Goal: Task Accomplishment & Management: Manage account settings

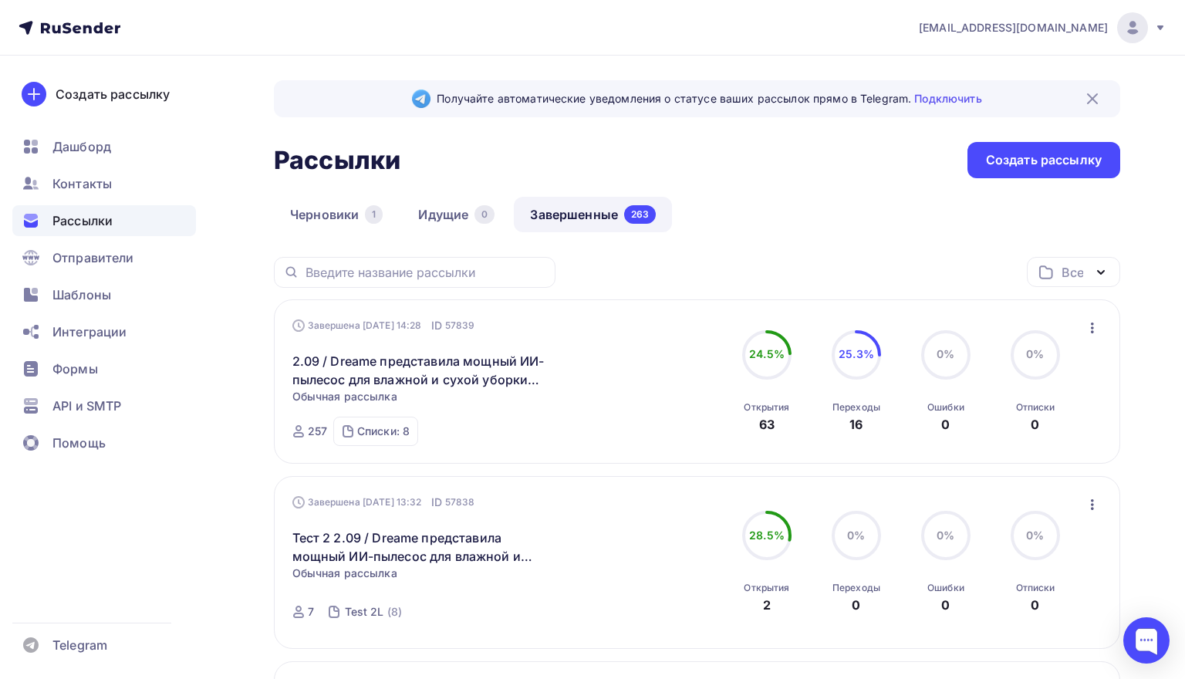
click at [1092, 329] on icon "button" at bounding box center [1092, 327] width 3 height 11
click at [1015, 436] on div "Копировать в новую" at bounding box center [1021, 429] width 158 height 19
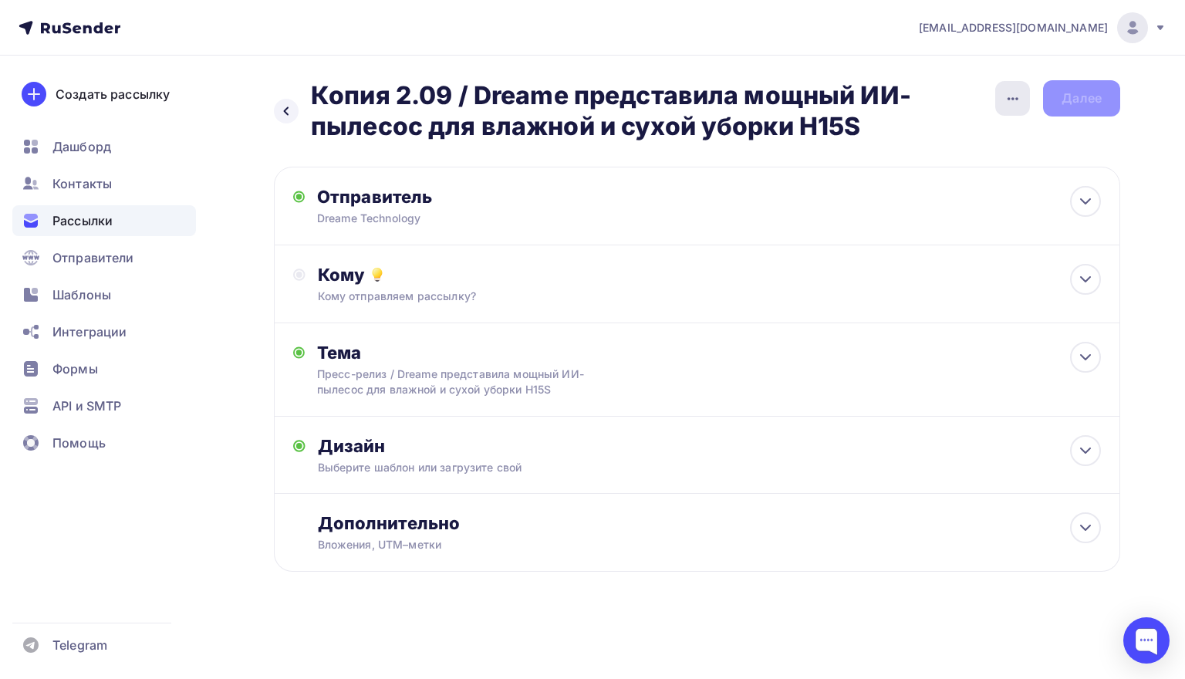
click at [1009, 100] on icon "button" at bounding box center [1012, 98] width 11 height 3
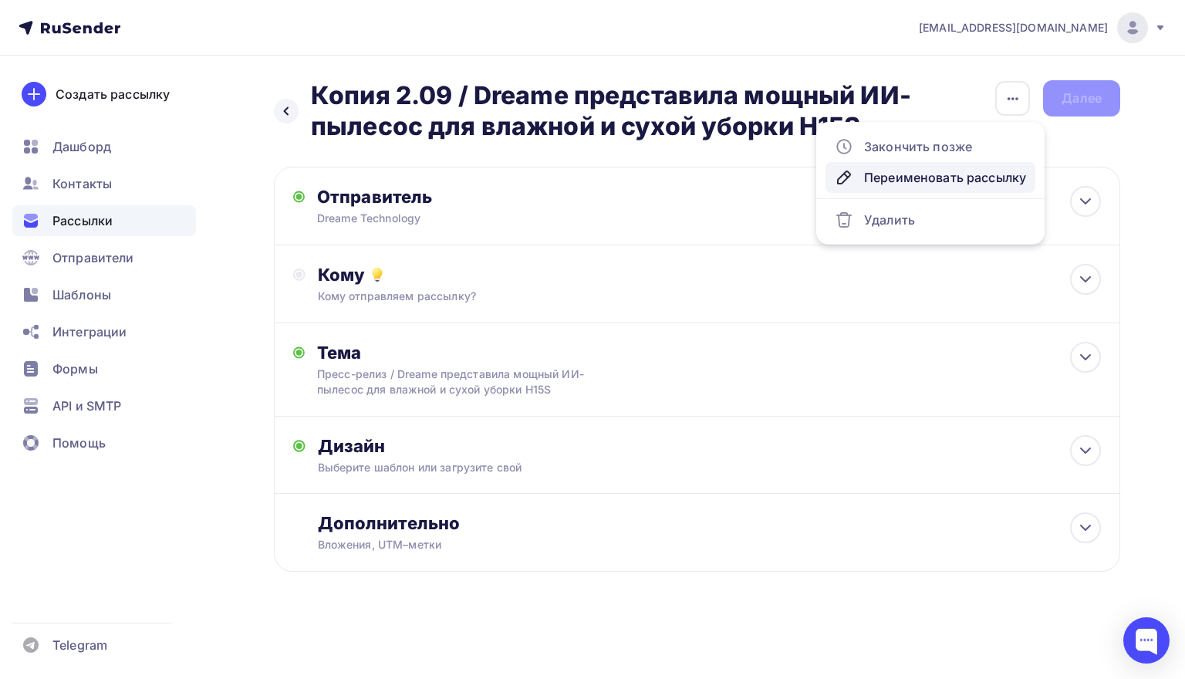
click at [919, 176] on div "Переименовать рассылку" at bounding box center [930, 177] width 191 height 19
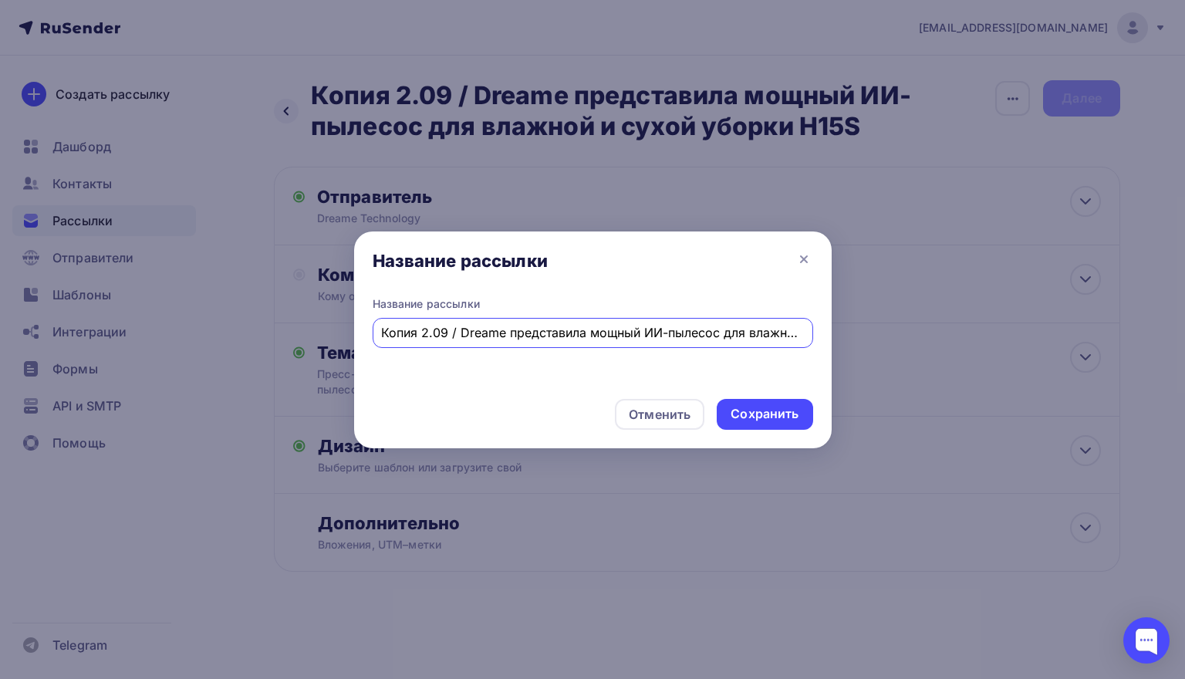
scroll to position [0, 128]
click at [410, 331] on input "Копия 2.09 / Dreame представила мощный ИИ-пылесос для влажной и сухой уборки H1…" at bounding box center [592, 332] width 423 height 19
drag, startPoint x: 419, startPoint y: 336, endPoint x: 328, endPoint y: 332, distance: 91.1
click at [328, 332] on div "Название рассылки Название рассылки Копия ПР 2.09 / Dreame представила мощный И…" at bounding box center [592, 339] width 1185 height 679
drag, startPoint x: 472, startPoint y: 329, endPoint x: 891, endPoint y: 330, distance: 418.9
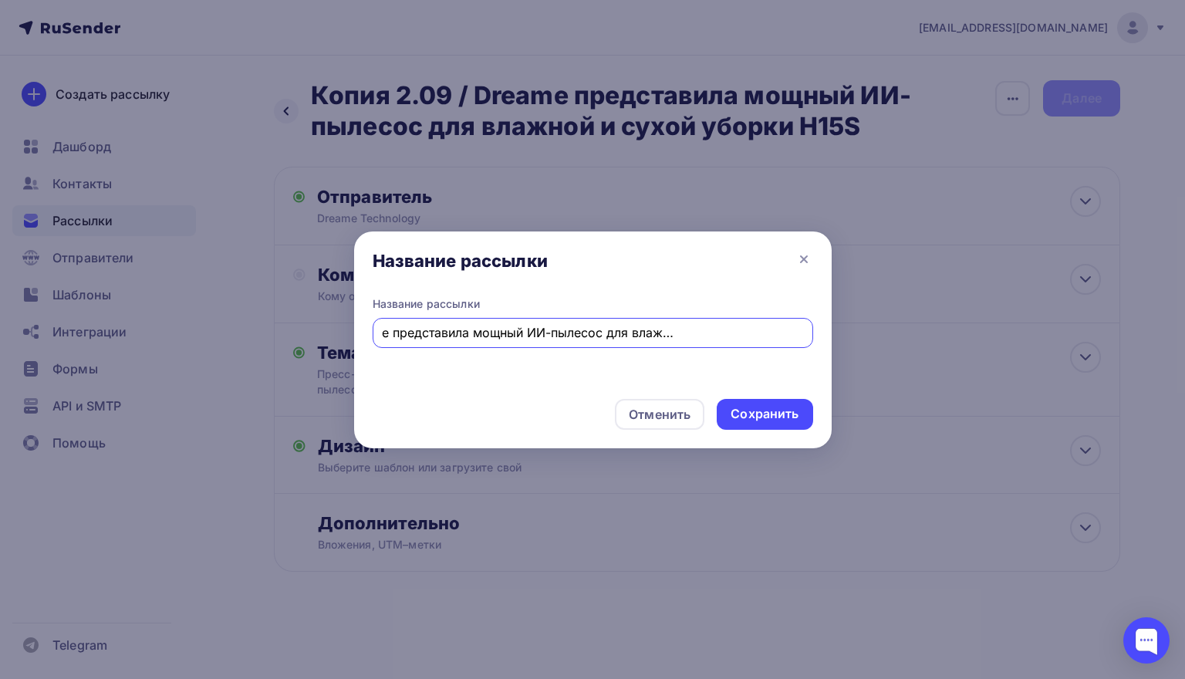
click at [891, 330] on div "Название рассылки Название рассылки Тест ПР 2.09 / Dreame представила мощный ИИ…" at bounding box center [592, 339] width 1185 height 679
type input "Тест ПР 2.09 / Dreame представляет революционные инновации в области умной убор…"
click at [744, 420] on div "Сохранить" at bounding box center [765, 414] width 68 height 18
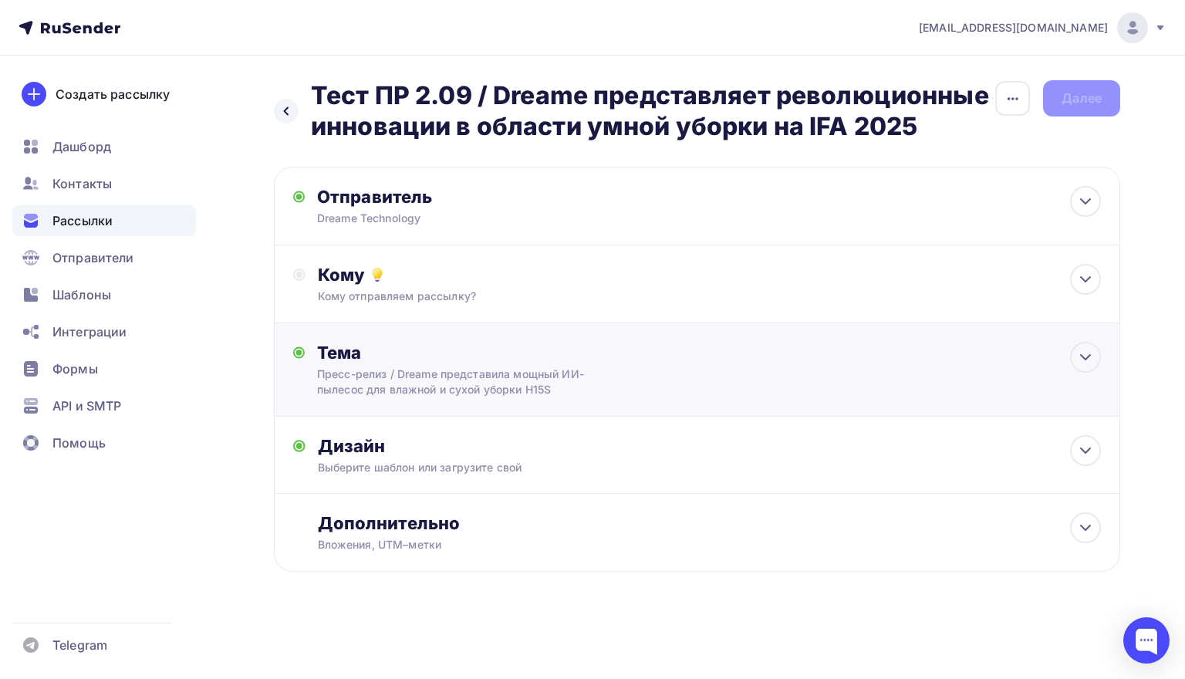
click at [818, 369] on div "Тема Пресс-релиз / Dreame представила мощный ИИ-пылесос для влажной и сухой убо…" at bounding box center [697, 369] width 846 height 93
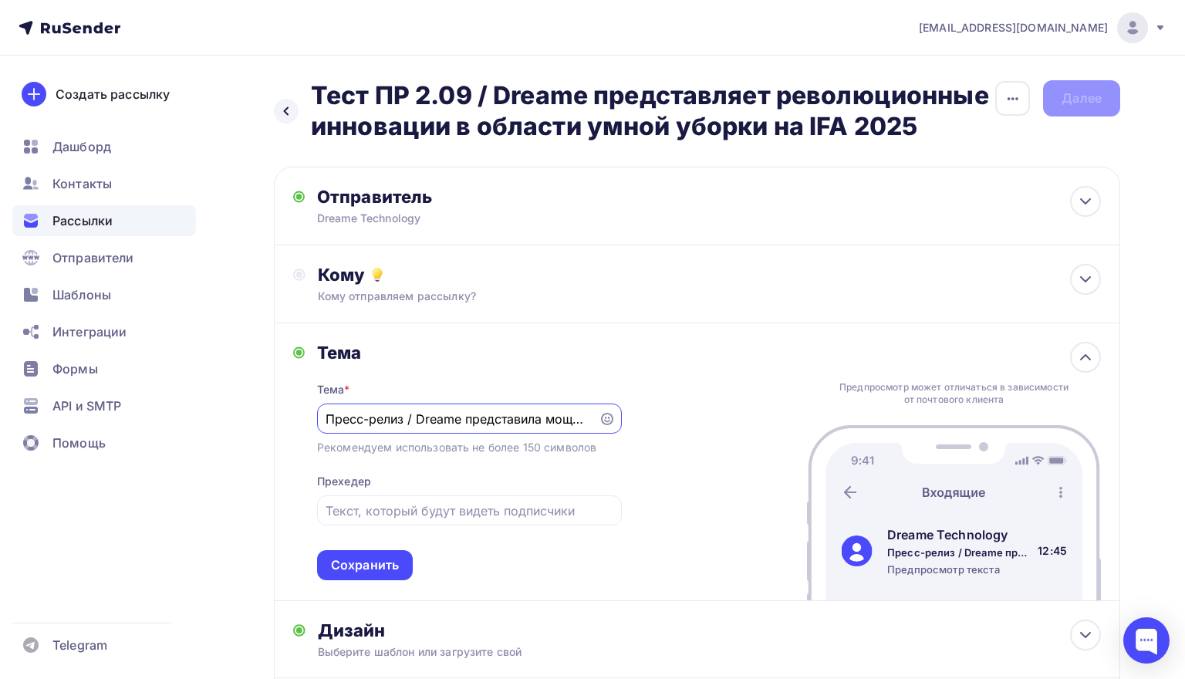
scroll to position [0, 0]
drag, startPoint x: 395, startPoint y: 421, endPoint x: 660, endPoint y: 450, distance: 266.2
click at [660, 450] on div "Тема Тема * Пресс-релиз / Dreame представила мощный ИИ-пылесос для влажной и су…" at bounding box center [697, 461] width 846 height 276
paste input "яет революционные инновации в области умной уборки на IFA 2025"
type input "Пресс-релиз / Dreame представляет революционные инновации в области умной уборк…"
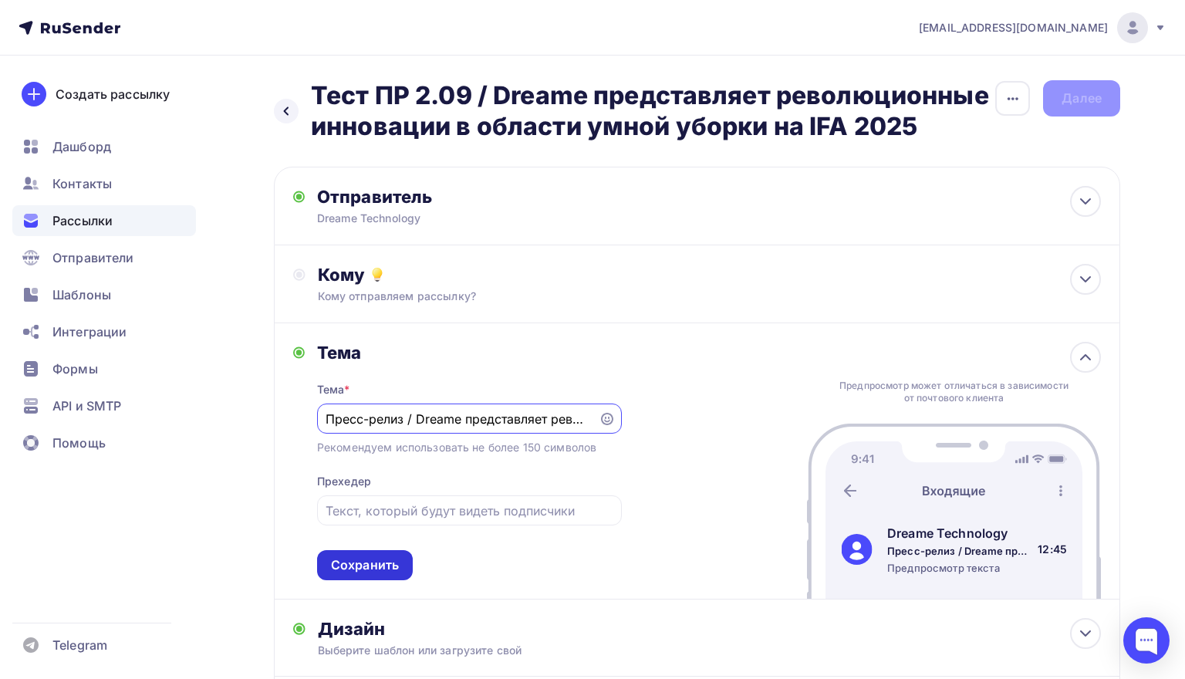
click at [377, 574] on div "Сохранить" at bounding box center [365, 565] width 68 height 18
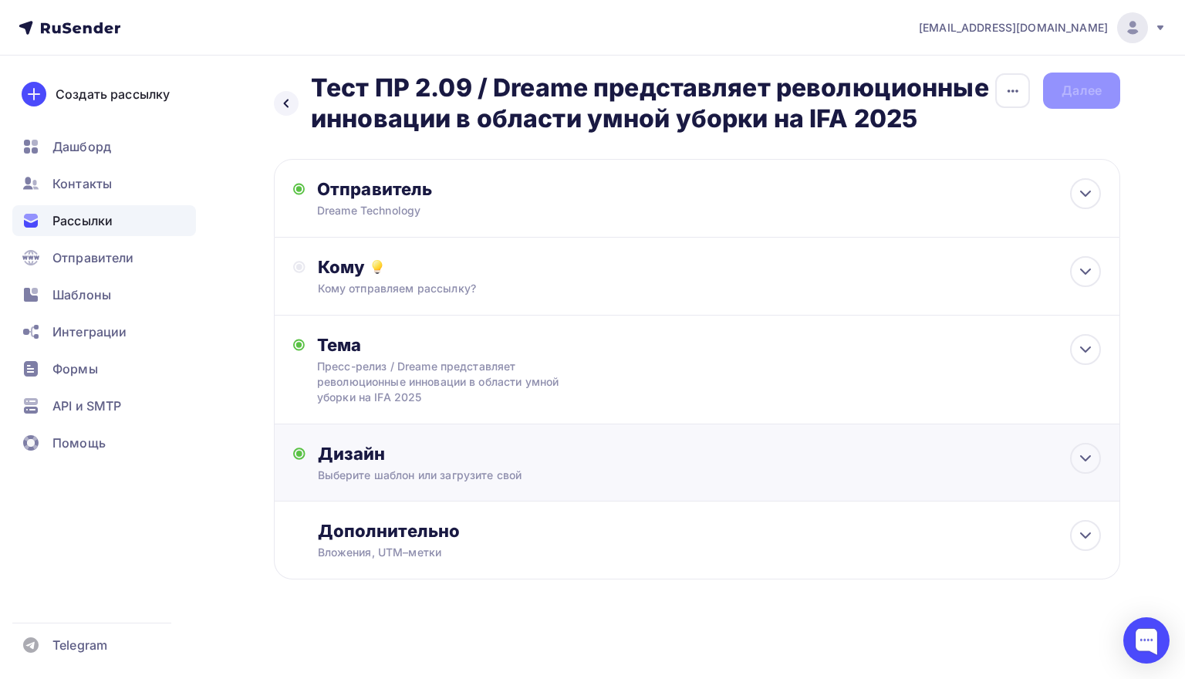
scroll to position [10, 0]
click at [628, 452] on div "Дизайн" at bounding box center [709, 454] width 783 height 22
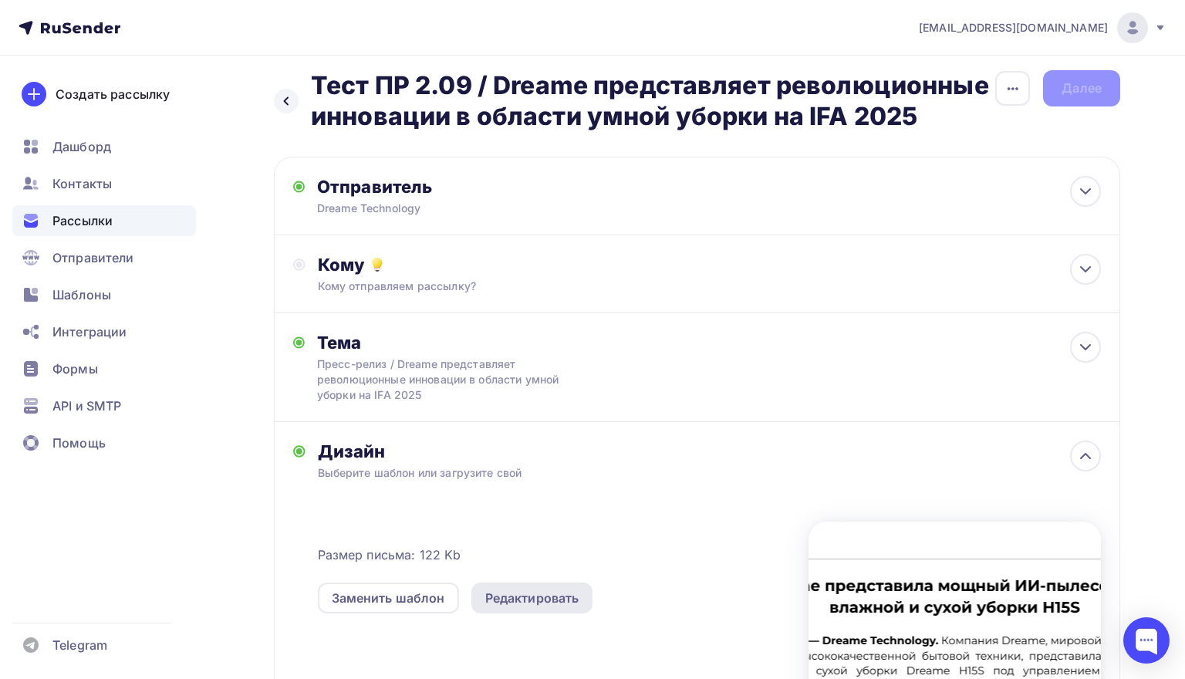
click at [552, 596] on div "Редактировать" at bounding box center [532, 598] width 94 height 19
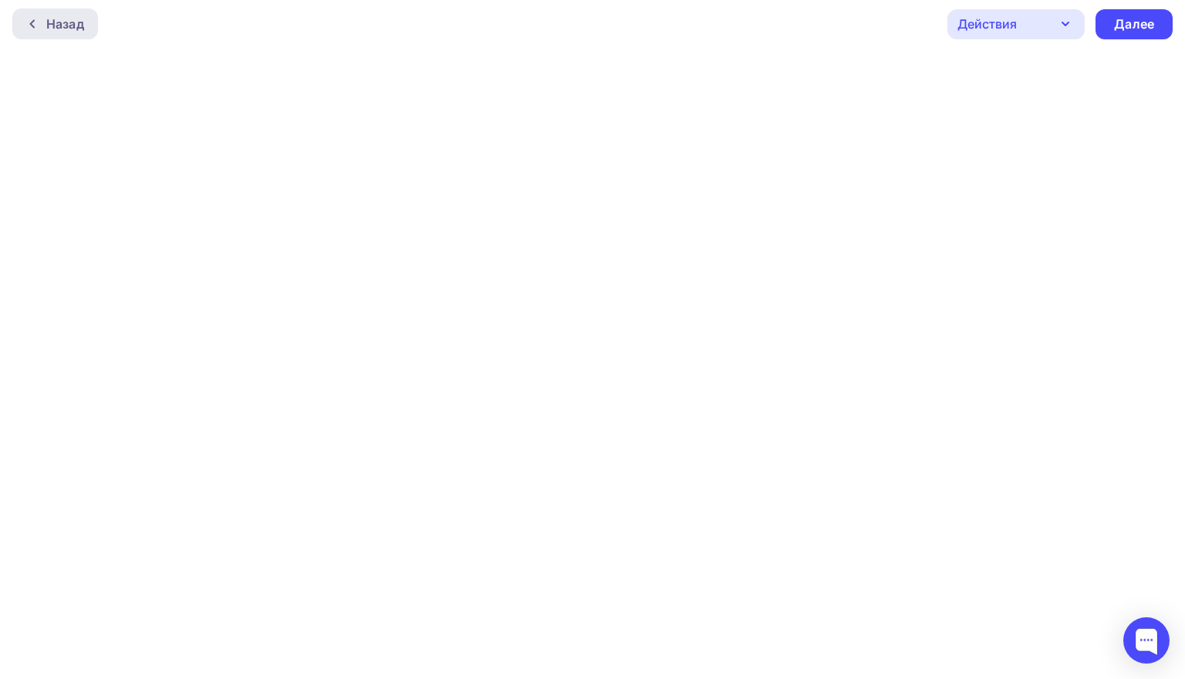
scroll to position [4, 0]
click at [1131, 22] on div "Далее" at bounding box center [1134, 24] width 40 height 18
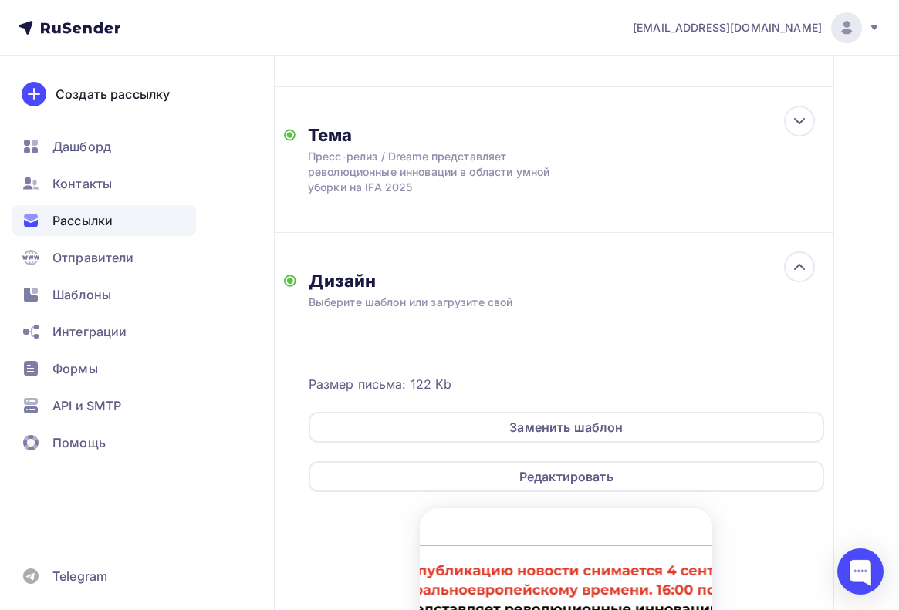
scroll to position [429, 0]
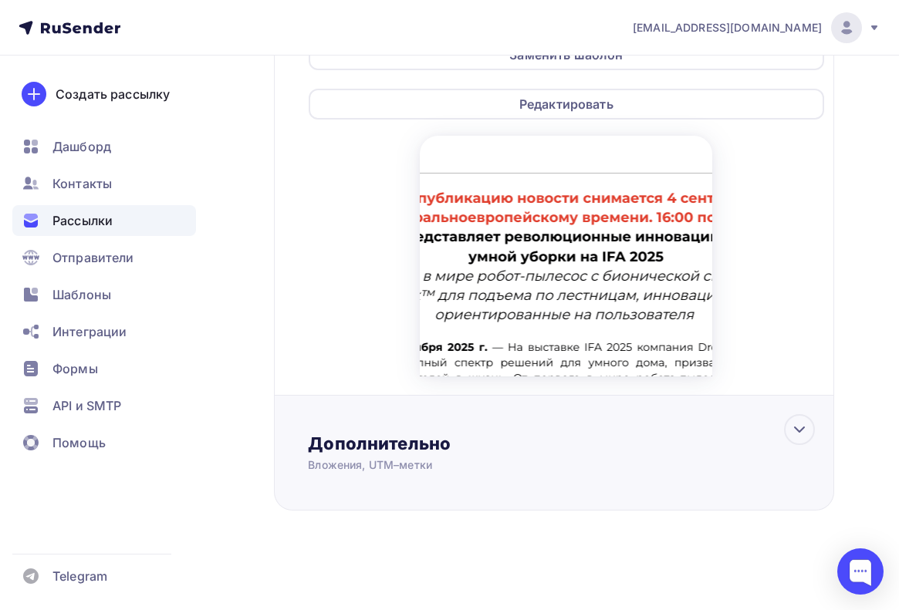
click at [557, 457] on div "Вложения, UTM–метки" at bounding box center [540, 464] width 464 height 15
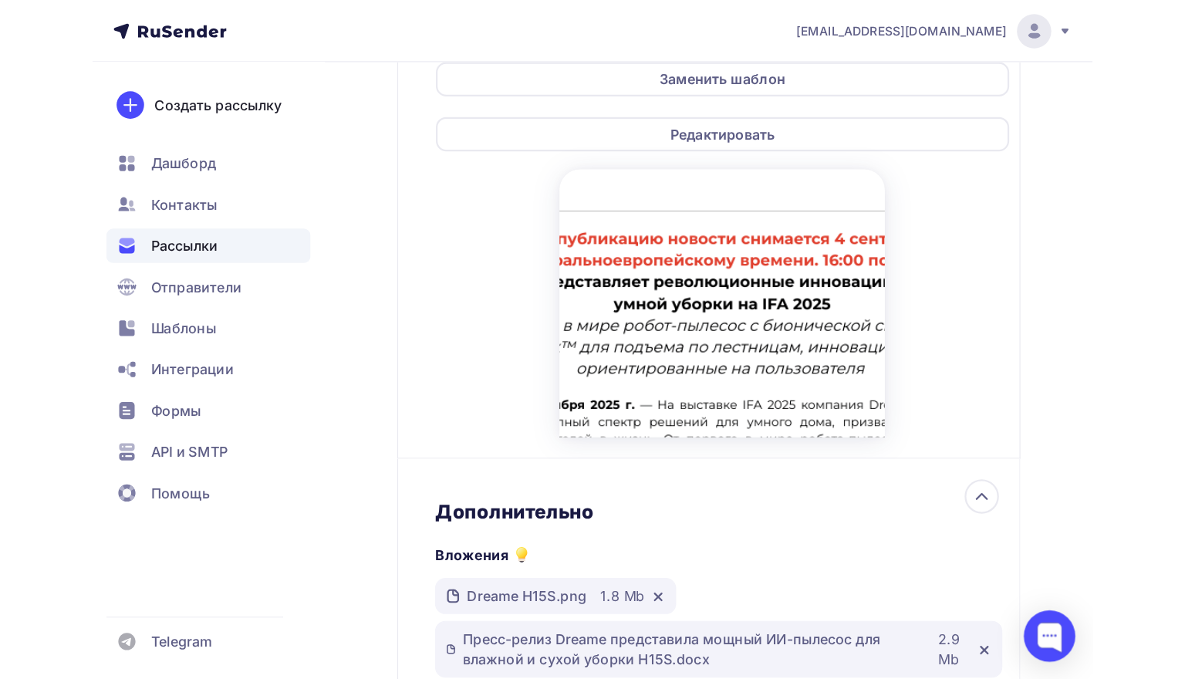
scroll to position [588, 0]
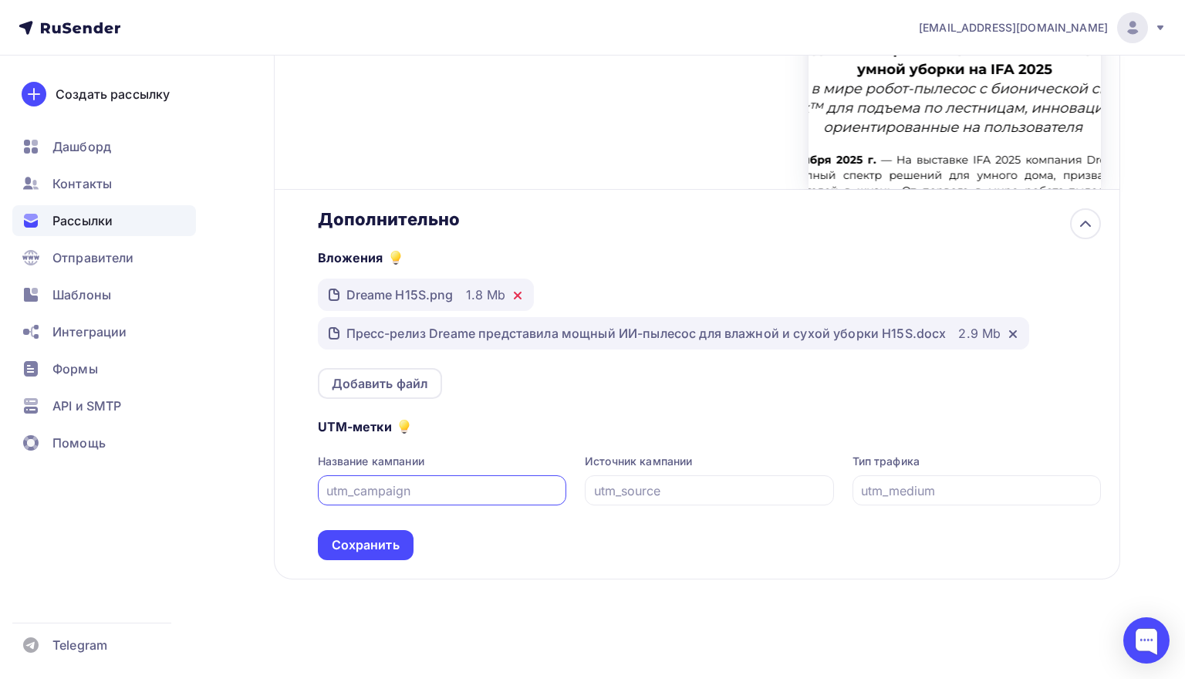
click at [515, 292] on icon at bounding box center [518, 295] width 6 height 6
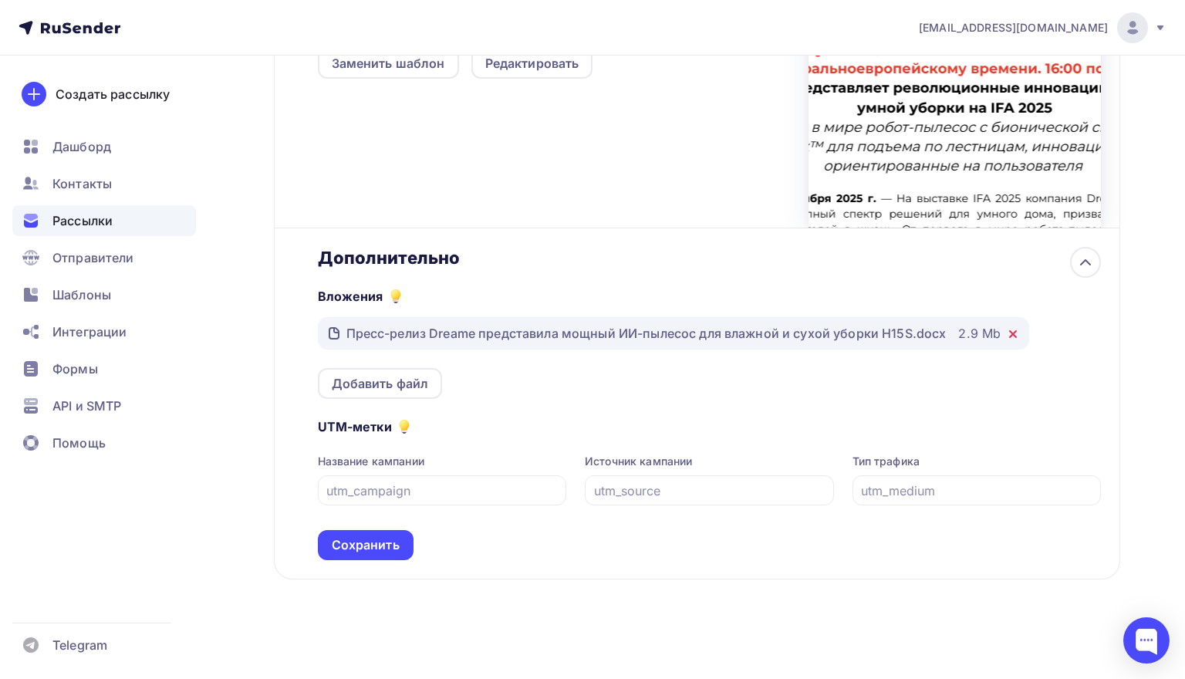
scroll to position [548, 0]
click at [1019, 335] on icon at bounding box center [1013, 334] width 12 height 12
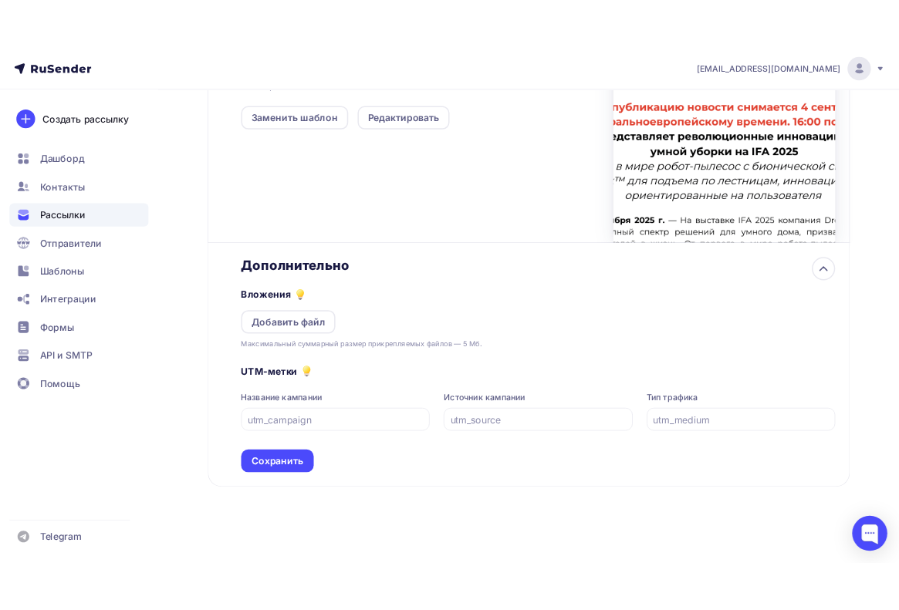
scroll to position [518, 0]
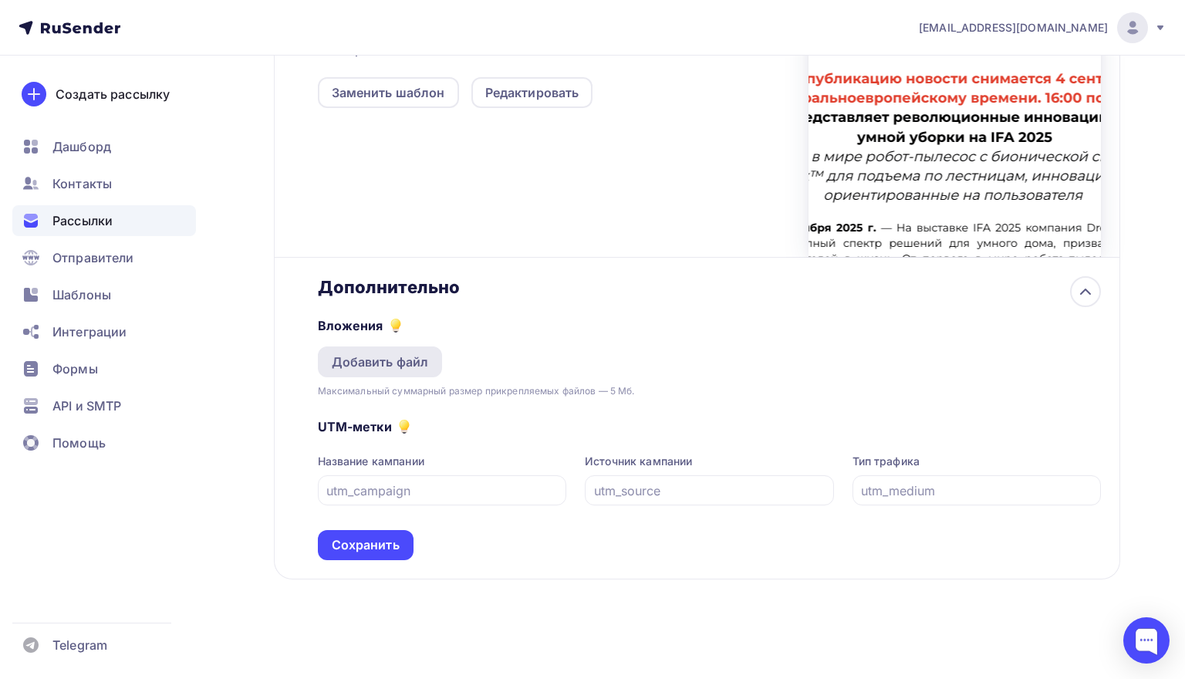
click at [398, 358] on div "Добавить файл" at bounding box center [380, 362] width 97 height 19
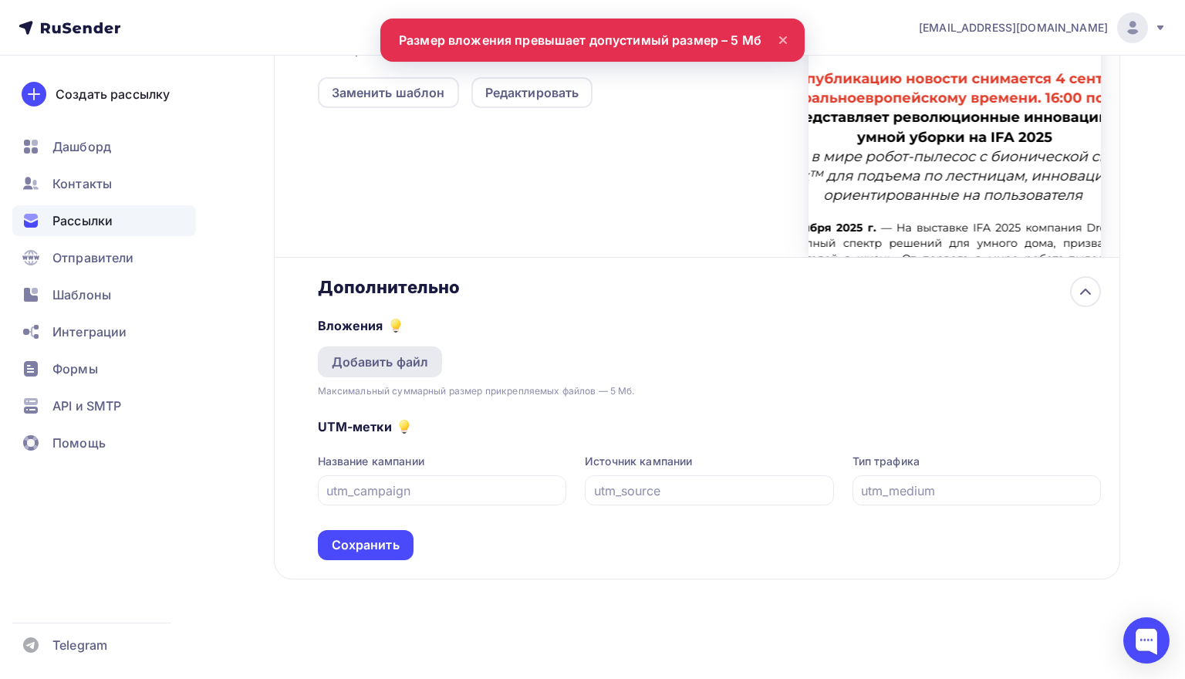
click at [422, 346] on div "Добавить файл" at bounding box center [380, 361] width 125 height 31
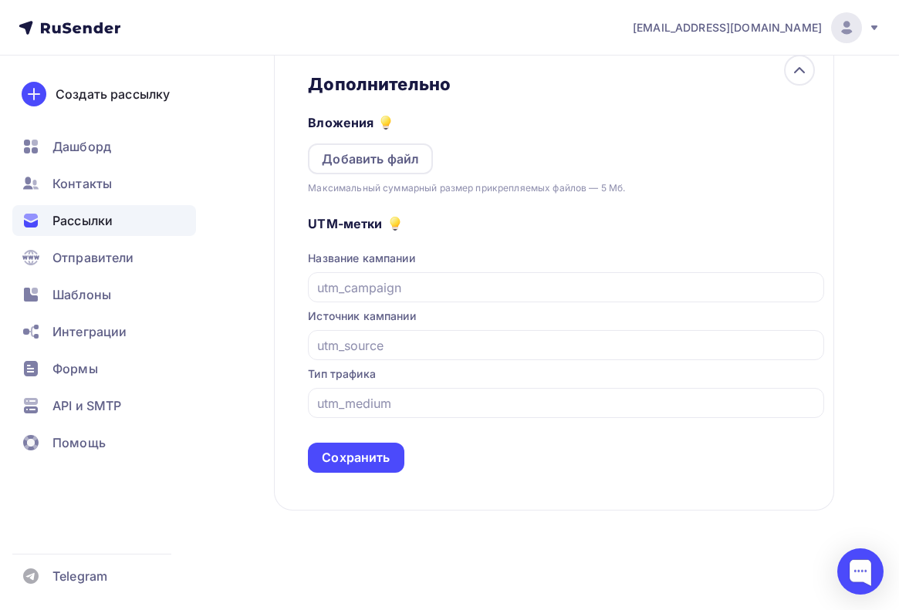
scroll to position [1144, 0]
click at [397, 150] on div "Добавить файл" at bounding box center [370, 159] width 97 height 19
click at [378, 161] on div "Добавить файл" at bounding box center [370, 159] width 97 height 19
click at [383, 150] on div "Добавить файл" at bounding box center [370, 159] width 97 height 19
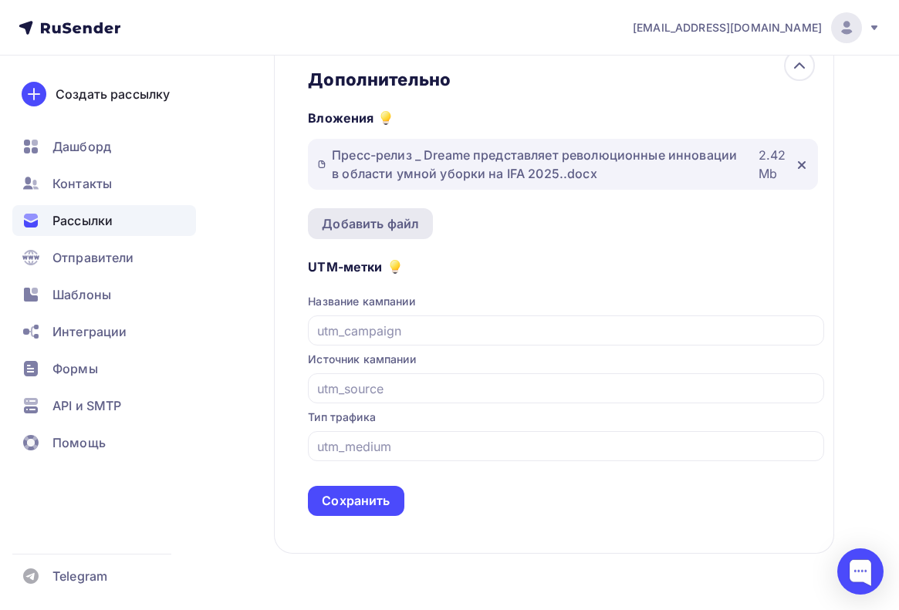
click at [358, 230] on div "Добавить файл" at bounding box center [370, 223] width 97 height 19
click at [345, 233] on div "Добавить файл" at bounding box center [370, 223] width 97 height 19
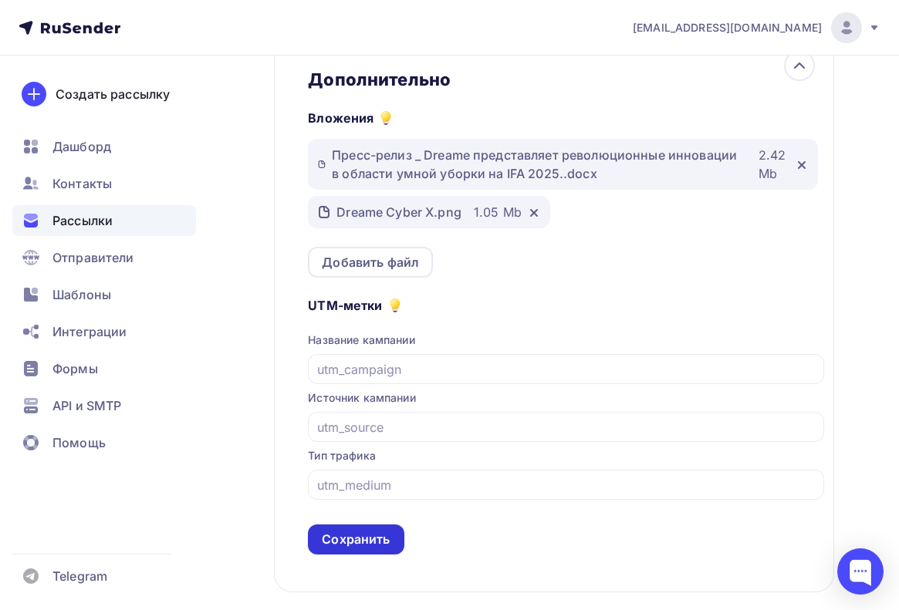
click at [376, 548] on div "Сохранить" at bounding box center [356, 540] width 68 height 18
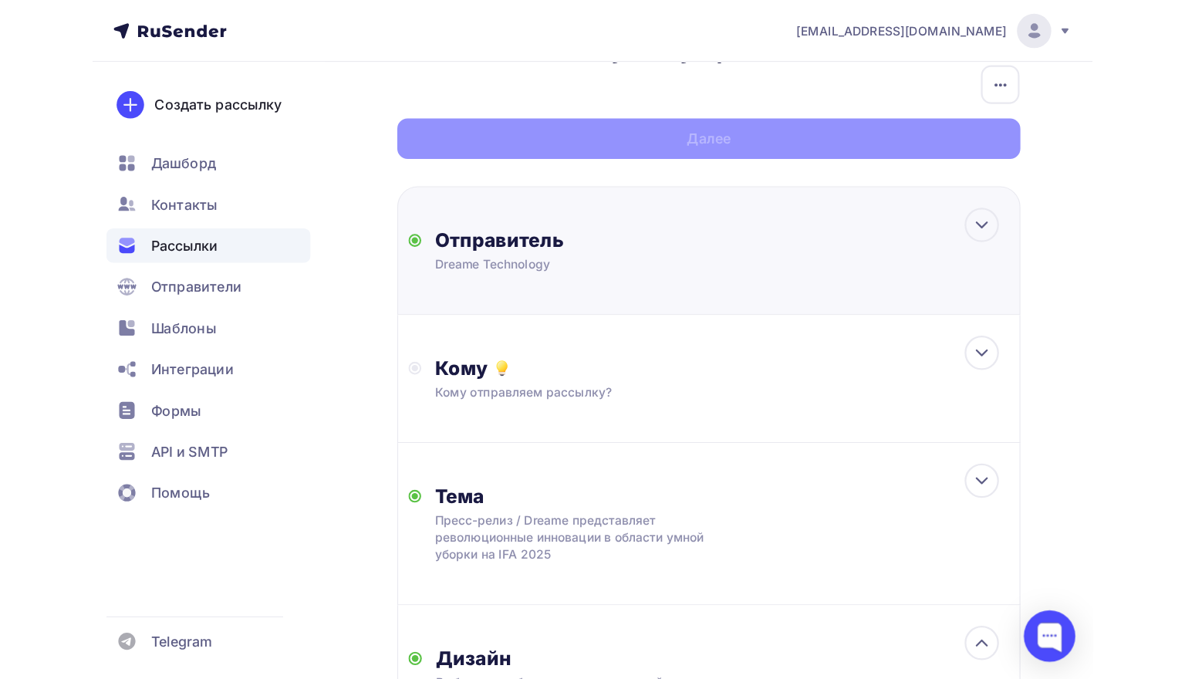
scroll to position [103, 0]
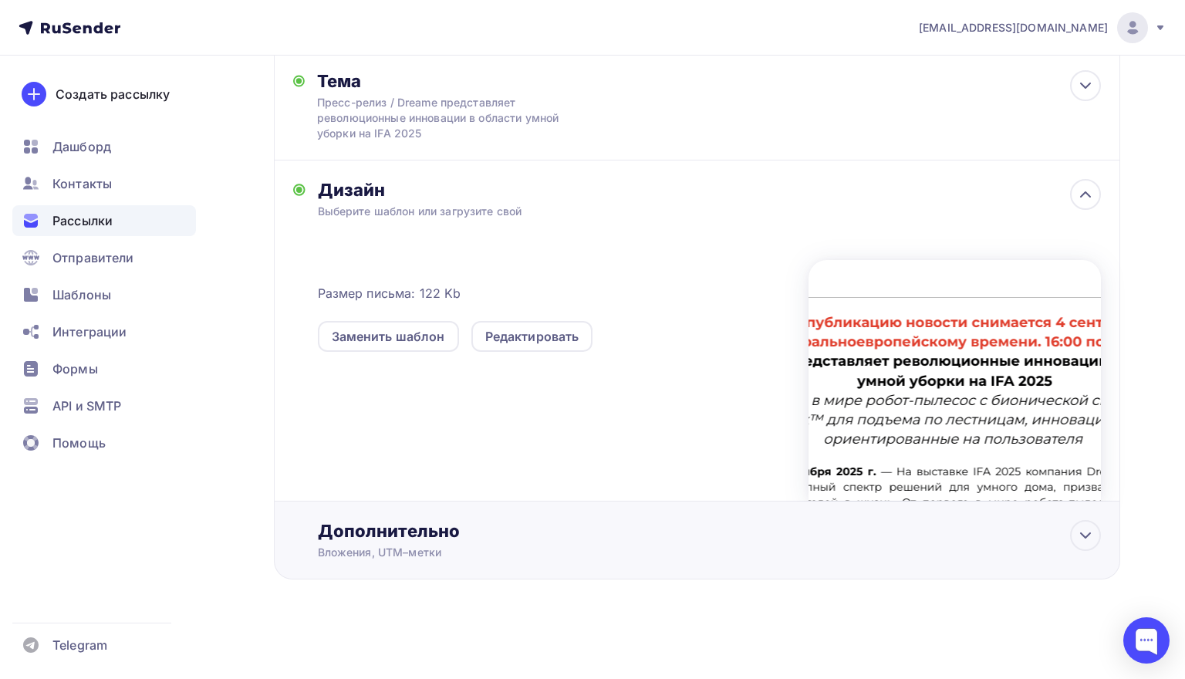
click at [524, 542] on div "Дополнительно Вложения, UTM–метки Вложения Пресс-релиз _ Dreame представляет ре…" at bounding box center [709, 540] width 783 height 40
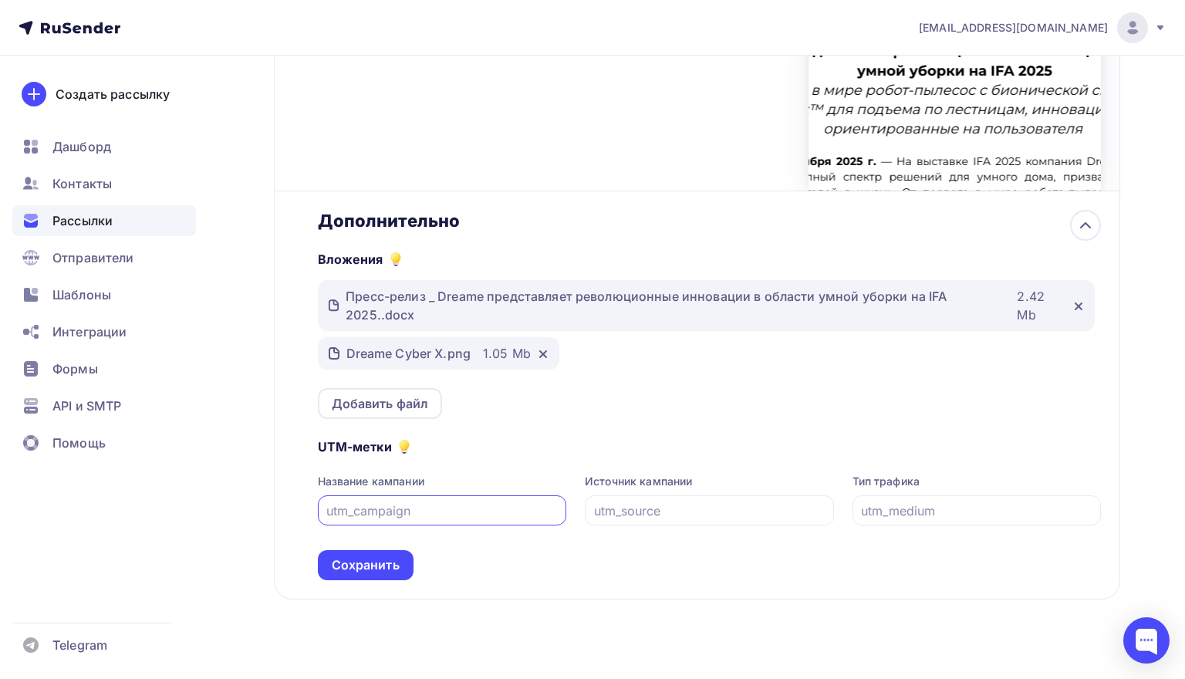
scroll to position [585, 0]
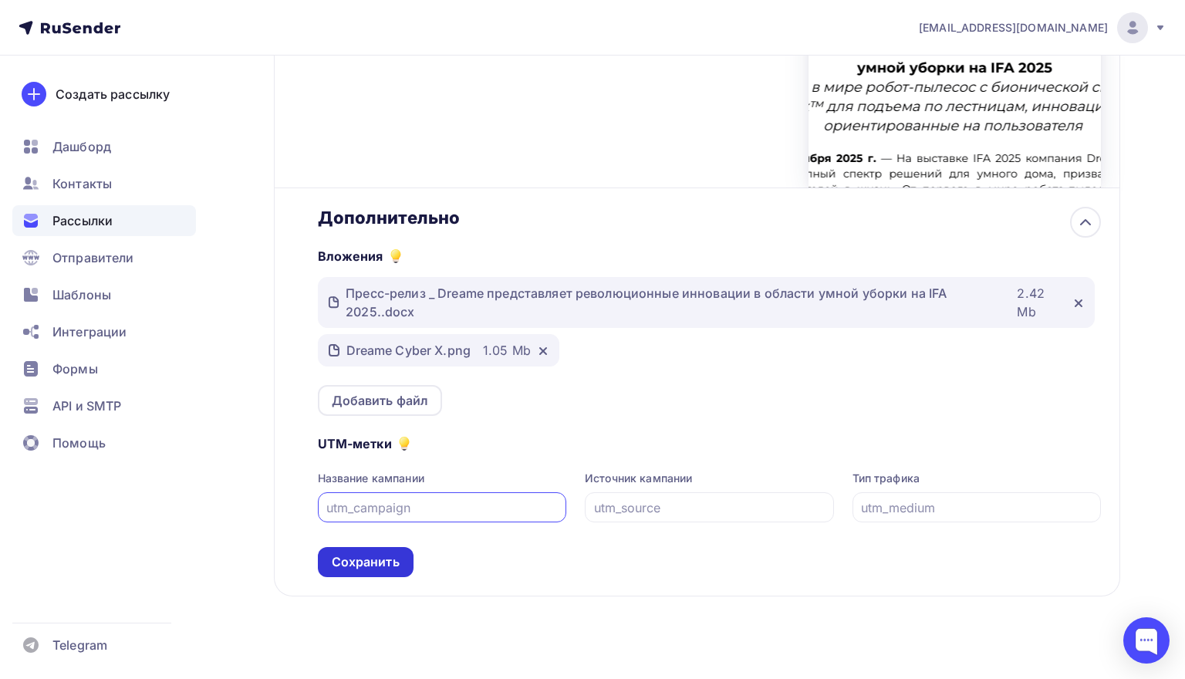
click at [361, 563] on div "Сохранить" at bounding box center [366, 562] width 68 height 18
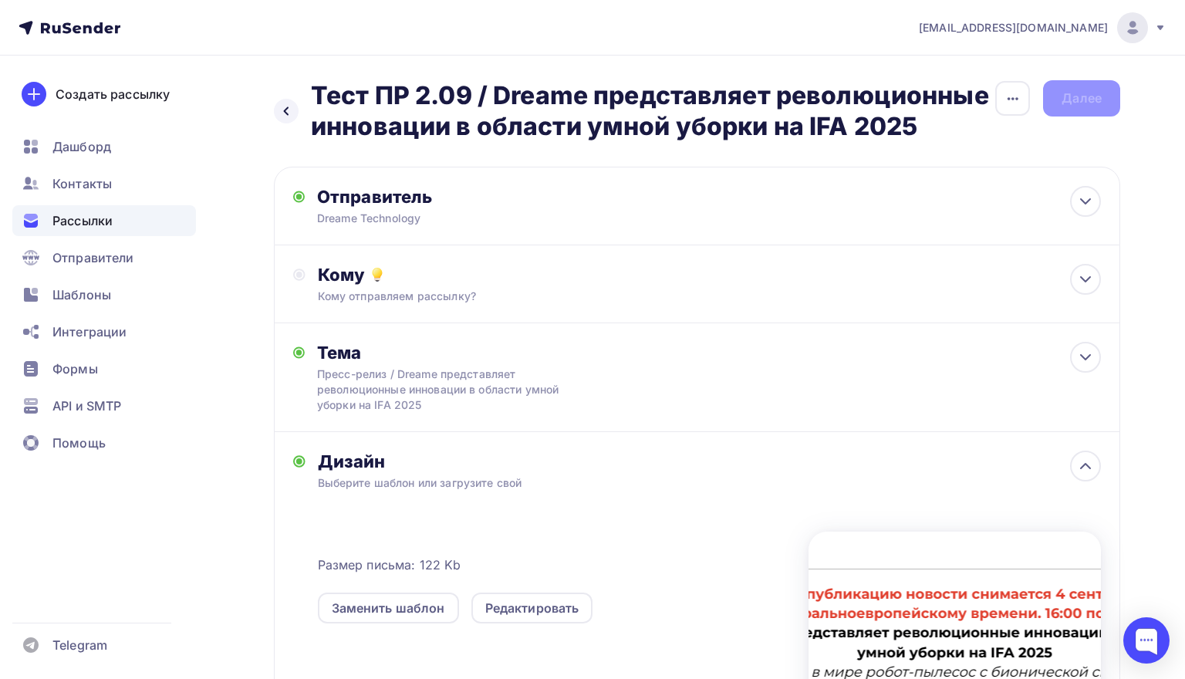
scroll to position [0, 0]
click at [533, 300] on div "Кому отправляем рассылку?" at bounding box center [670, 295] width 705 height 15
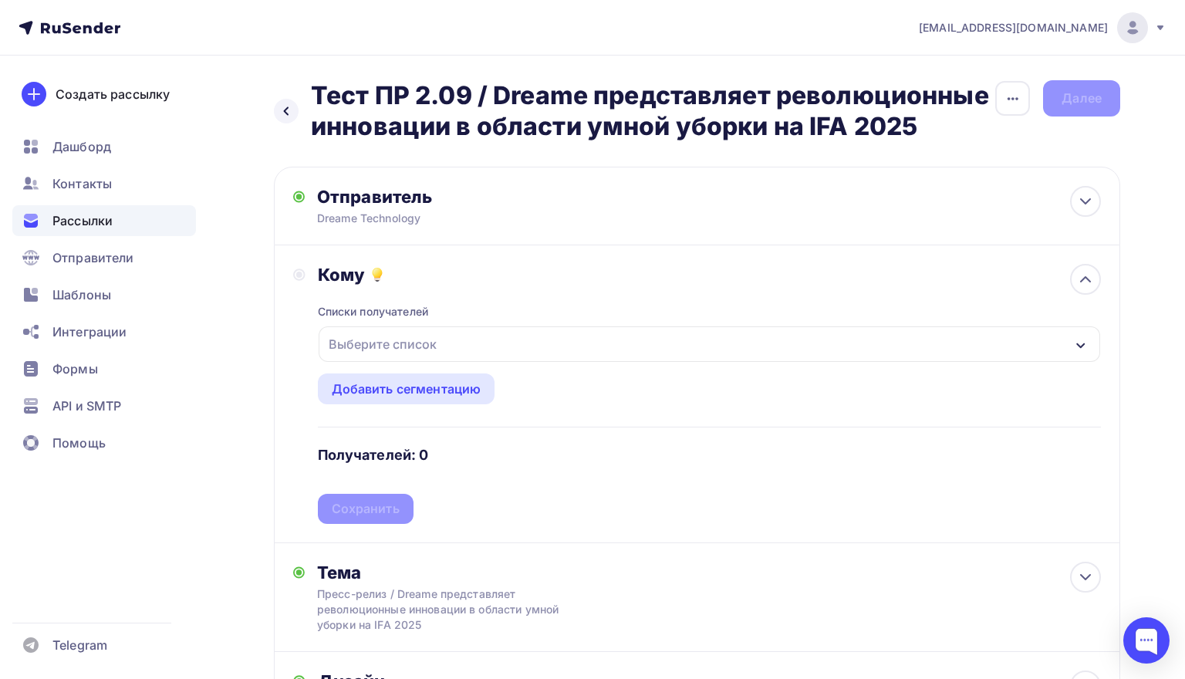
click at [426, 346] on div "Выберите список" at bounding box center [382, 344] width 120 height 28
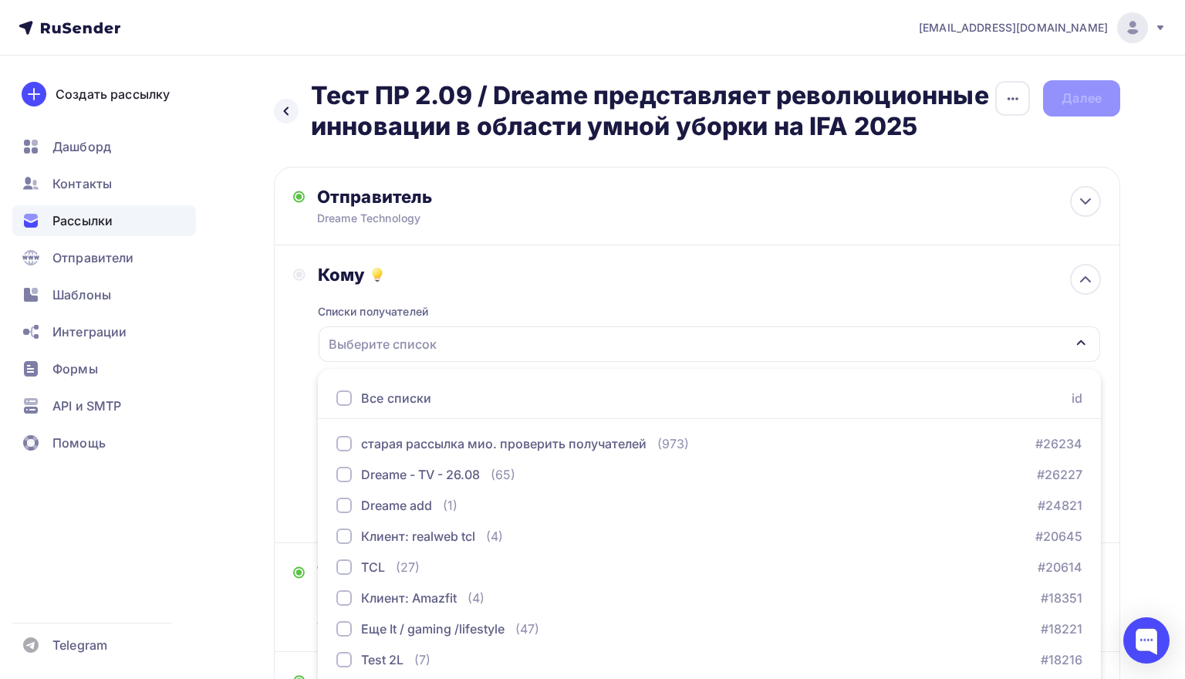
scroll to position [90, 0]
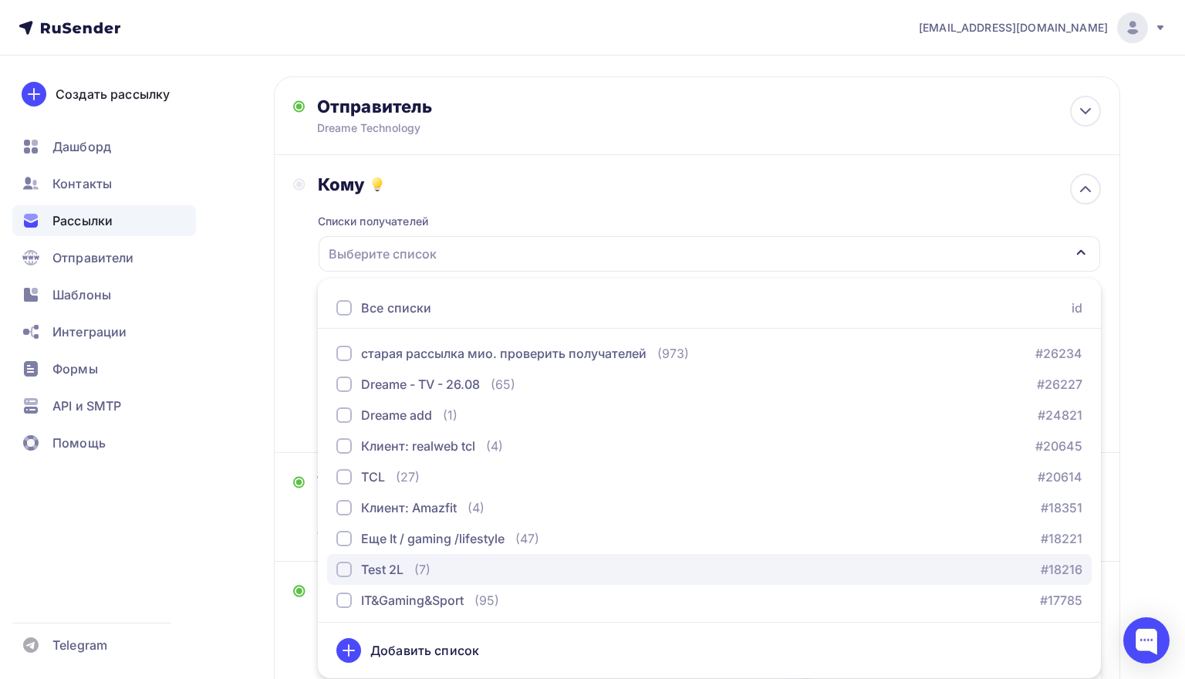
click at [390, 567] on div "Test 2L" at bounding box center [382, 569] width 42 height 19
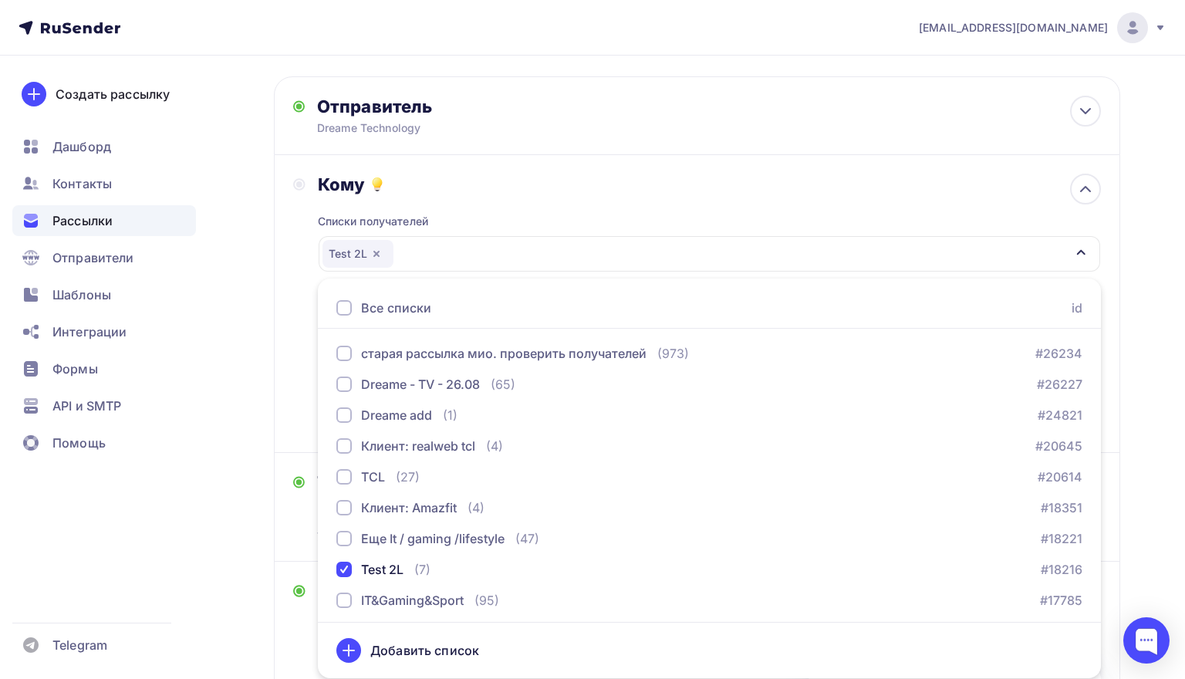
click at [238, 473] on div "Назад Тест ПР 2.09 / Dreame представляет революционные инновации в области умно…" at bounding box center [592, 522] width 1185 height 1115
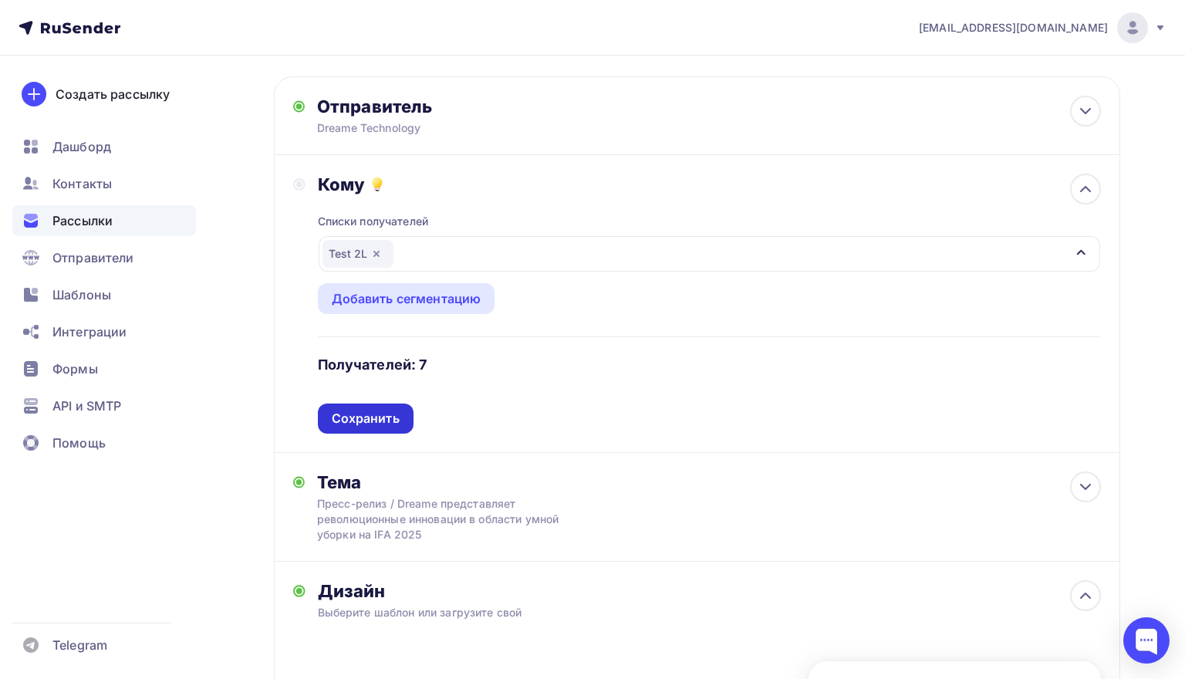
click at [369, 413] on div "Сохранить" at bounding box center [366, 419] width 68 height 18
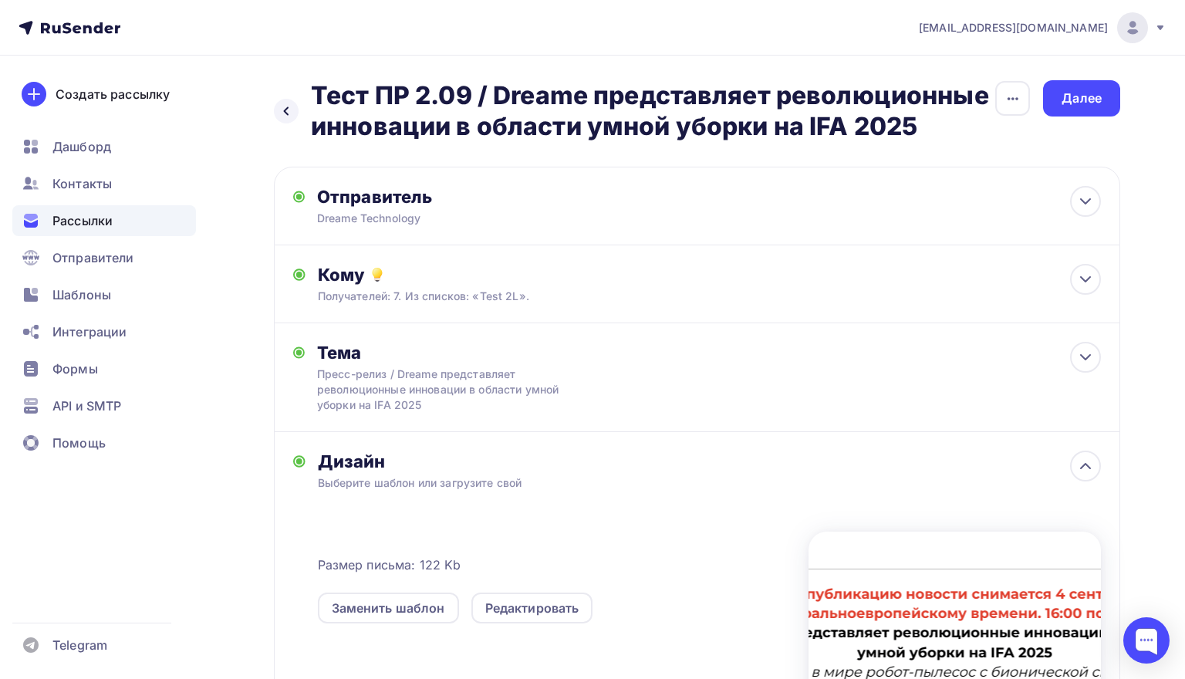
scroll to position [0, 0]
click at [1079, 104] on div "Далее" at bounding box center [1081, 98] width 40 height 18
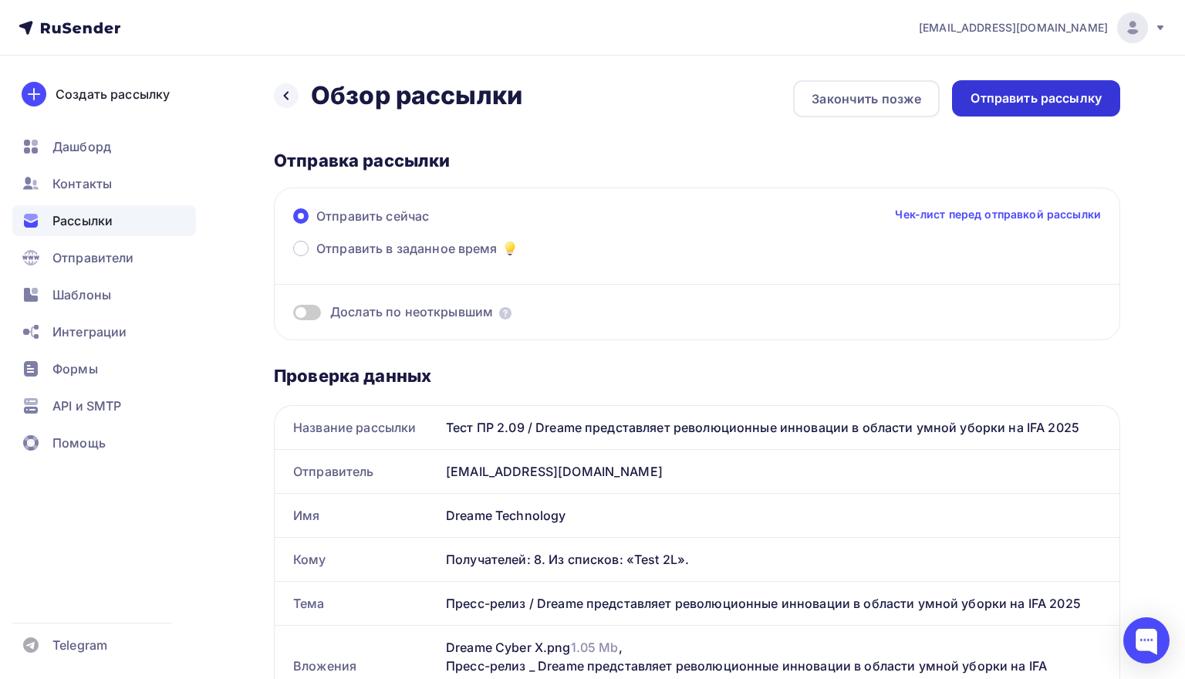
click at [1031, 105] on div "Отправить рассылку" at bounding box center [1035, 98] width 131 height 18
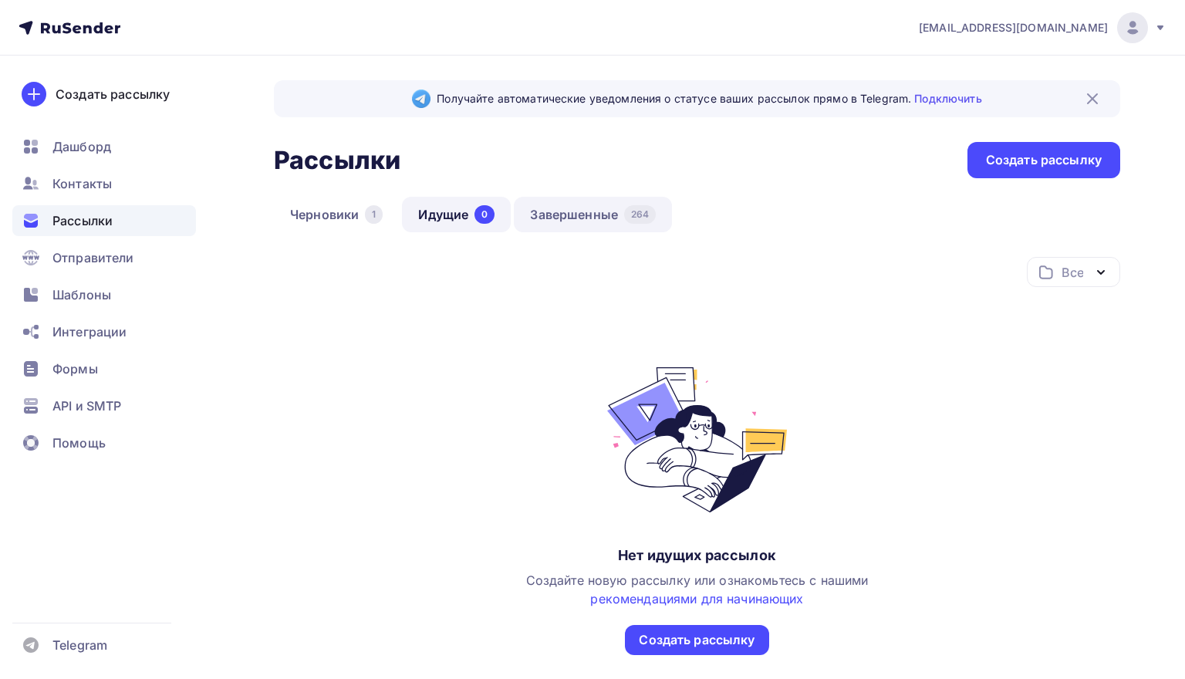
click at [635, 209] on div "264" at bounding box center [640, 214] width 32 height 19
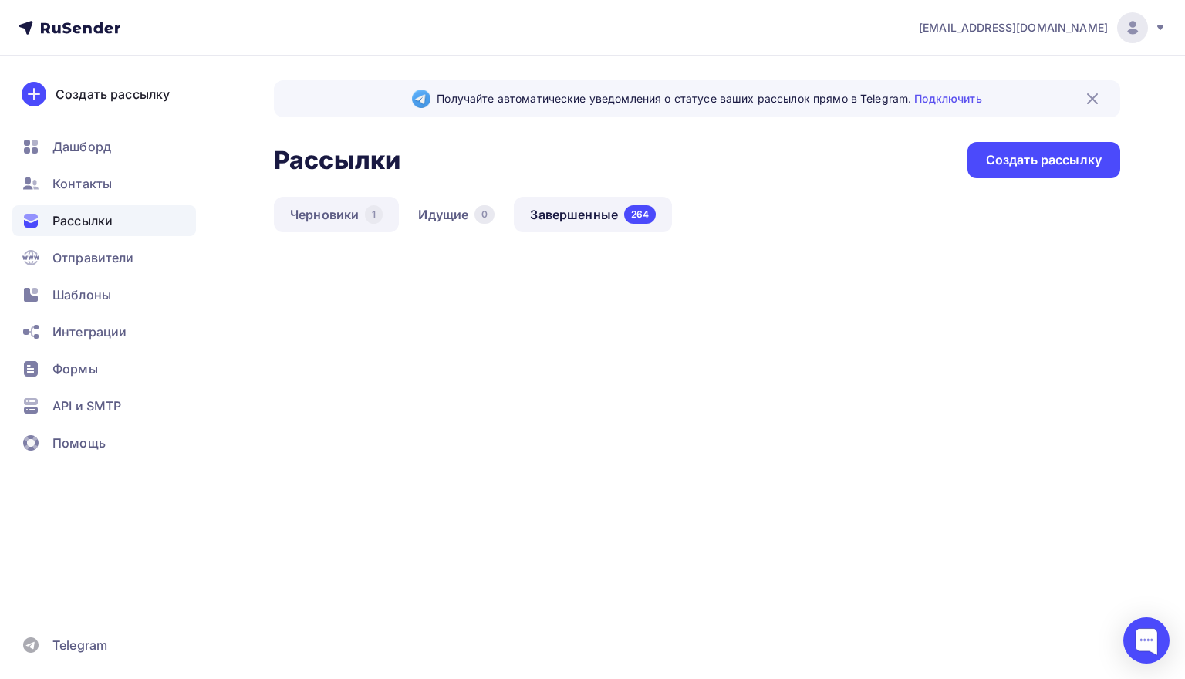
click at [359, 223] on link "Черновики 1" at bounding box center [336, 214] width 125 height 35
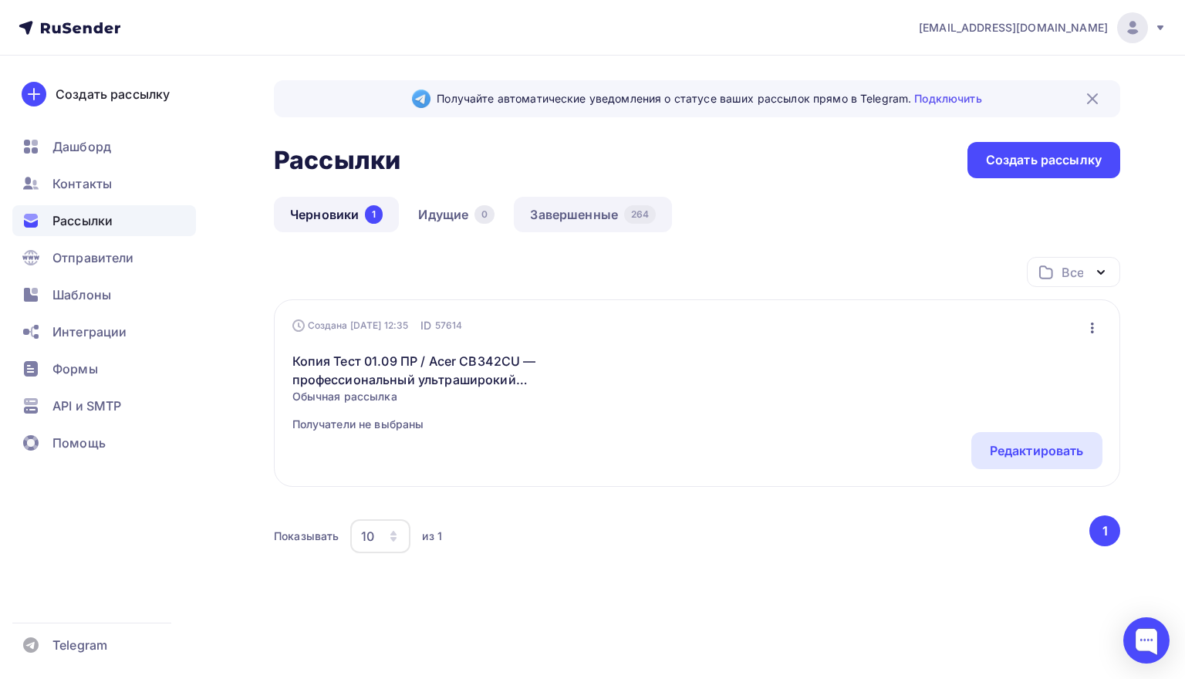
click at [606, 211] on link "Завершенные 264" at bounding box center [593, 214] width 158 height 35
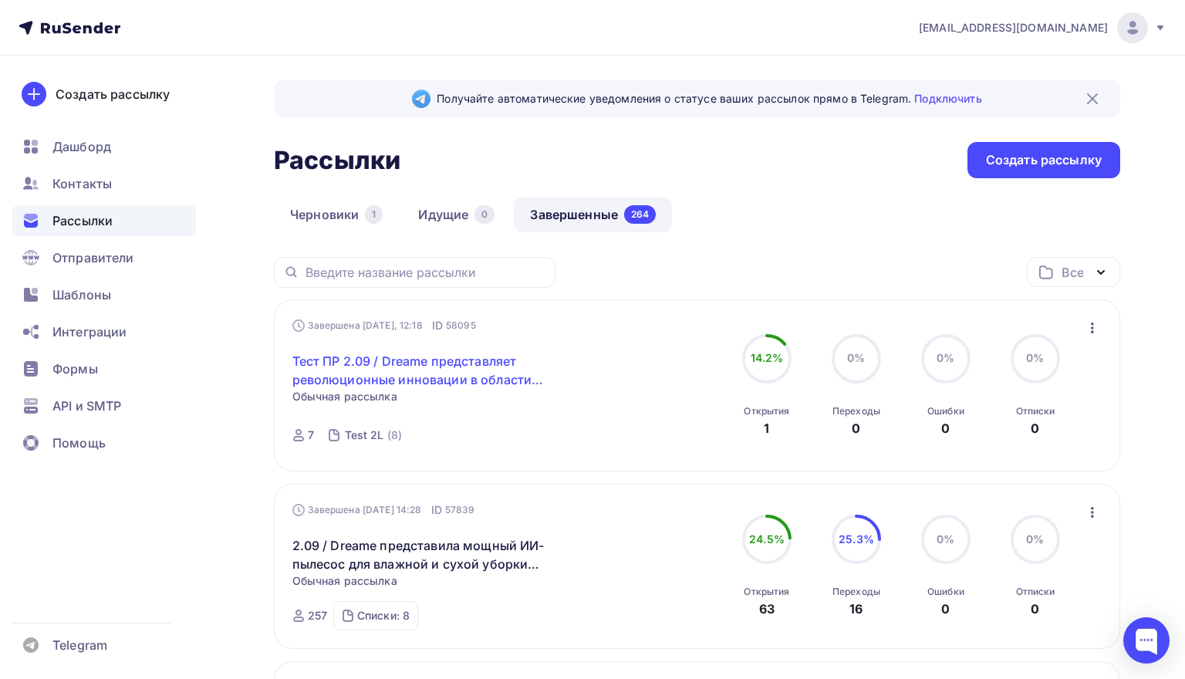
click at [461, 374] on link "Тест ПР 2.09 / Dreame представляет революционные инновации в области умной убор…" at bounding box center [424, 370] width 265 height 37
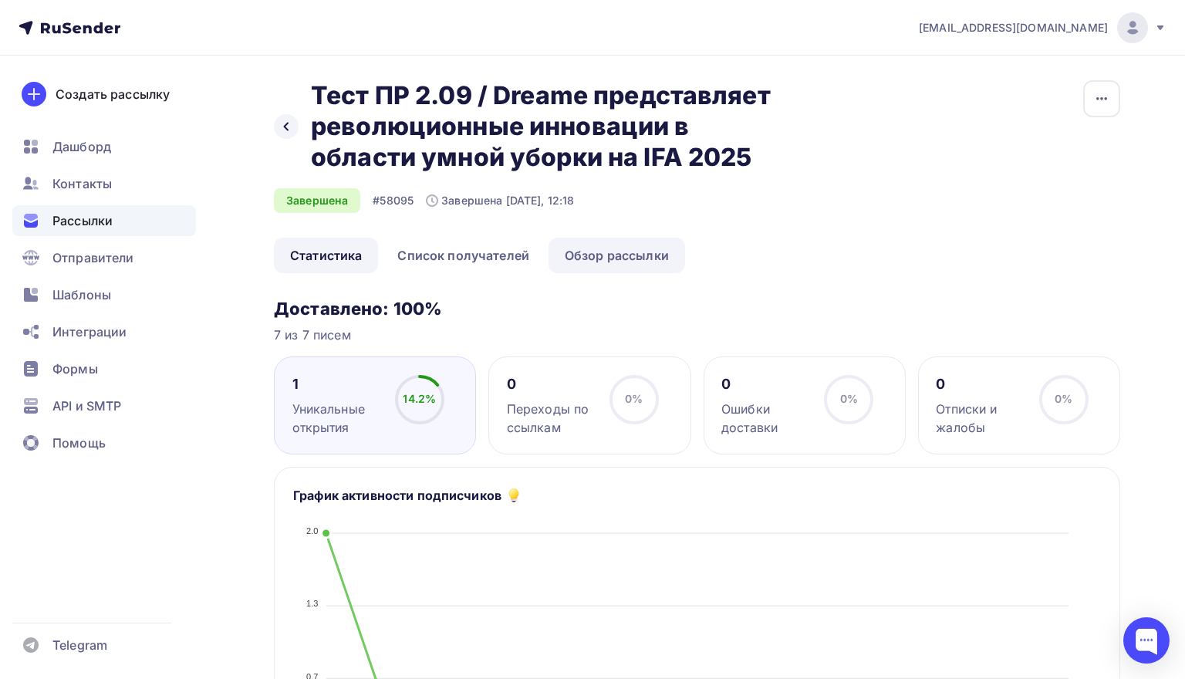
click at [613, 255] on link "Обзор рассылки" at bounding box center [616, 255] width 137 height 35
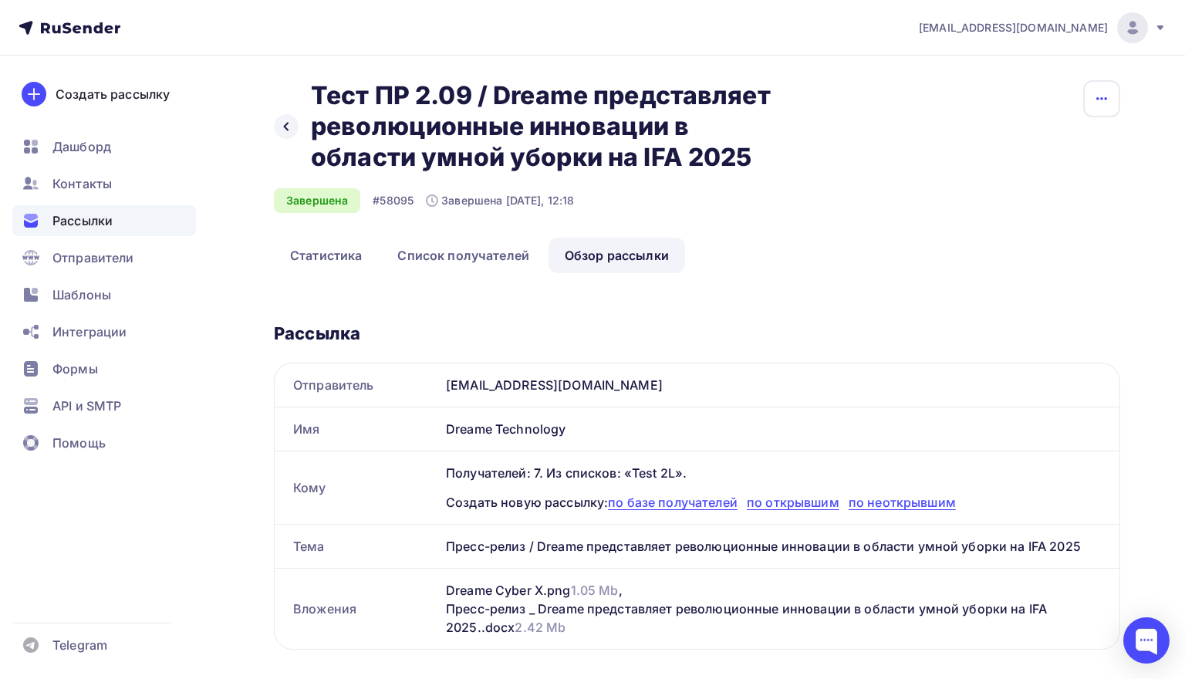
click at [1098, 100] on icon "button" at bounding box center [1101, 98] width 11 height 3
click at [1058, 143] on div "Копировать" at bounding box center [1043, 147] width 148 height 19
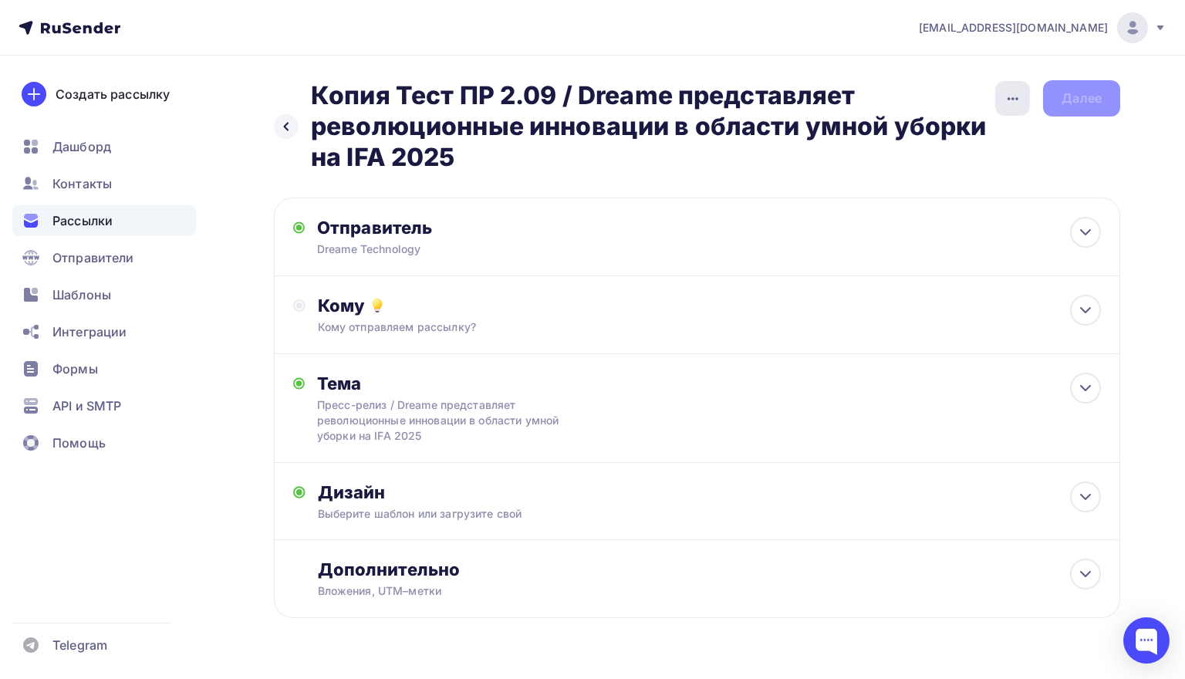
click at [1016, 96] on icon "button" at bounding box center [1013, 98] width 19 height 19
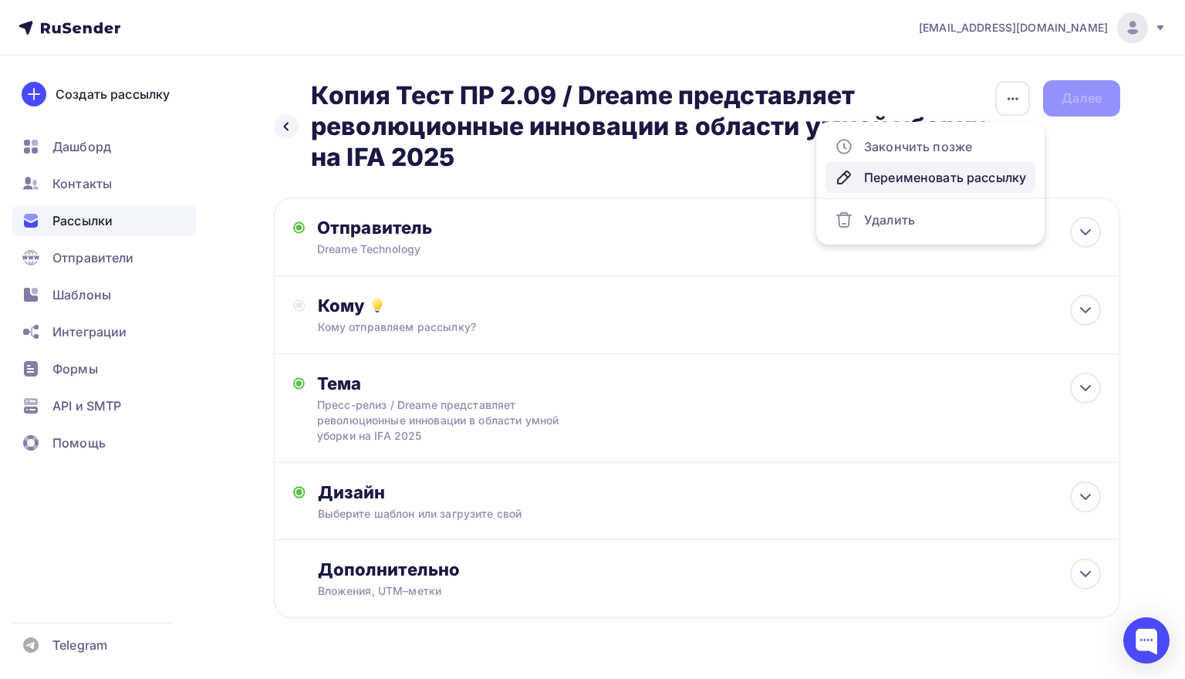
click at [919, 170] on div "Переименовать рассылку" at bounding box center [930, 177] width 191 height 19
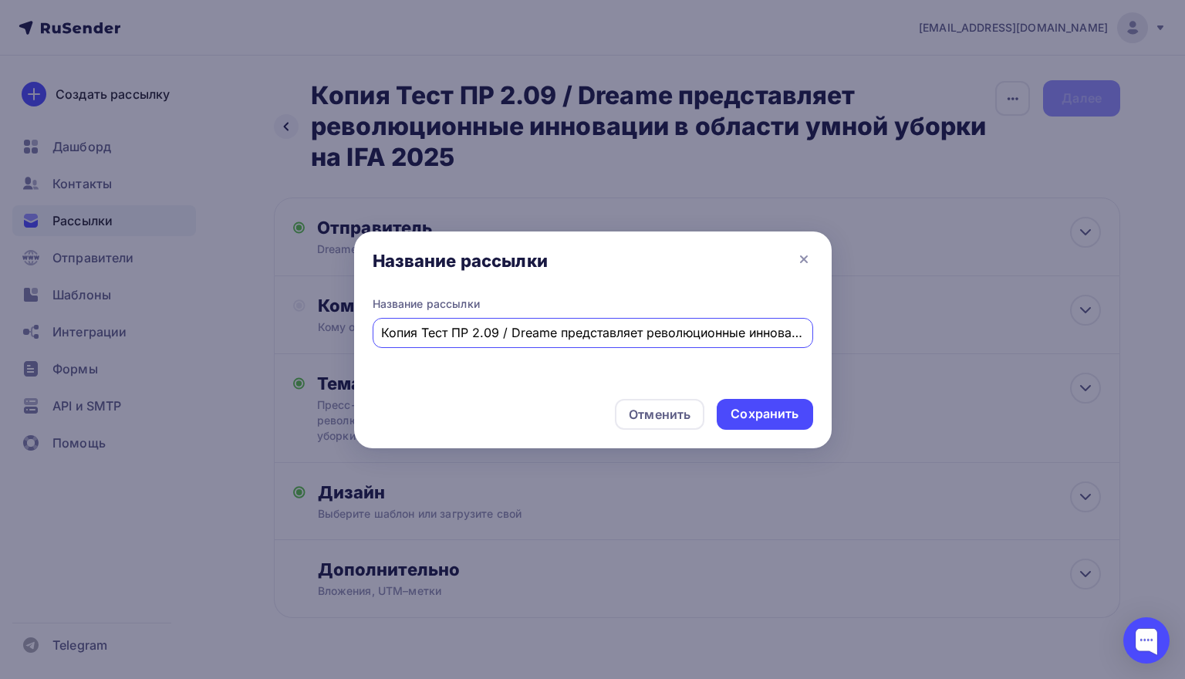
drag, startPoint x: 420, startPoint y: 331, endPoint x: 363, endPoint y: 332, distance: 57.9
click at [363, 332] on div "Название рассылки Копия Тест ПР 2.09 / Dreame представляет революционные иннова…" at bounding box center [592, 341] width 477 height 90
click at [406, 333] on input "Тест ПР 2.09 / Dreame представляет революционные инновации в области умной убор…" at bounding box center [592, 332] width 423 height 19
click at [451, 335] on input "Тест 2 ПР 2.09 / Dreame представляет революционные инновации в области умной уб…" at bounding box center [592, 332] width 423 height 19
type input "Тест 2 ПР 04.09 / Dreame представляет революционные инновации в области умной у…"
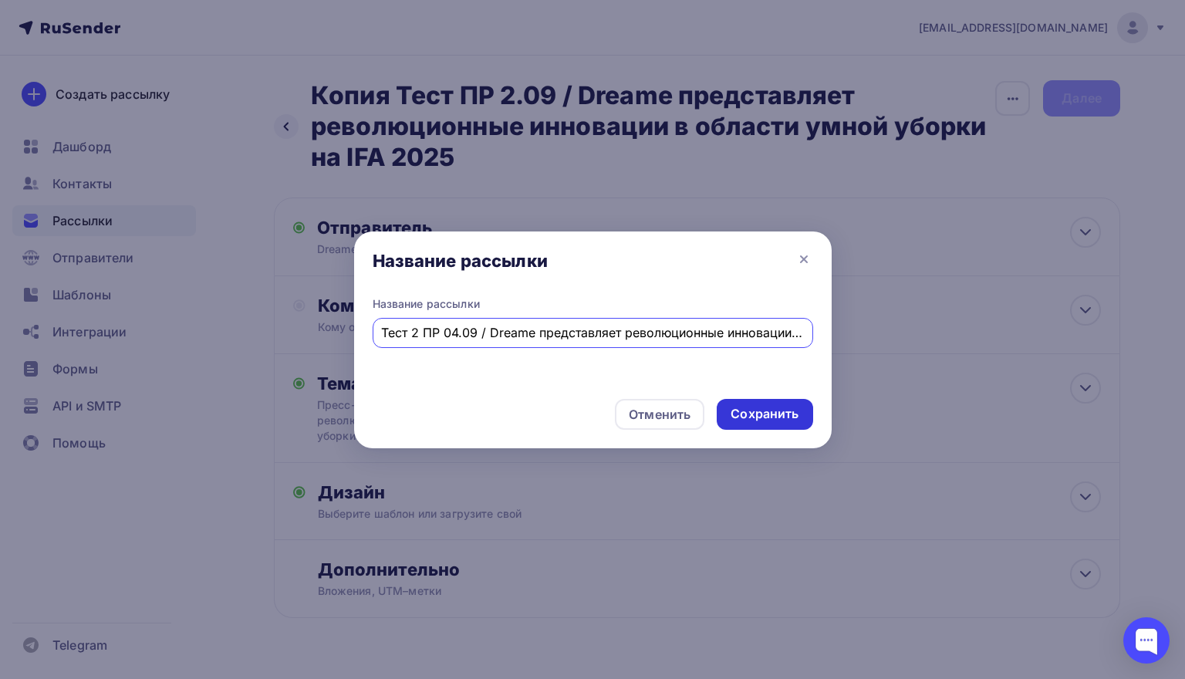
click at [787, 411] on div "Сохранить" at bounding box center [765, 414] width 68 height 18
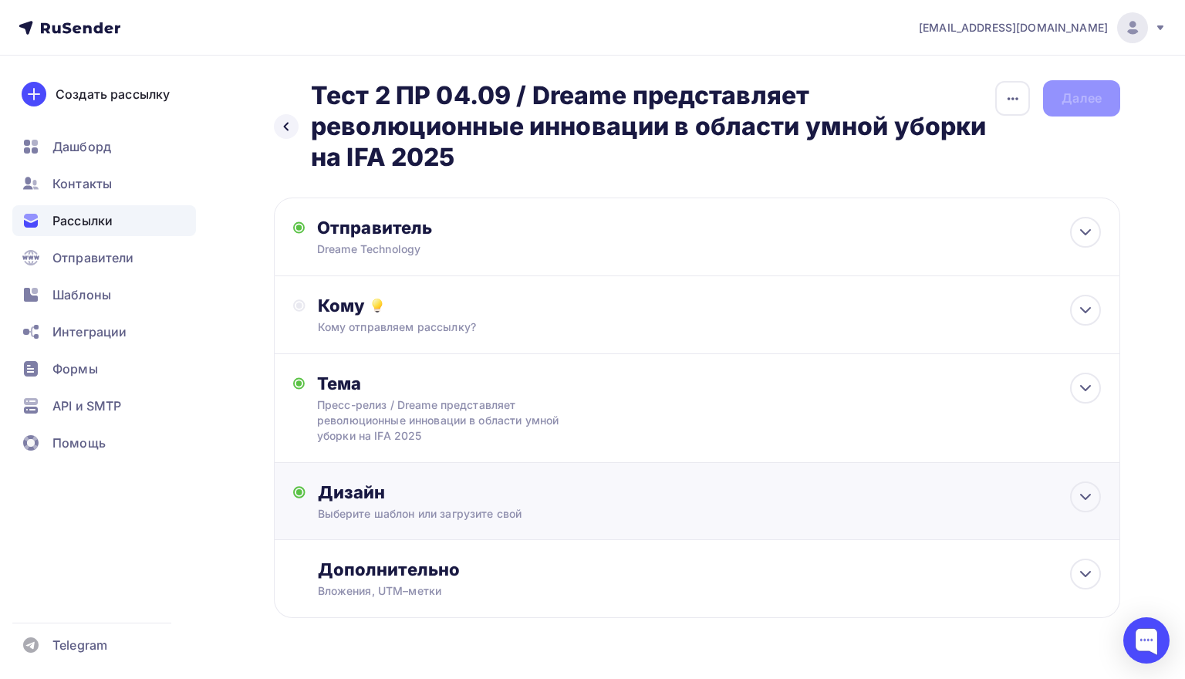
click at [726, 508] on div "Выберите шаблон или загрузите свой" at bounding box center [670, 513] width 705 height 15
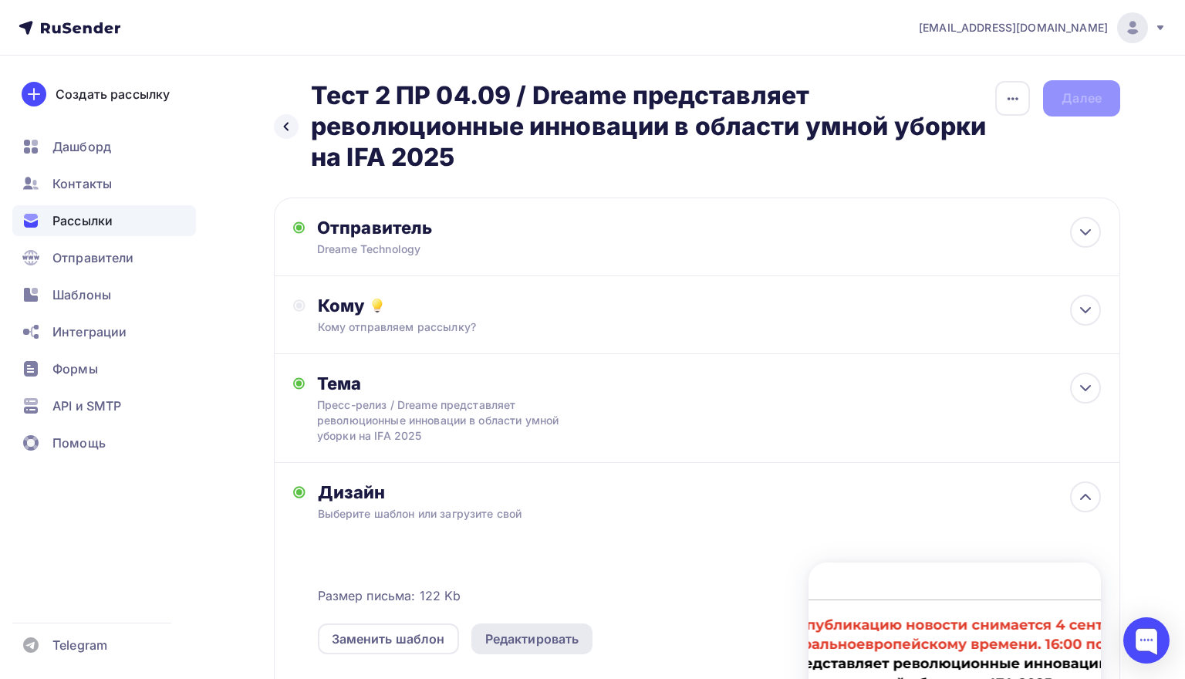
click at [557, 635] on div "Редактировать" at bounding box center [532, 638] width 94 height 19
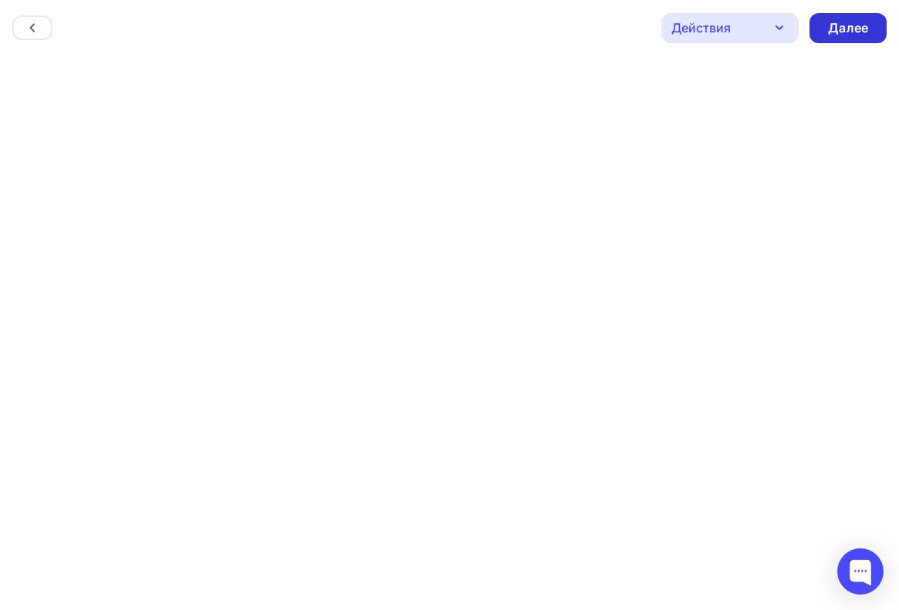
click at [848, 32] on div "Далее" at bounding box center [848, 28] width 40 height 18
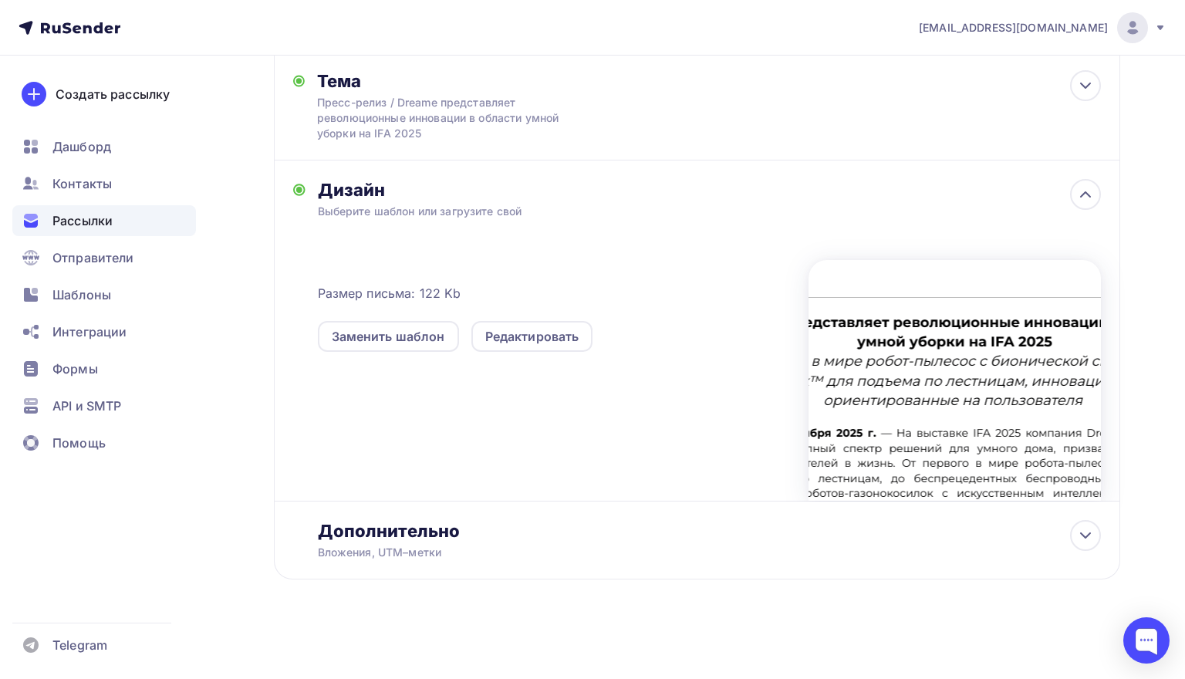
scroll to position [305, 0]
click at [623, 558] on div "Вложения, UTM–метки" at bounding box center [670, 552] width 705 height 15
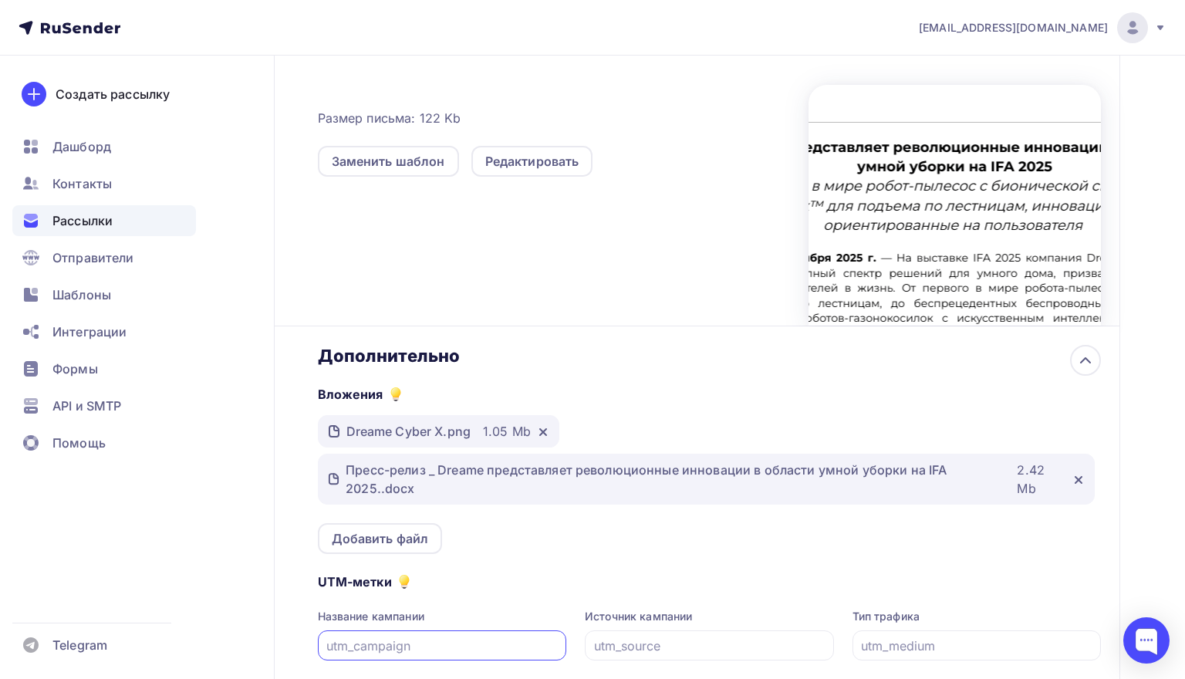
scroll to position [487, 0]
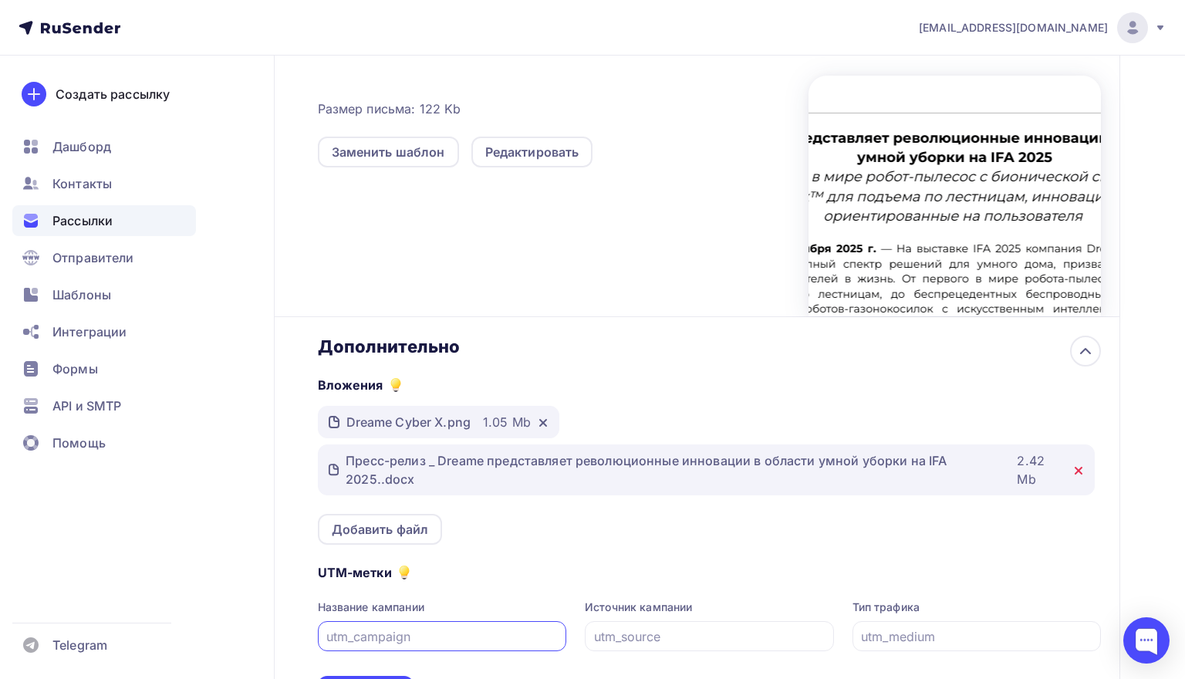
click at [1081, 470] on icon at bounding box center [1078, 470] width 12 height 12
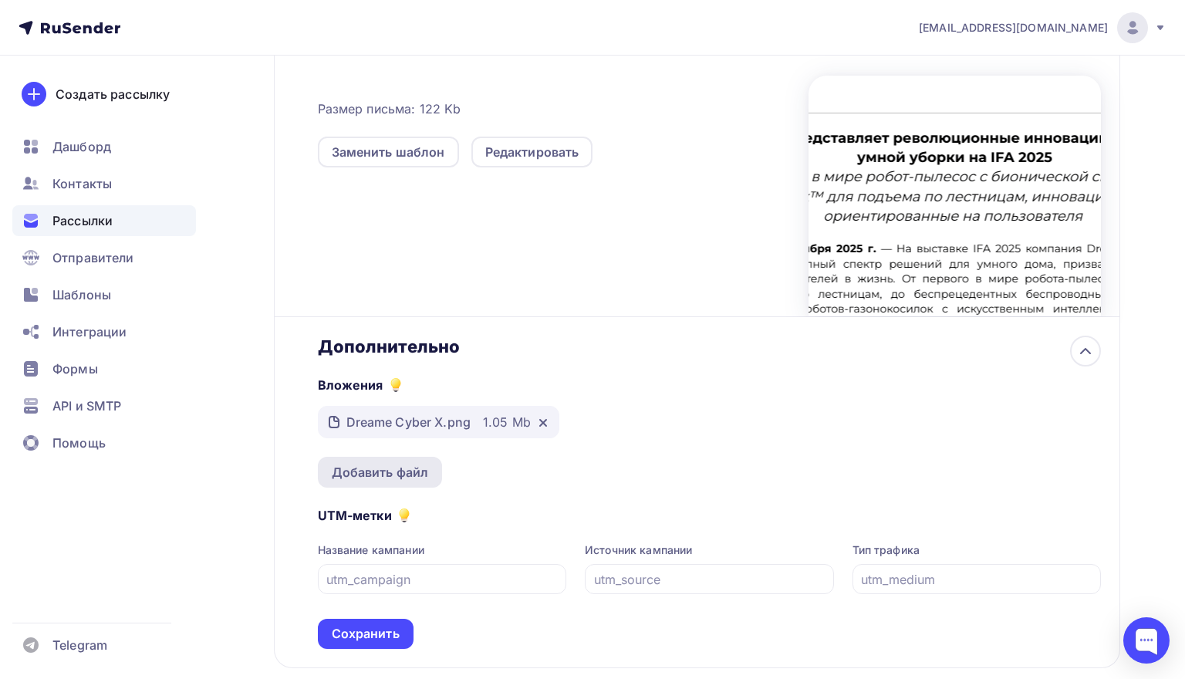
click at [355, 484] on div "Добавить файл" at bounding box center [380, 472] width 125 height 31
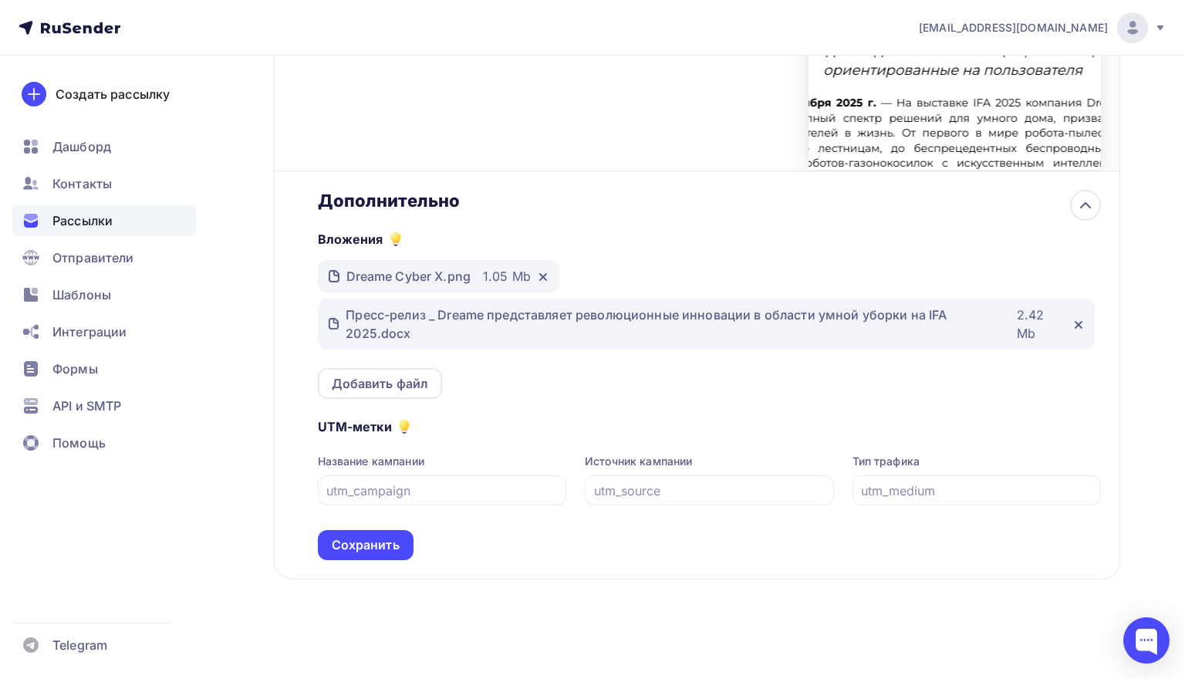
scroll to position [637, 0]
click at [390, 536] on div "Сохранить" at bounding box center [366, 545] width 68 height 18
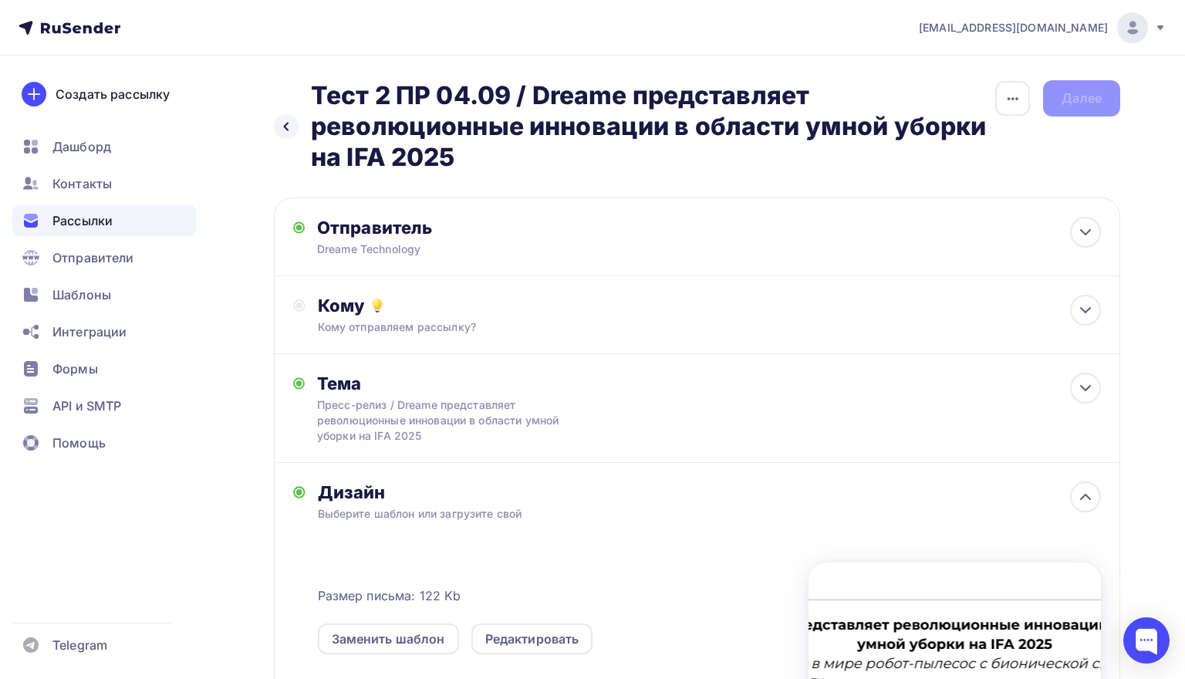
scroll to position [0, 0]
click at [575, 325] on div "Кому отправляем рассылку?" at bounding box center [670, 326] width 705 height 15
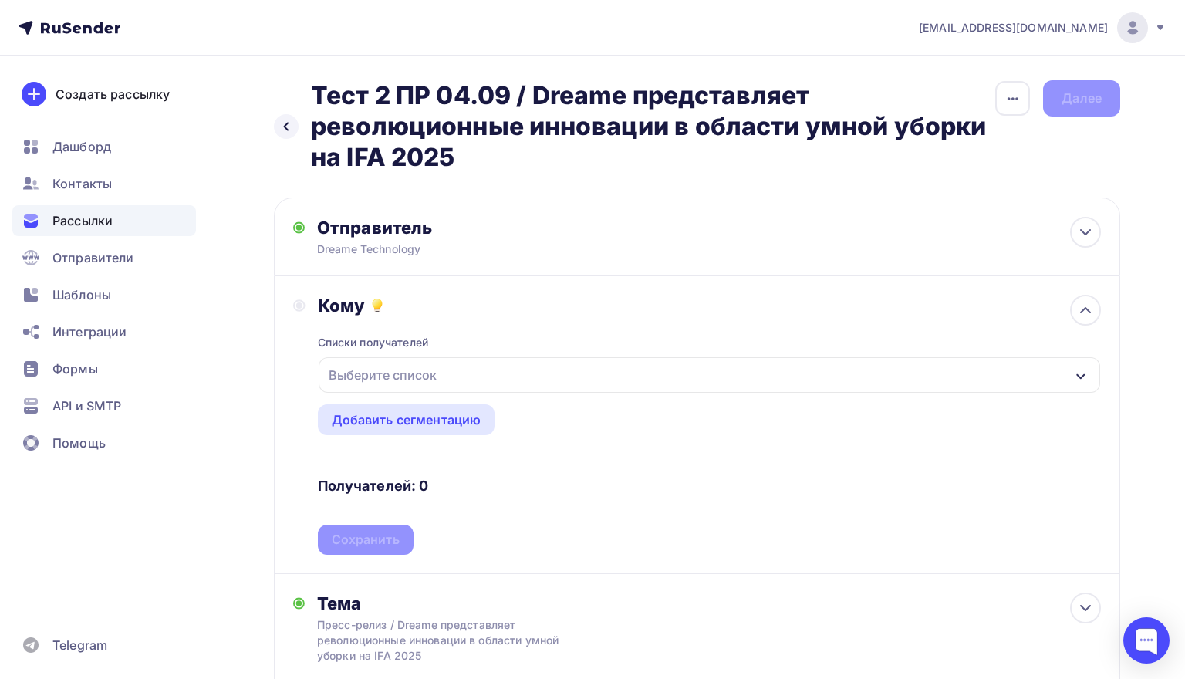
click at [457, 382] on div "Выберите список" at bounding box center [709, 374] width 781 height 35
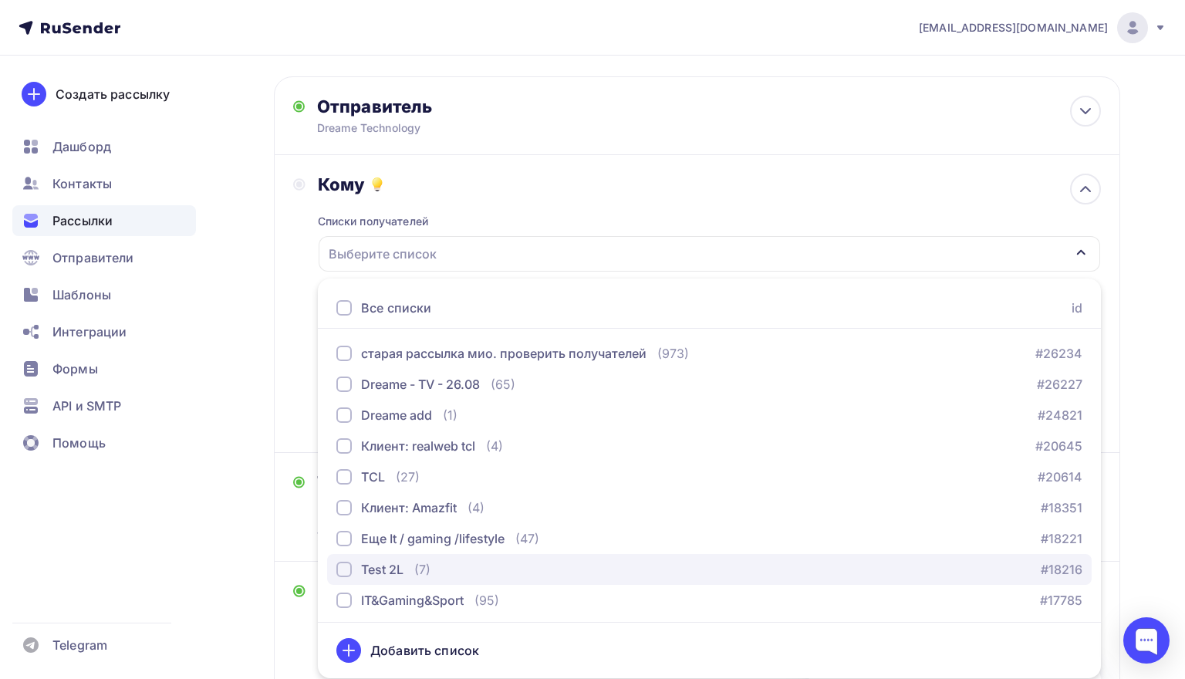
click at [386, 562] on div "Test 2L" at bounding box center [382, 569] width 42 height 19
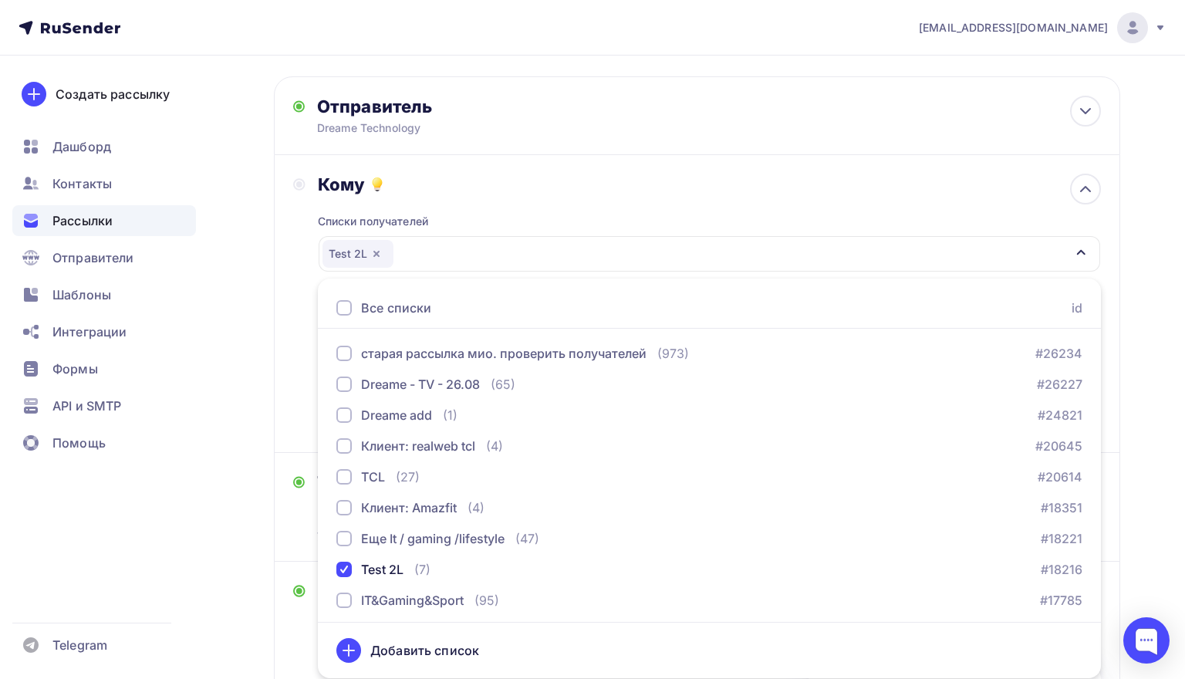
click at [233, 448] on div "Назад Тест 2 ПР 04.09 / Dreame представляет революционные инновации в области у…" at bounding box center [592, 507] width 1185 height 1146
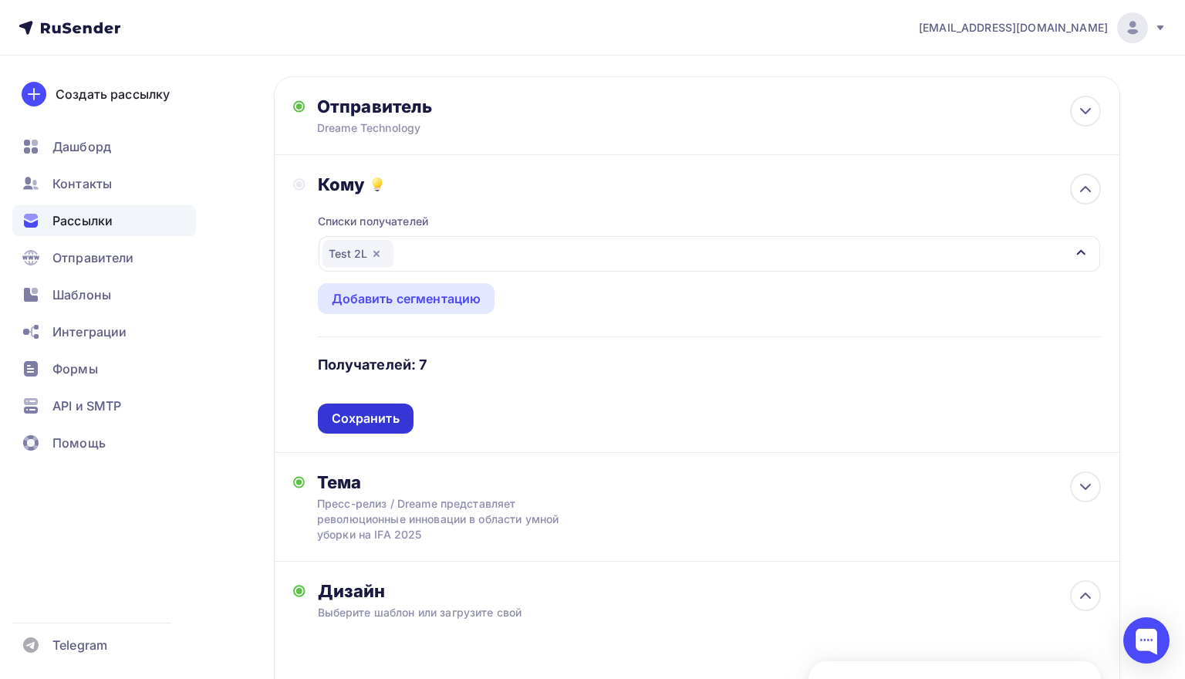
click at [361, 422] on div "Сохранить" at bounding box center [366, 419] width 68 height 18
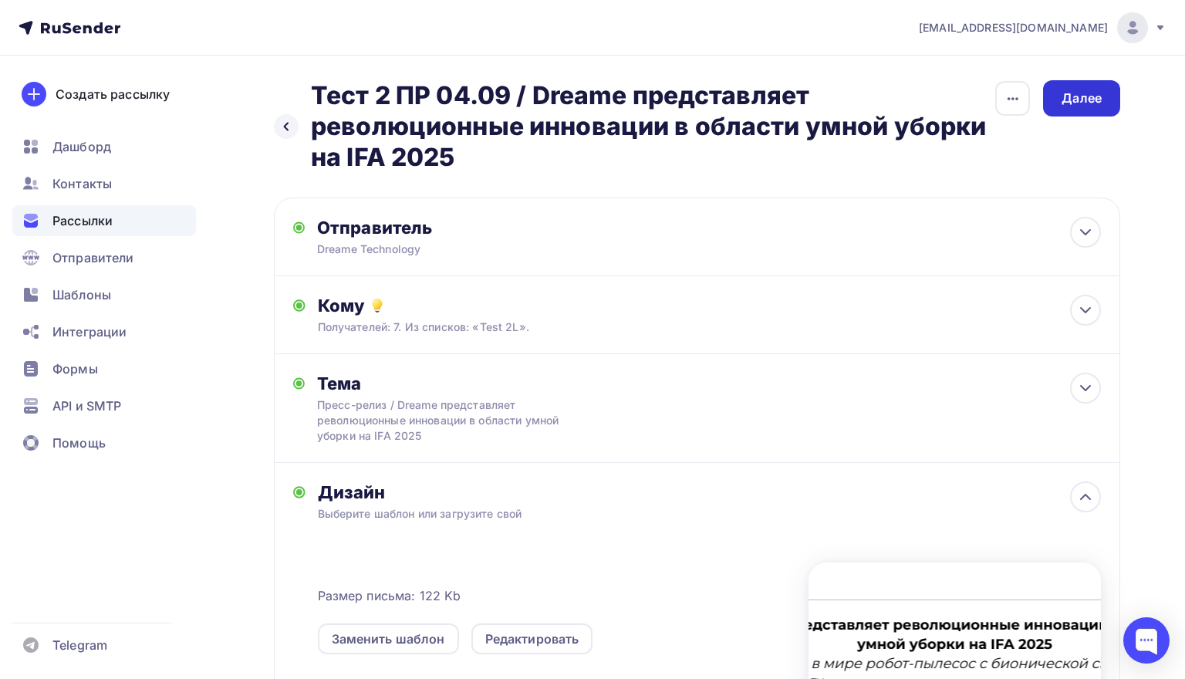
scroll to position [0, 0]
click at [1092, 92] on div "Далее" at bounding box center [1081, 98] width 40 height 18
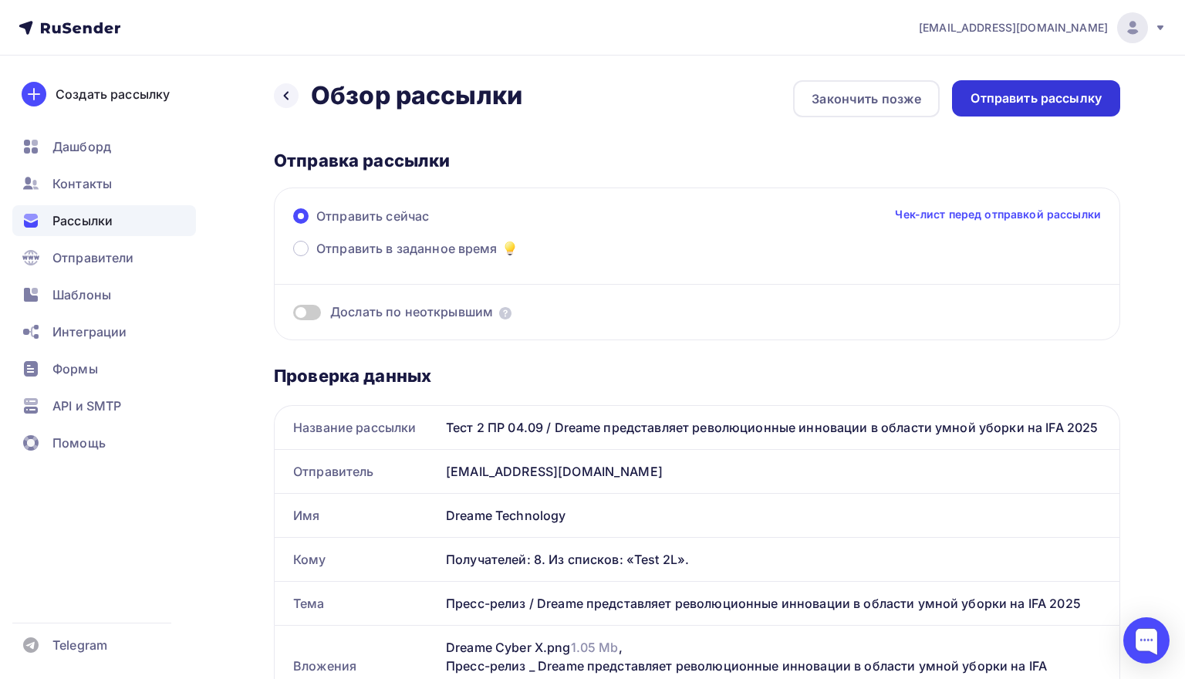
click at [1049, 94] on div "Отправить рассылку" at bounding box center [1035, 98] width 131 height 18
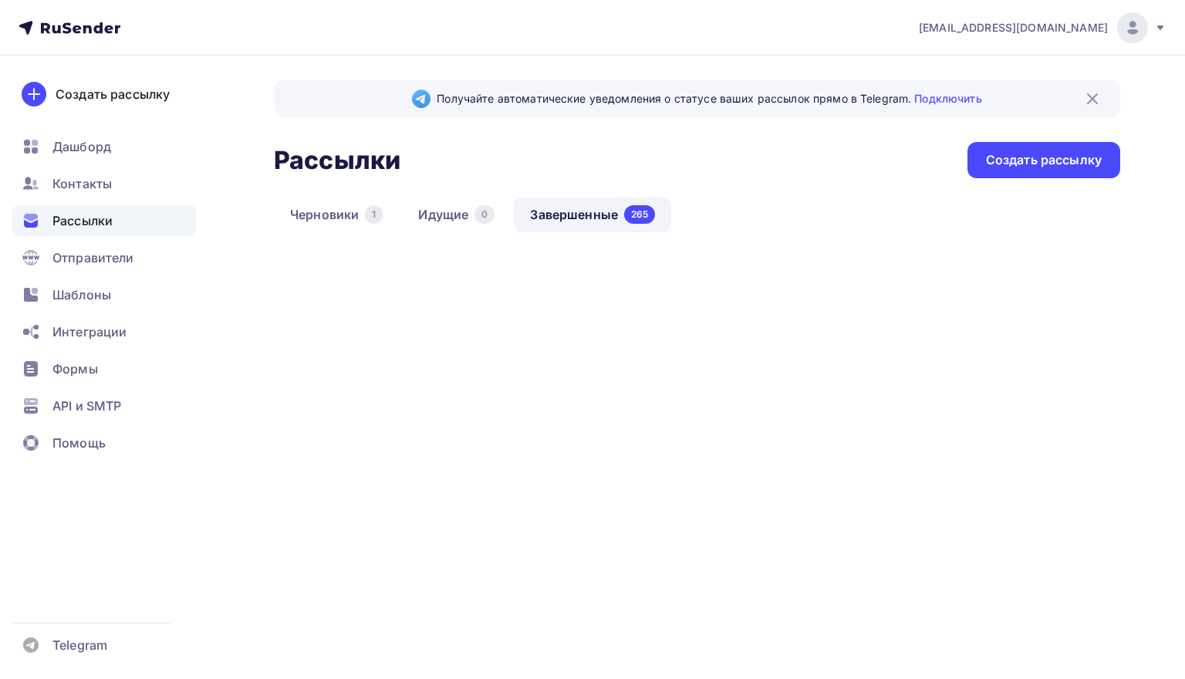
click at [575, 213] on link "Завершенные 265" at bounding box center [592, 214] width 157 height 35
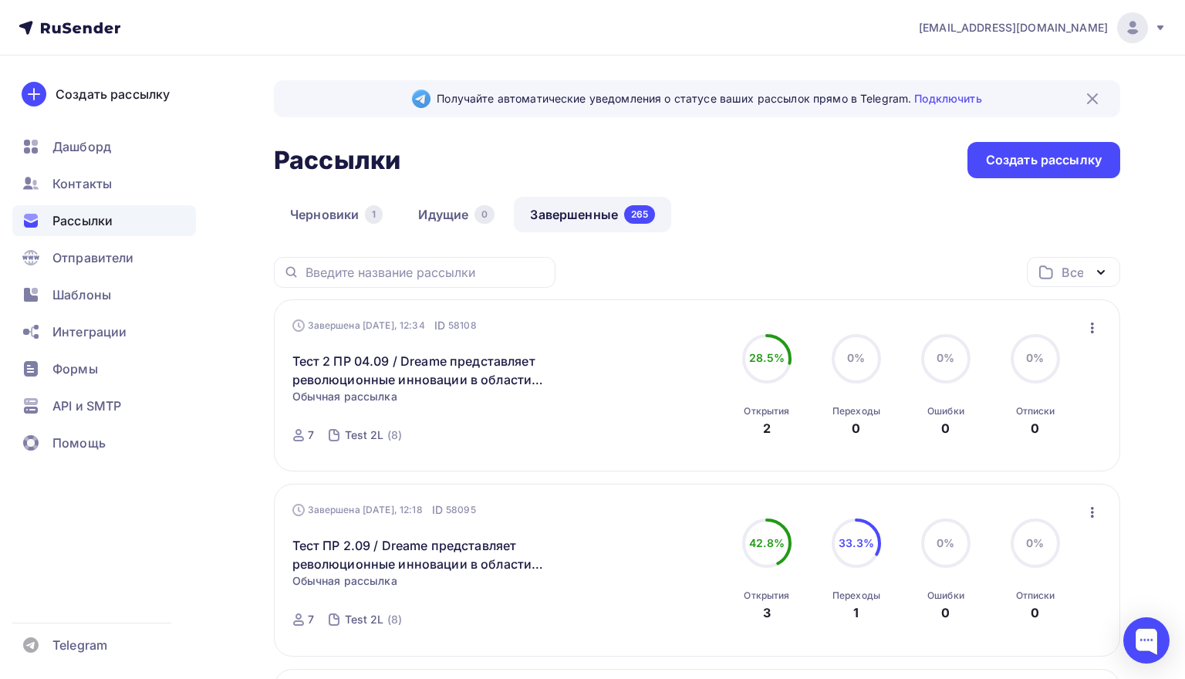
click at [1090, 328] on icon "button" at bounding box center [1092, 328] width 19 height 19
click at [1004, 425] on div "Копировать в новую" at bounding box center [1021, 429] width 158 height 19
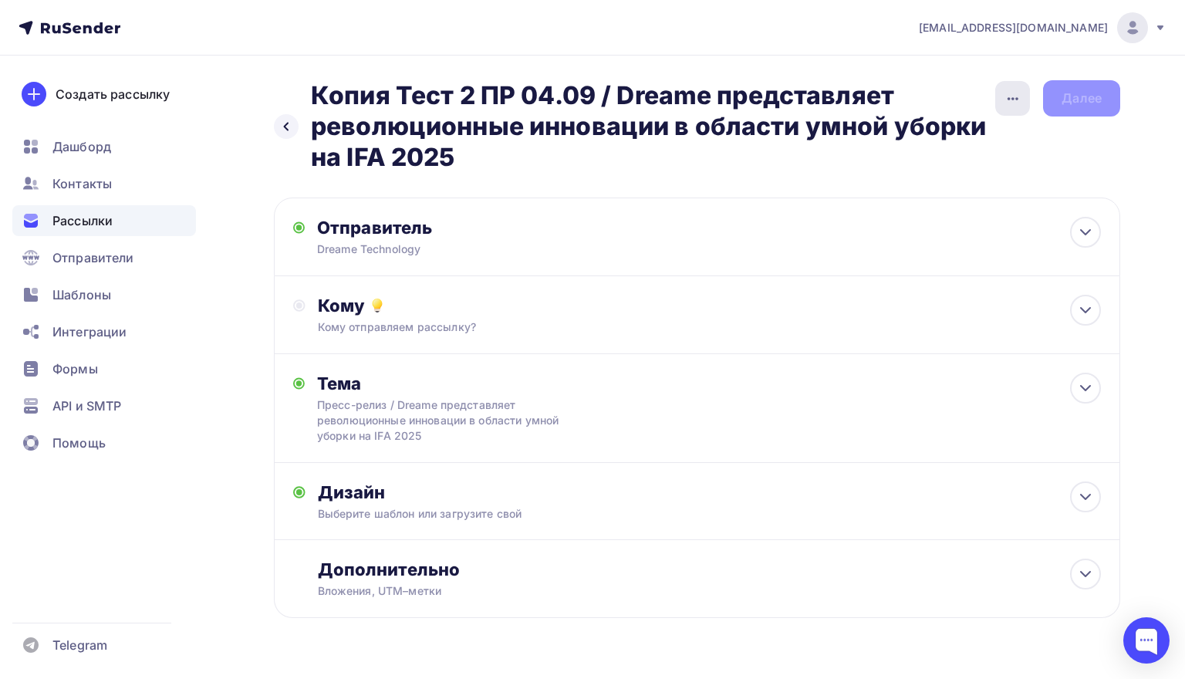
click at [1015, 89] on div "button" at bounding box center [1012, 98] width 35 height 35
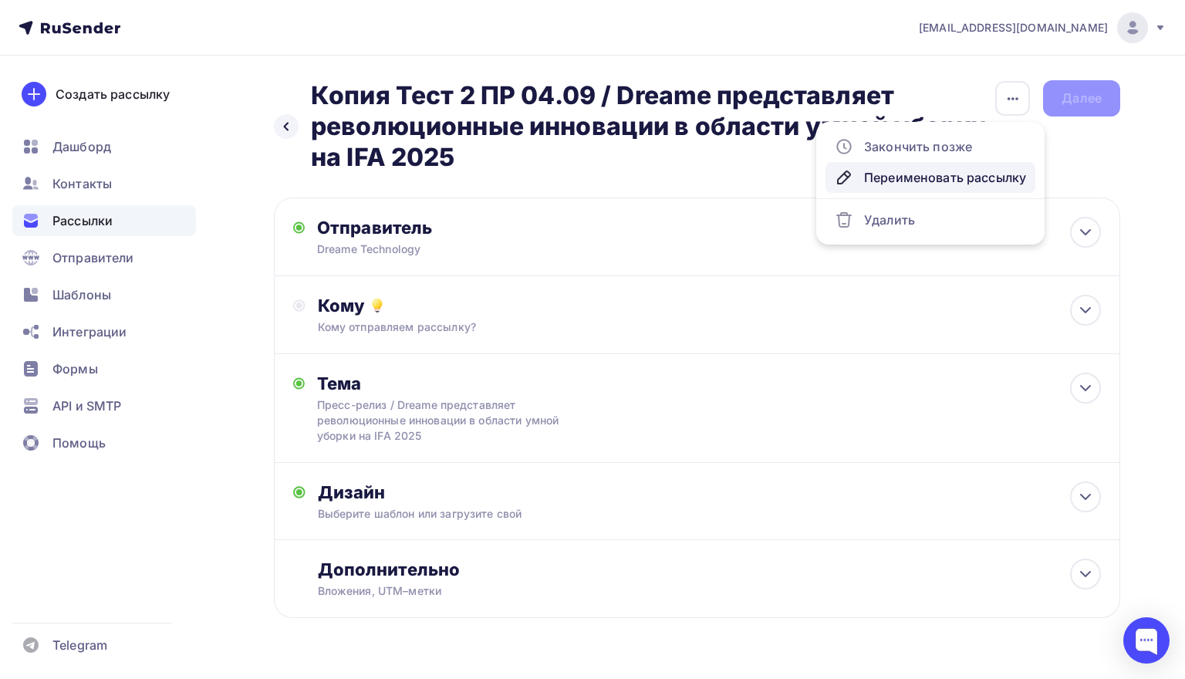
click at [947, 174] on div "Переименовать рассылку" at bounding box center [930, 177] width 191 height 19
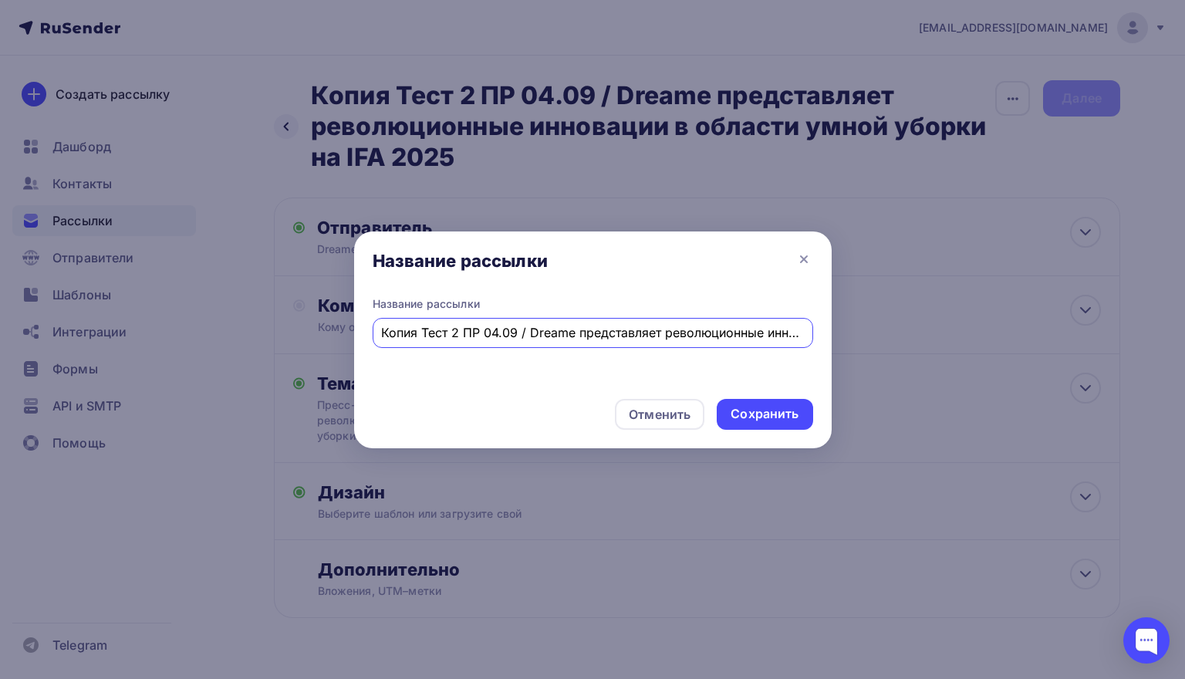
scroll to position [0, 255]
click at [418, 330] on input "Копия Тест 2 ПР 04.09 / Dreame представляет революционные инновации в области у…" at bounding box center [592, 332] width 423 height 19
click at [419, 331] on input "Тест 2 ПР 04.09 / Dreame представляет революционные инновации в области умной у…" at bounding box center [592, 332] width 423 height 19
type input "Тест 3 ПР 04.09 / Dreame представляет революционные инновации в области умной у…"
click at [748, 411] on div "Сохранить" at bounding box center [765, 414] width 68 height 18
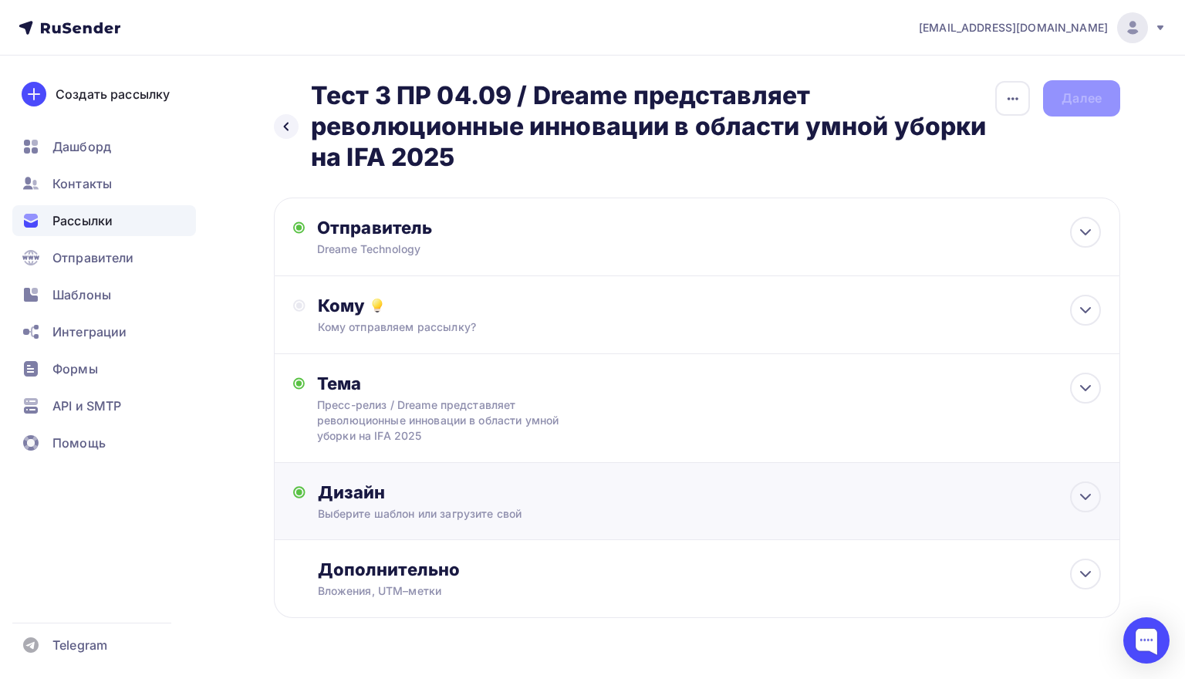
click at [715, 496] on div "Дизайн" at bounding box center [709, 492] width 783 height 22
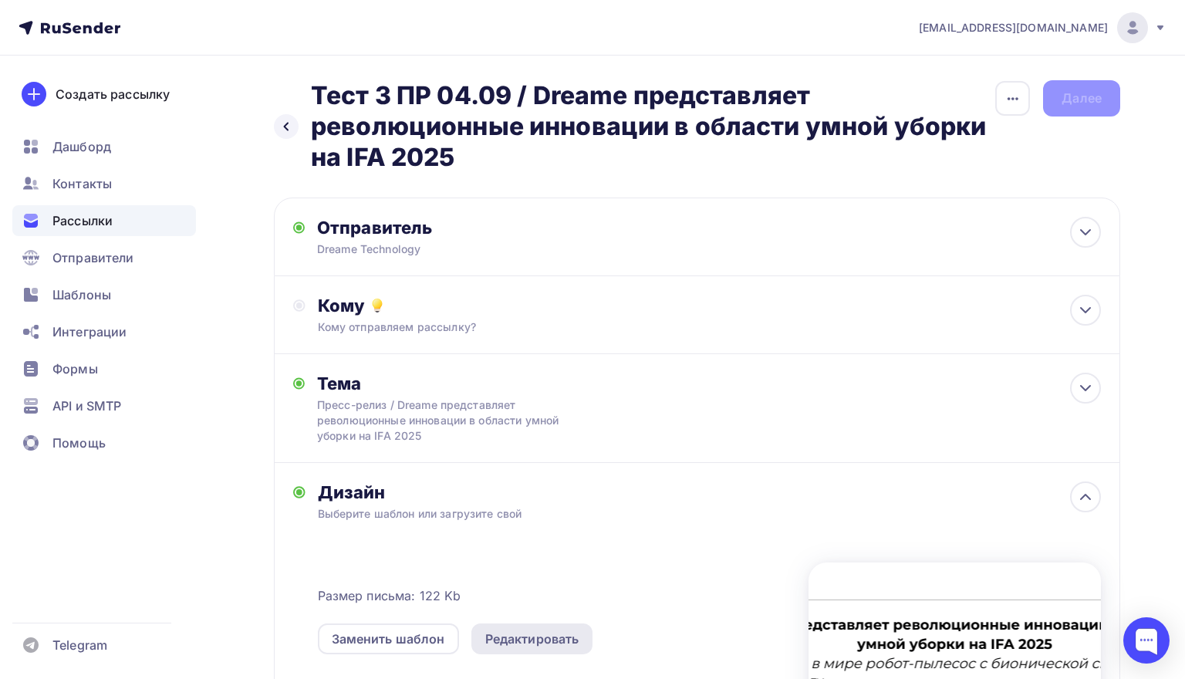
click at [538, 638] on div "Редактировать" at bounding box center [532, 638] width 94 height 19
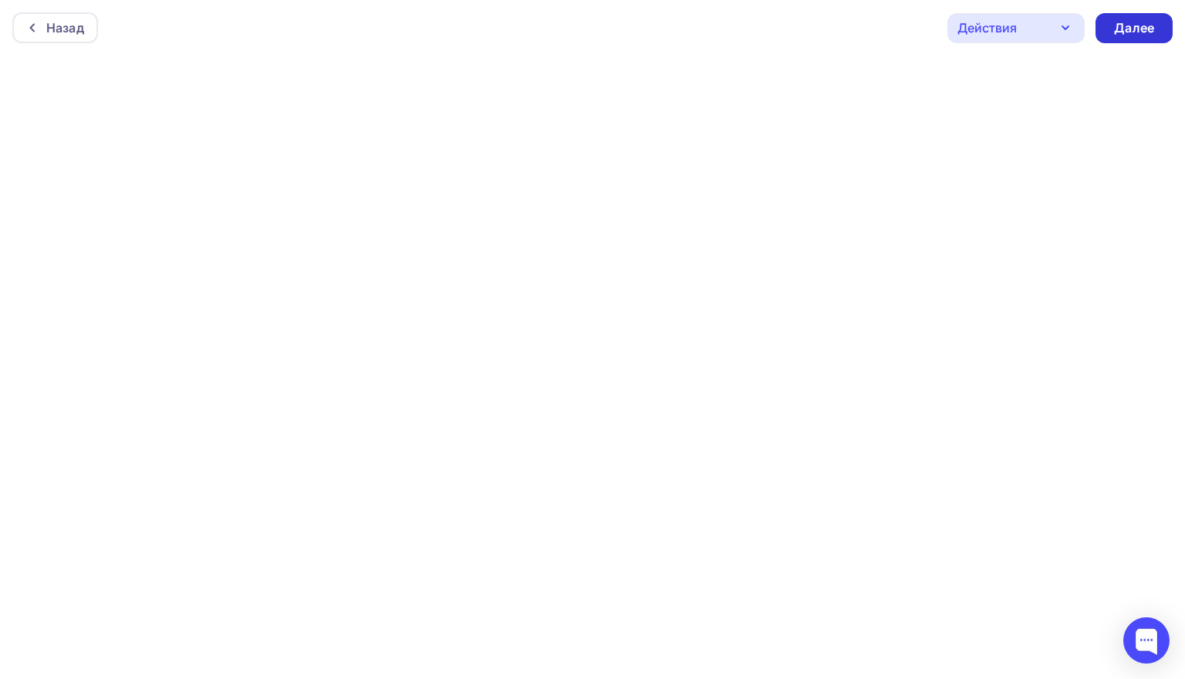
click at [1131, 30] on div "Далее" at bounding box center [1134, 28] width 40 height 18
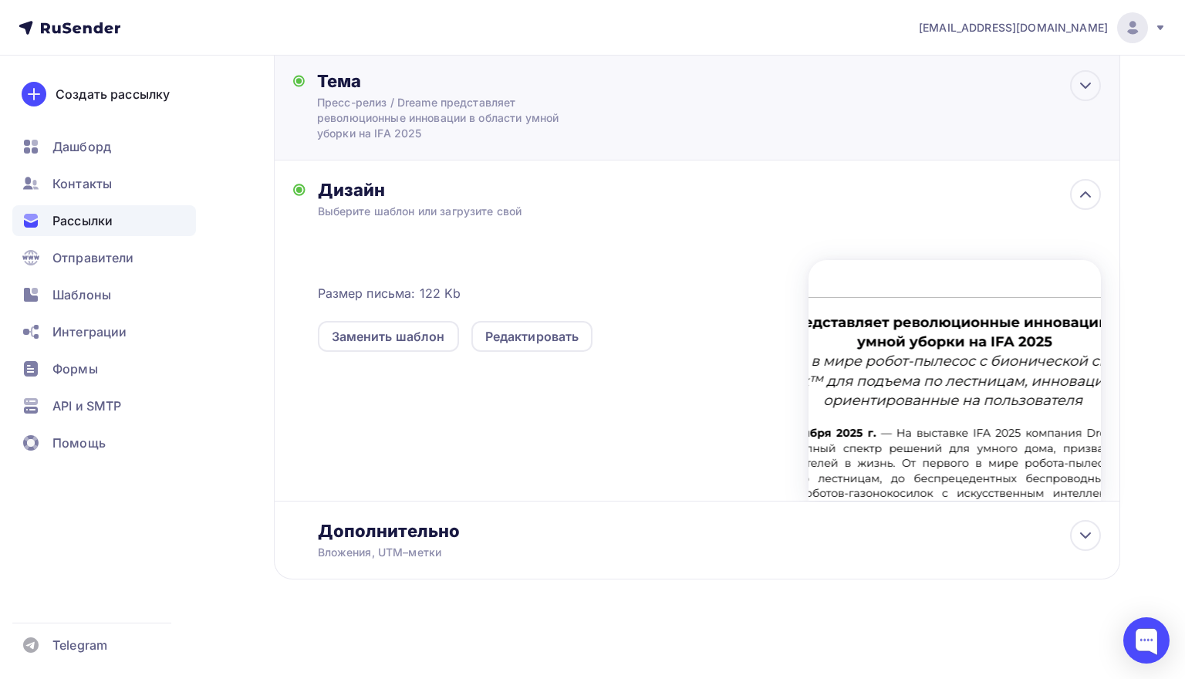
scroll to position [305, 0]
click at [686, 553] on div "Вложения, UTM–метки" at bounding box center [670, 552] width 705 height 15
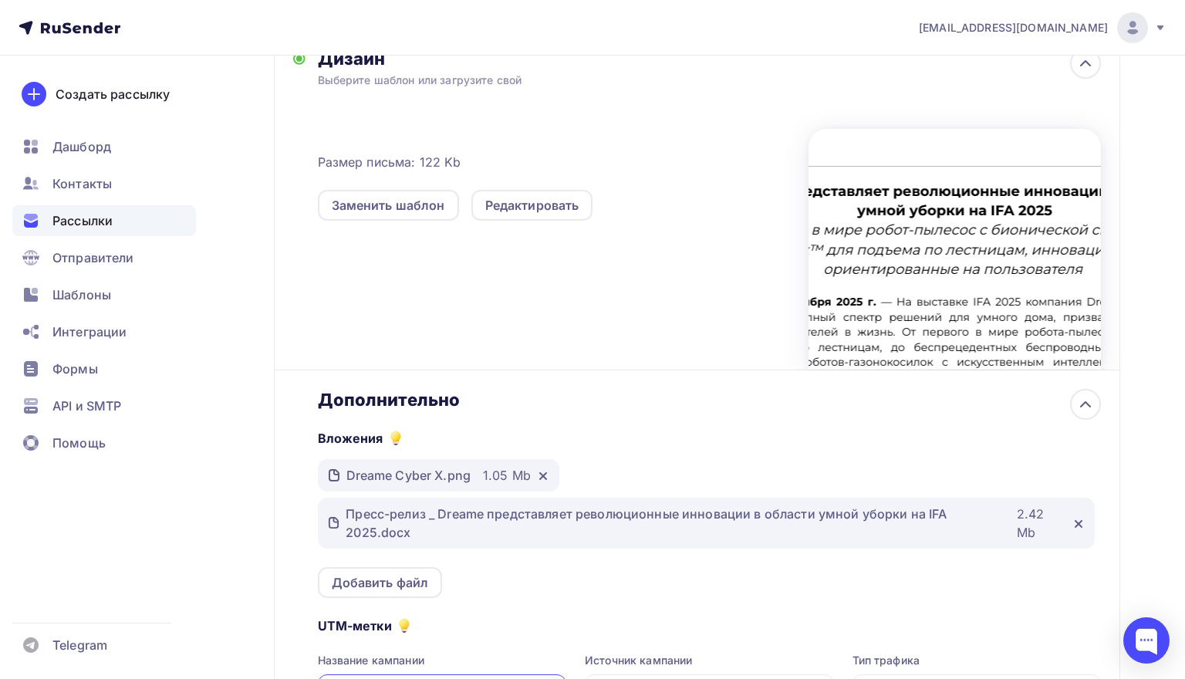
scroll to position [444, 0]
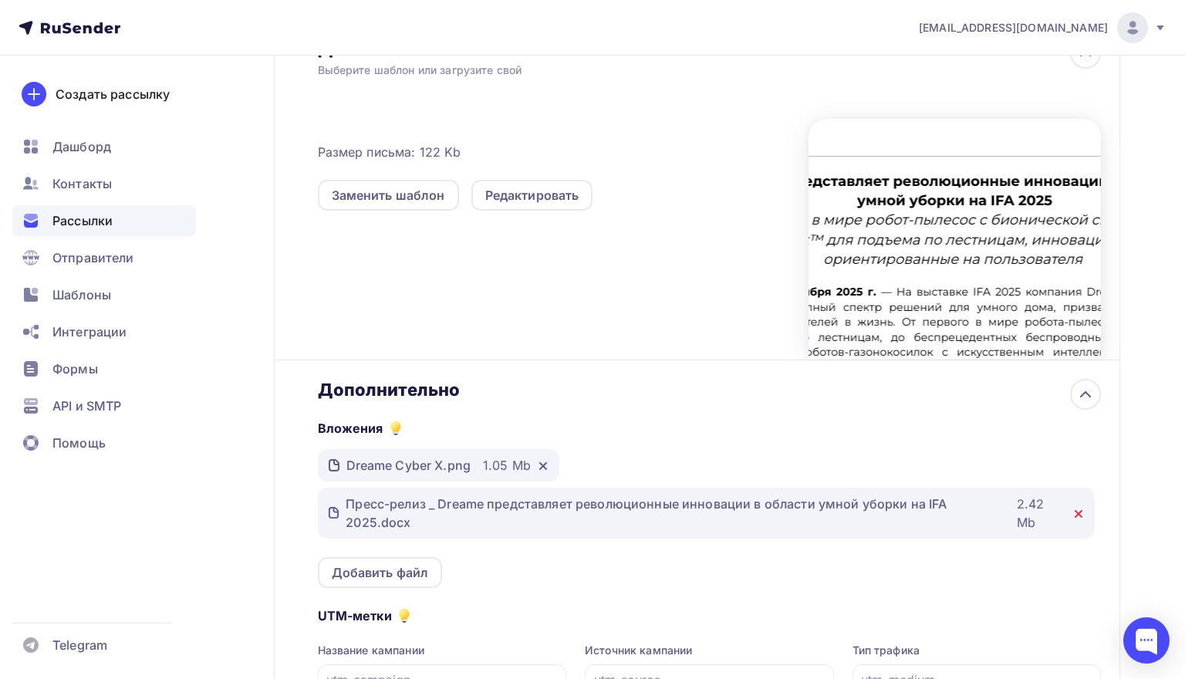
click at [1079, 515] on icon at bounding box center [1078, 514] width 6 height 6
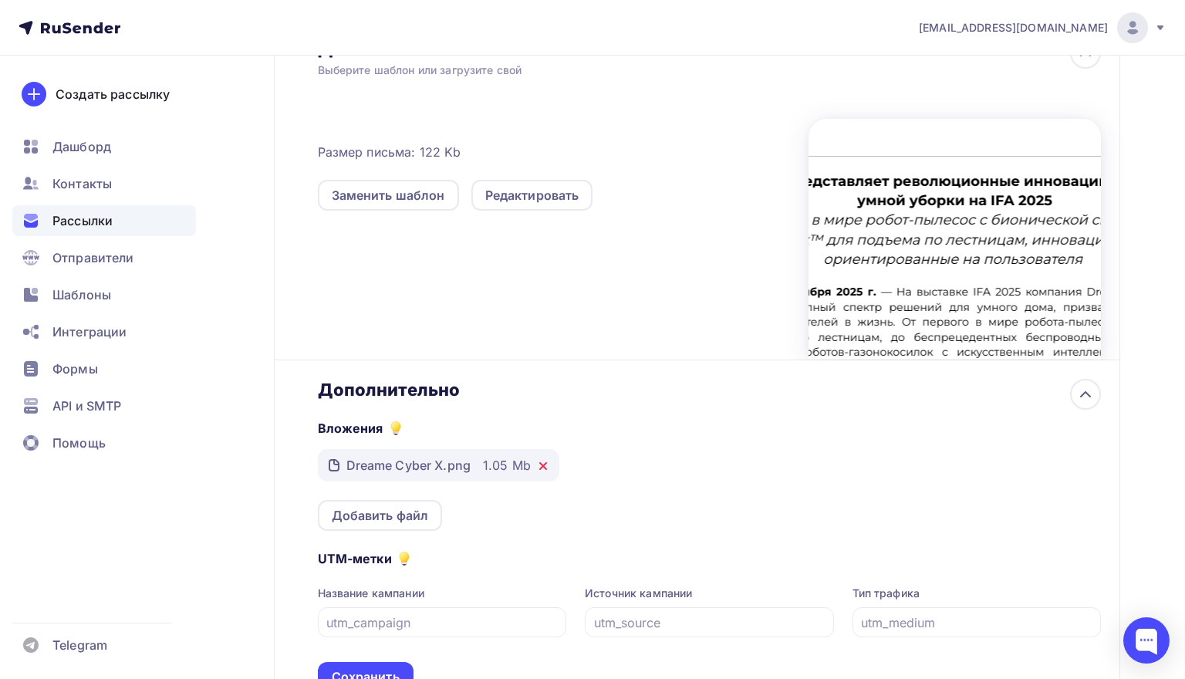
click at [547, 470] on icon at bounding box center [543, 466] width 12 height 12
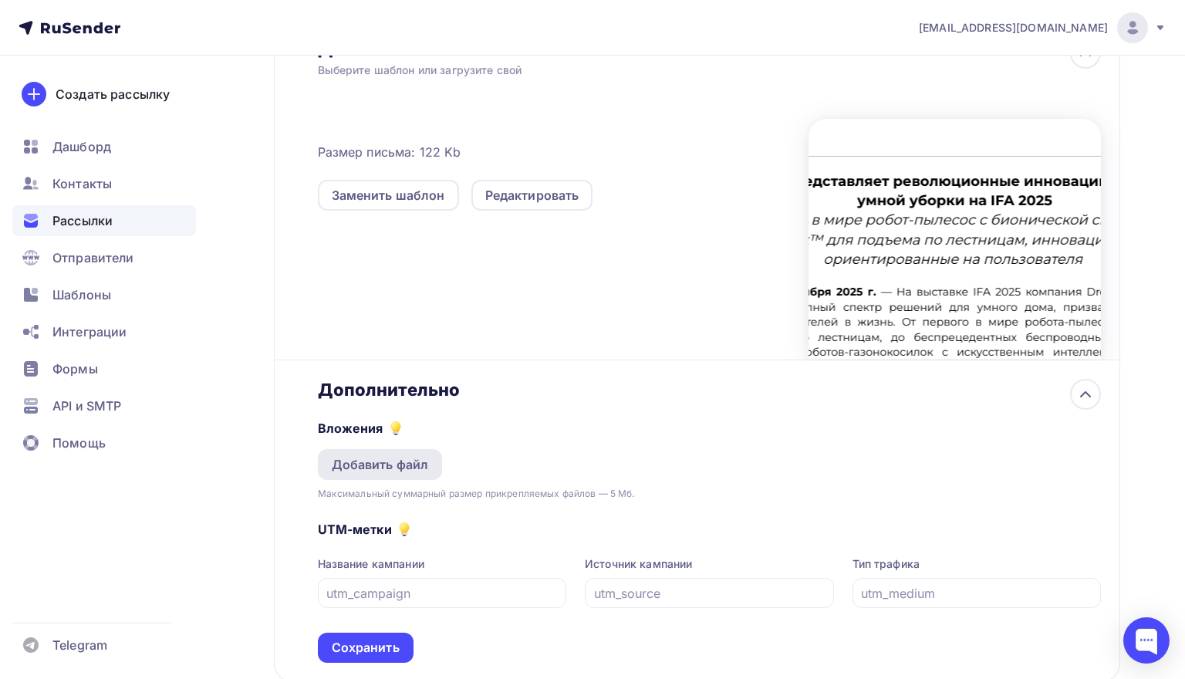
click at [417, 474] on div "Добавить файл" at bounding box center [380, 464] width 97 height 19
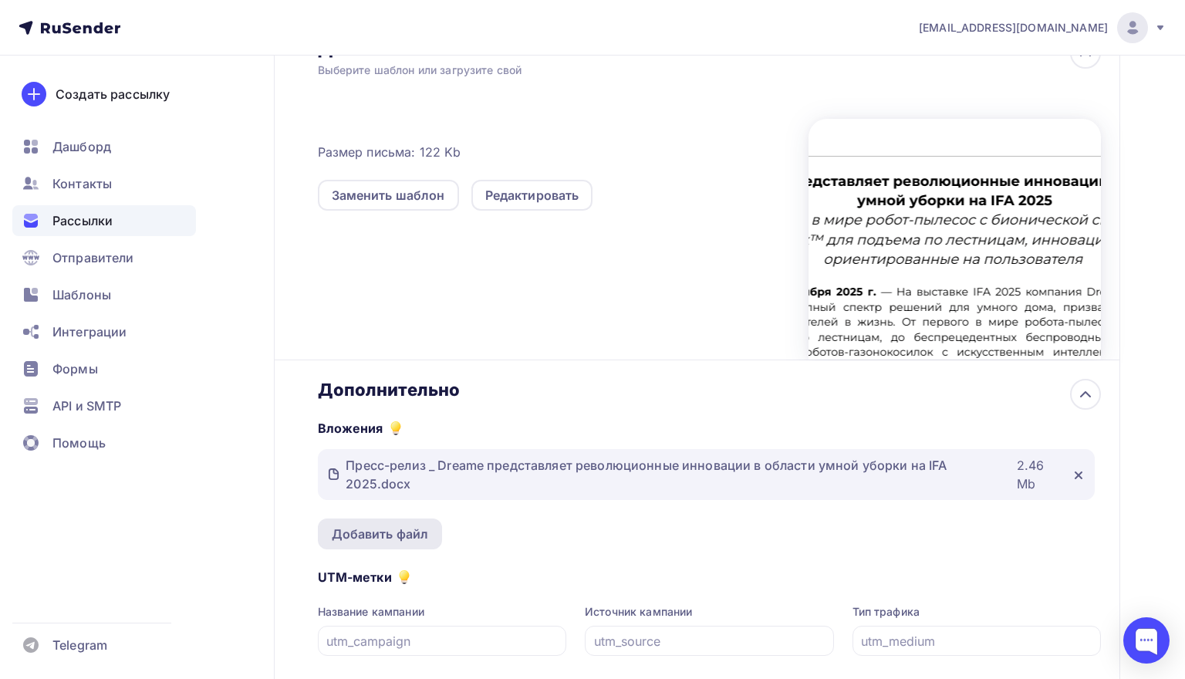
click at [381, 540] on div "Добавить файл" at bounding box center [380, 534] width 97 height 19
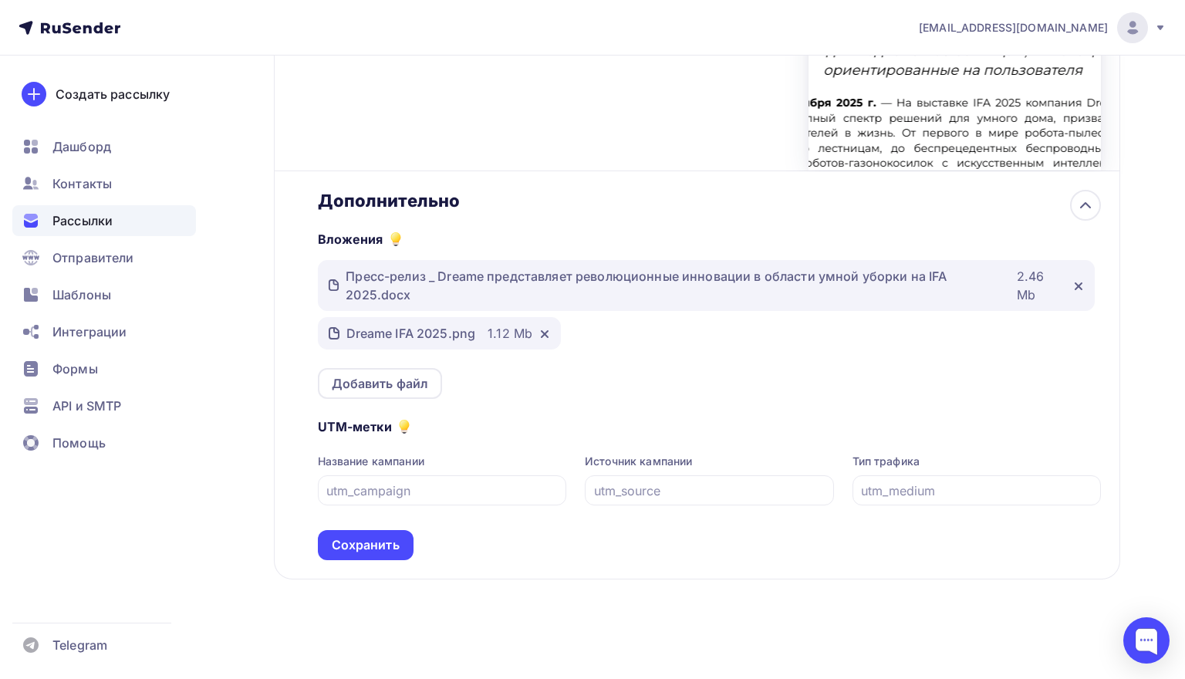
scroll to position [637, 0]
click at [381, 539] on div "Сохранить" at bounding box center [366, 545] width 68 height 18
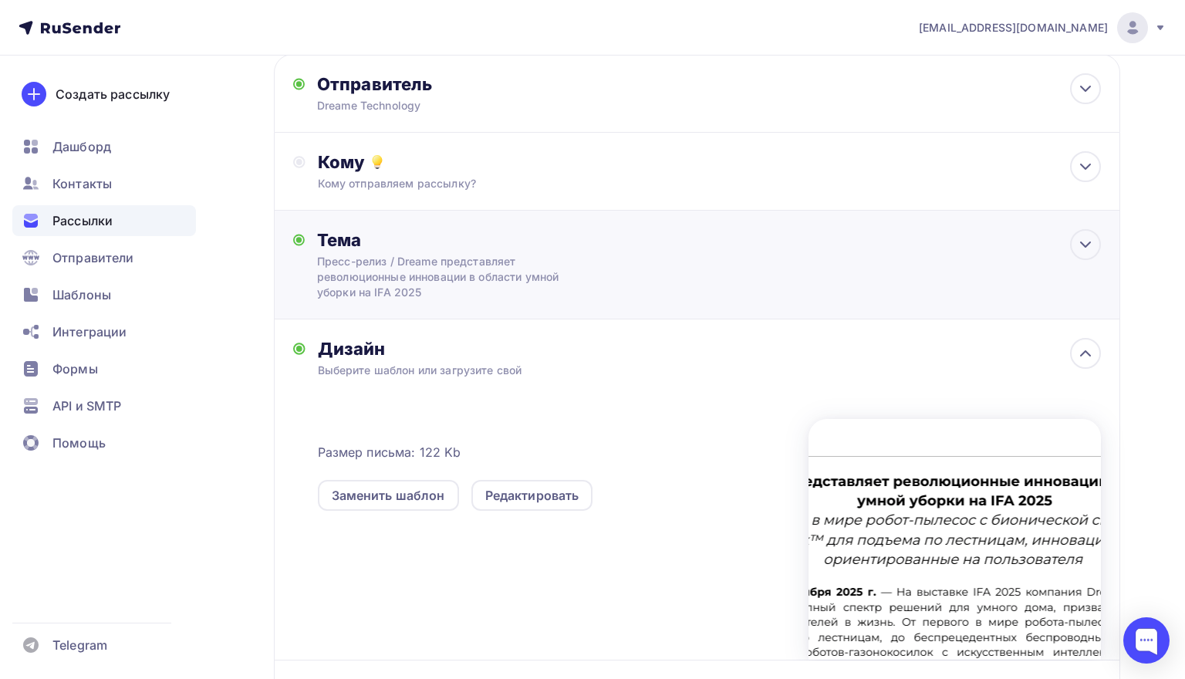
scroll to position [44, 0]
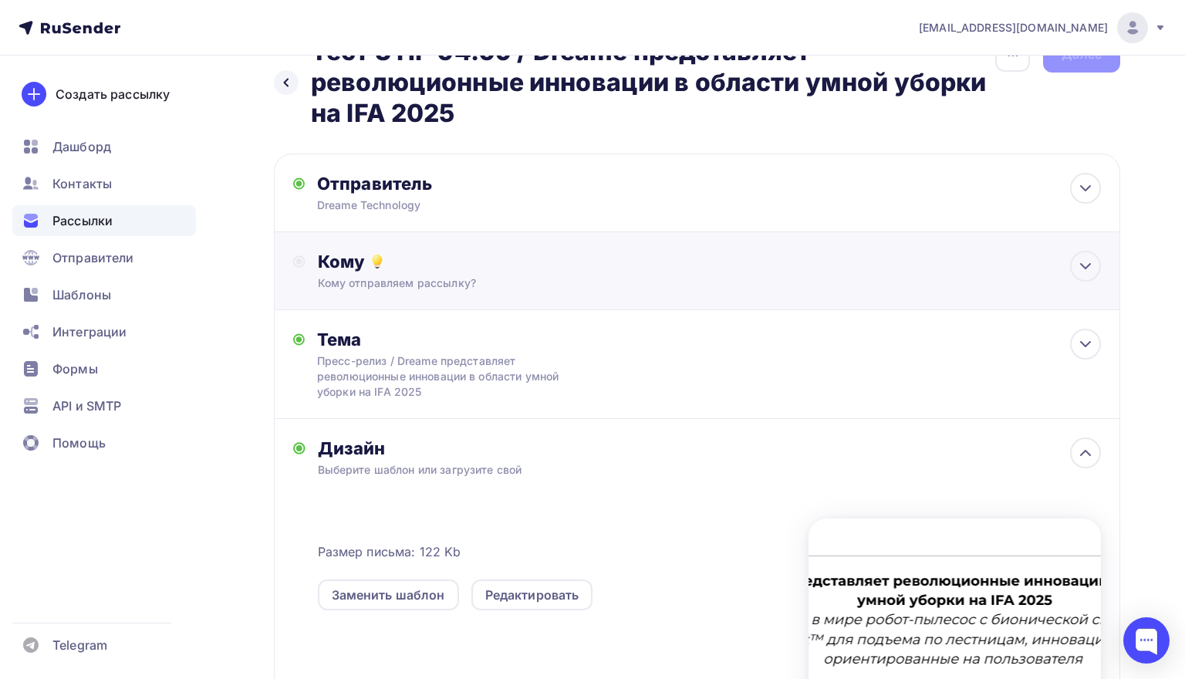
click at [623, 281] on div "Кому отправляем рассылку?" at bounding box center [670, 282] width 705 height 15
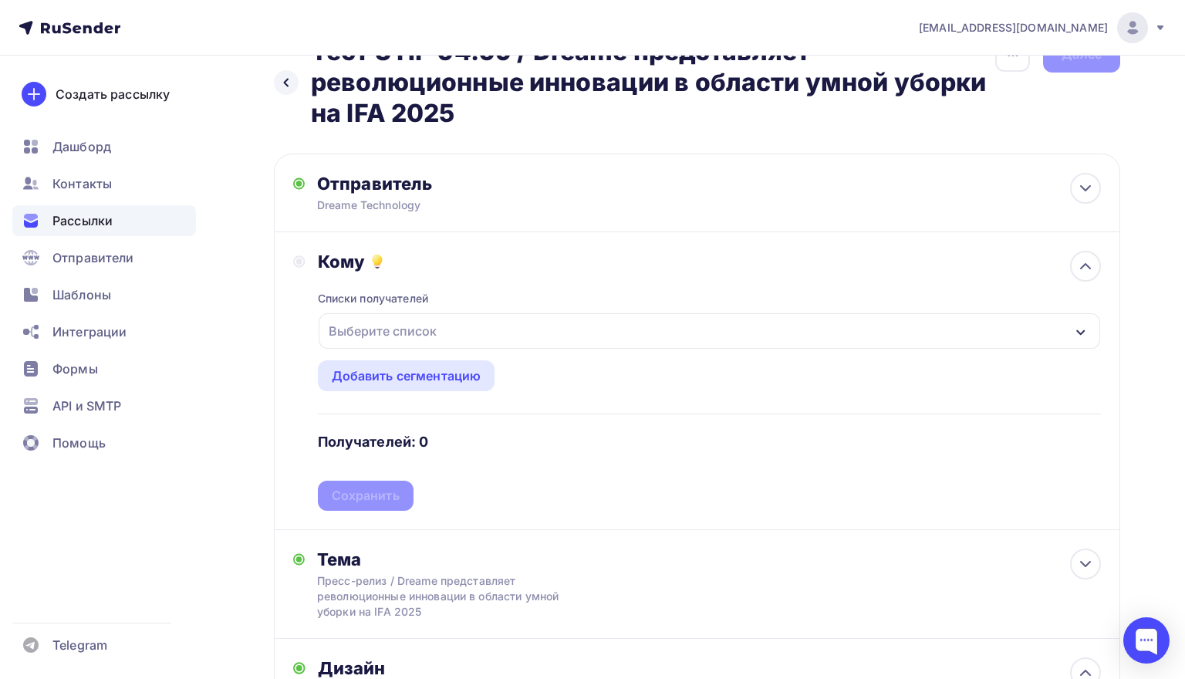
click at [474, 336] on div "Выберите список" at bounding box center [709, 330] width 781 height 35
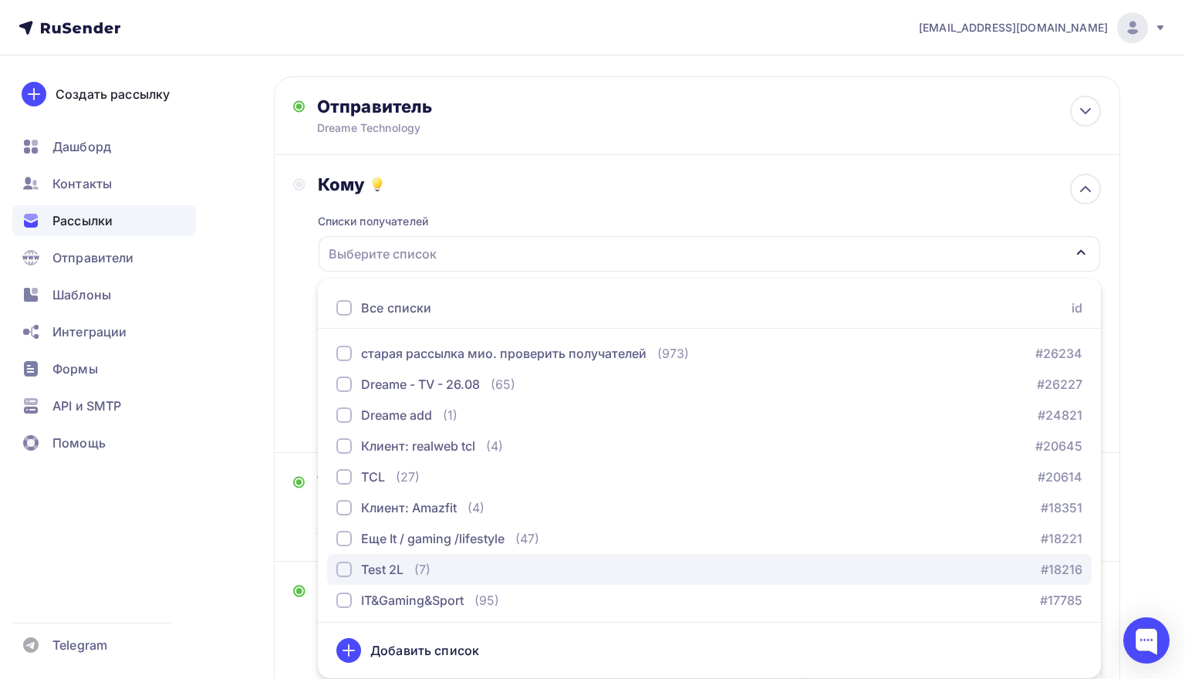
click at [397, 566] on div "Test 2L" at bounding box center [382, 569] width 42 height 19
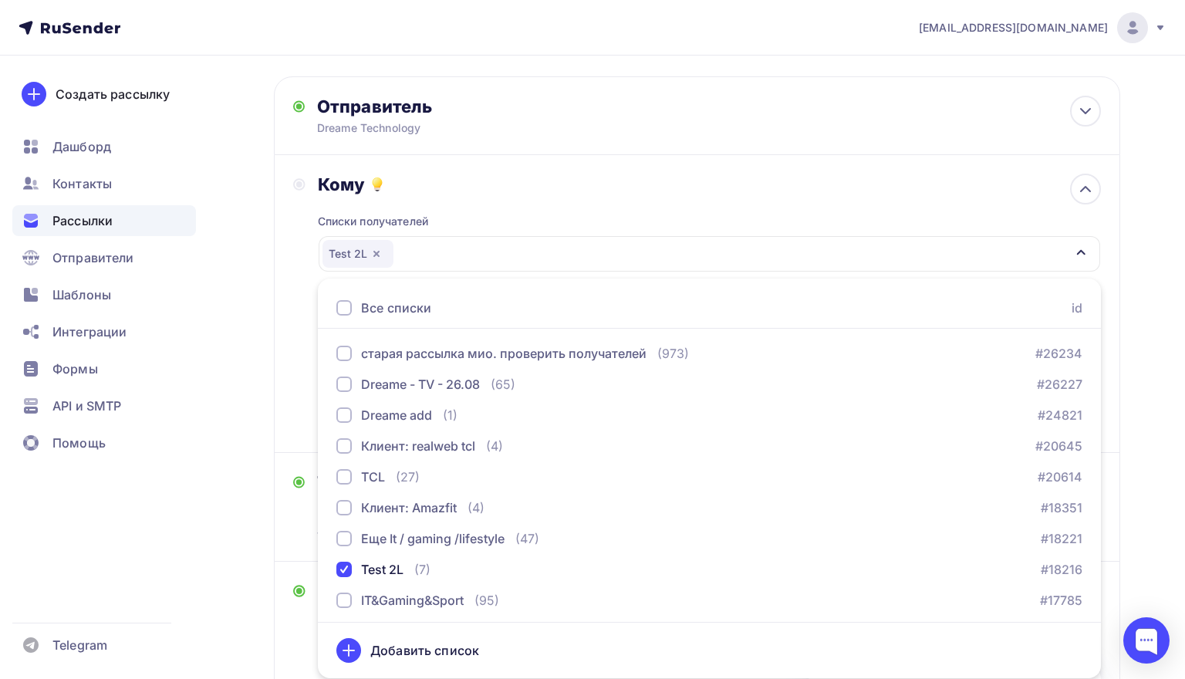
click at [247, 495] on div "Назад Тест 3 ПР 04.09 / Dreame представляет революционные инновации в области у…" at bounding box center [592, 507] width 1185 height 1146
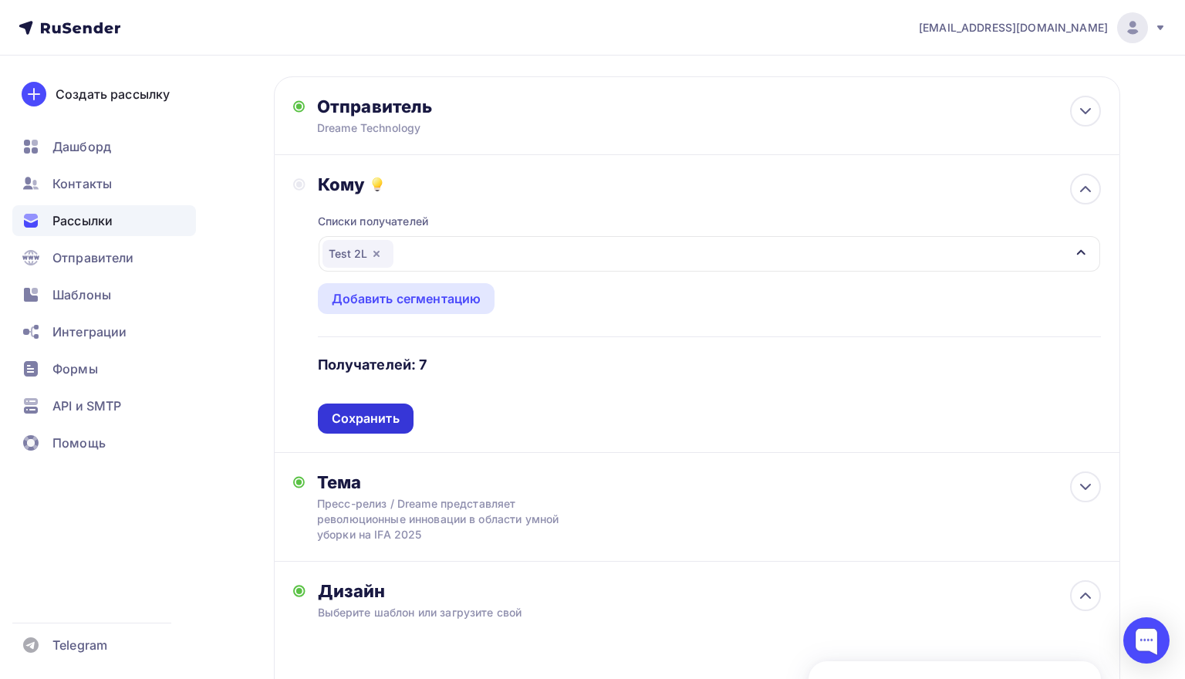
click at [386, 419] on div "Сохранить" at bounding box center [366, 419] width 68 height 18
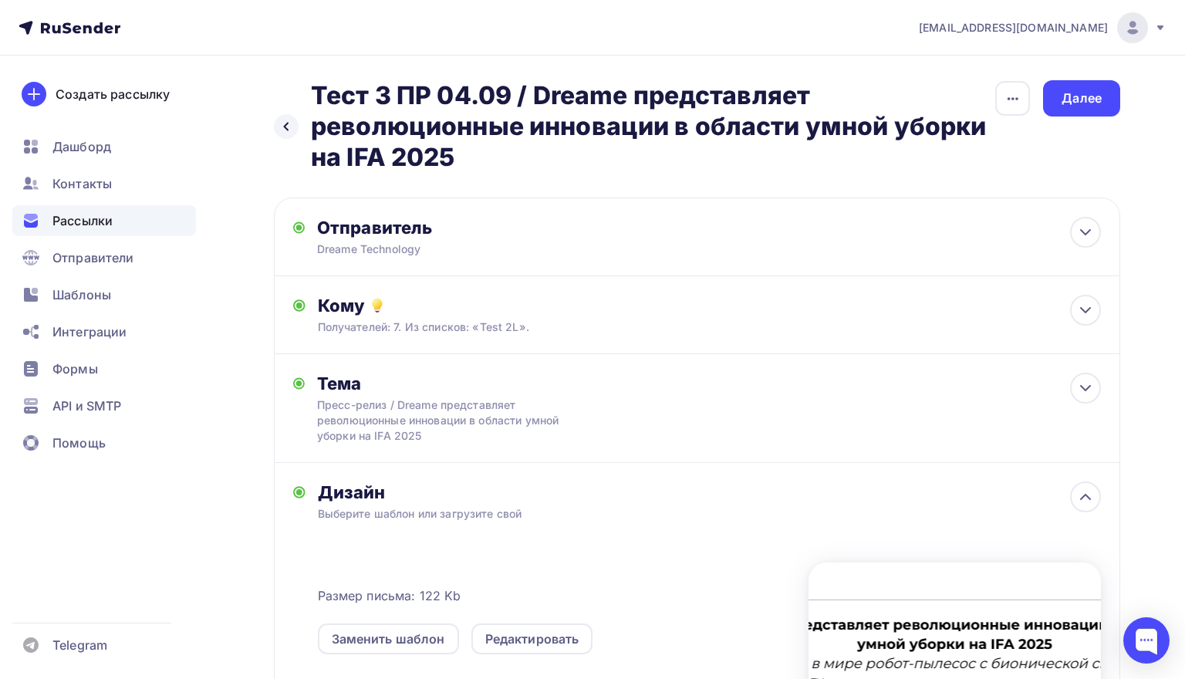
scroll to position [0, 0]
click at [1079, 96] on div "Далее" at bounding box center [1081, 98] width 40 height 18
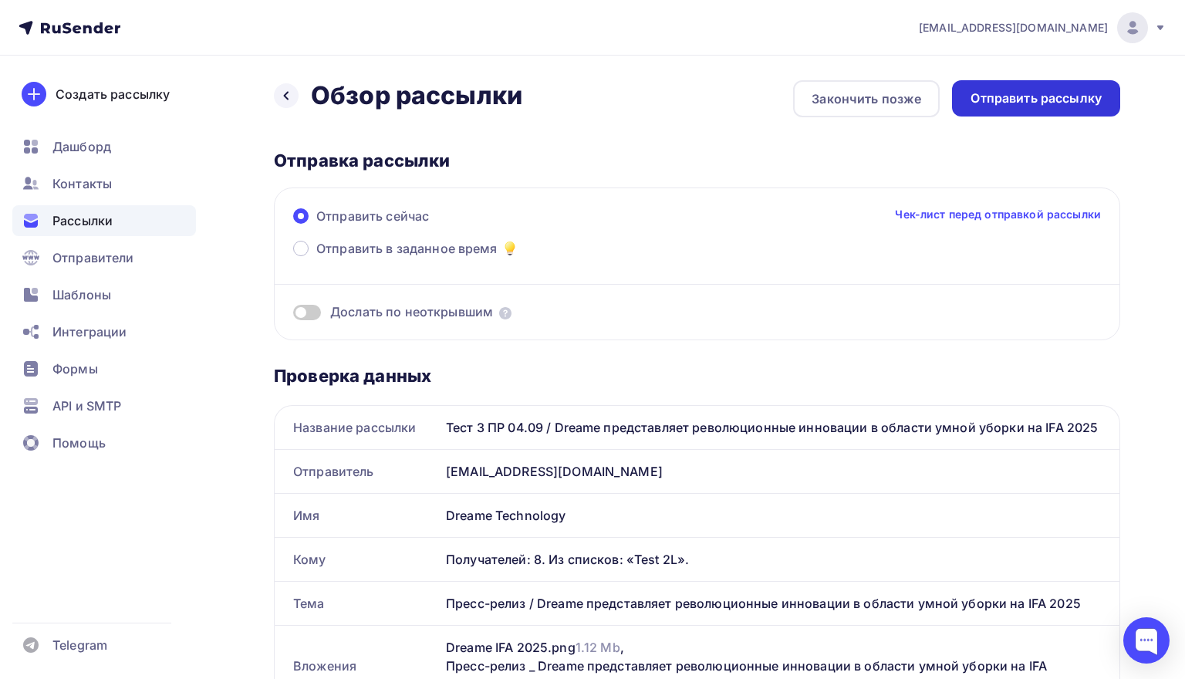
click at [1001, 94] on div "Отправить рассылку" at bounding box center [1035, 98] width 131 height 18
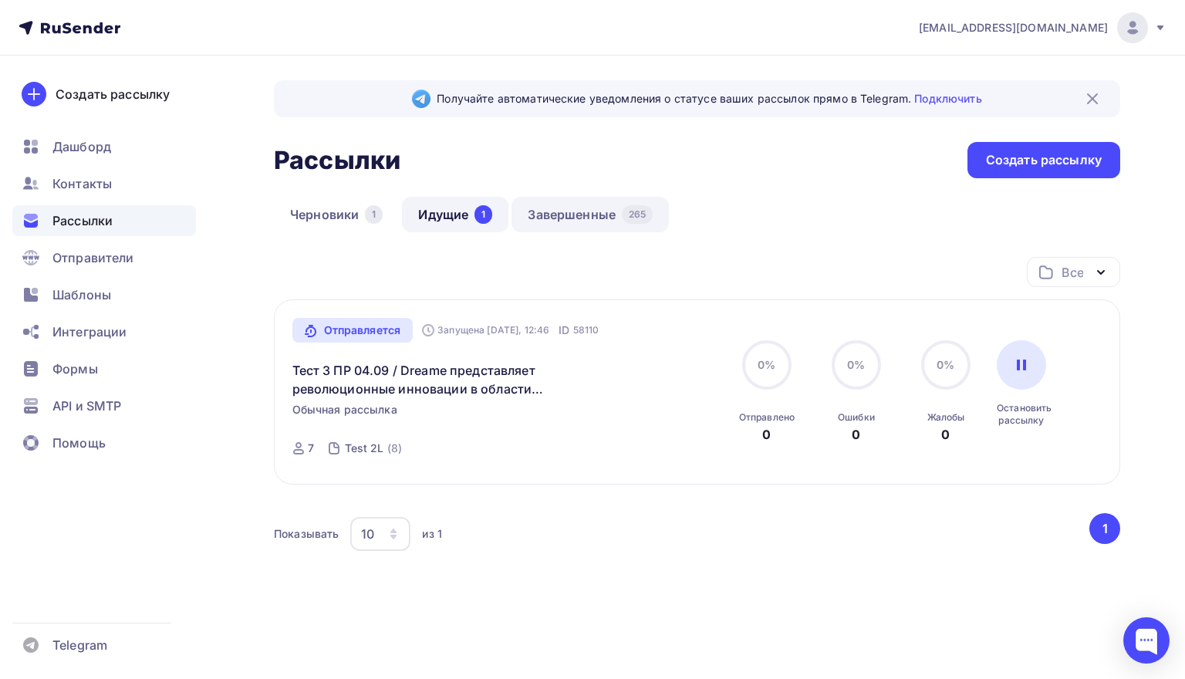
click at [596, 211] on link "Завершенные 265" at bounding box center [589, 214] width 157 height 35
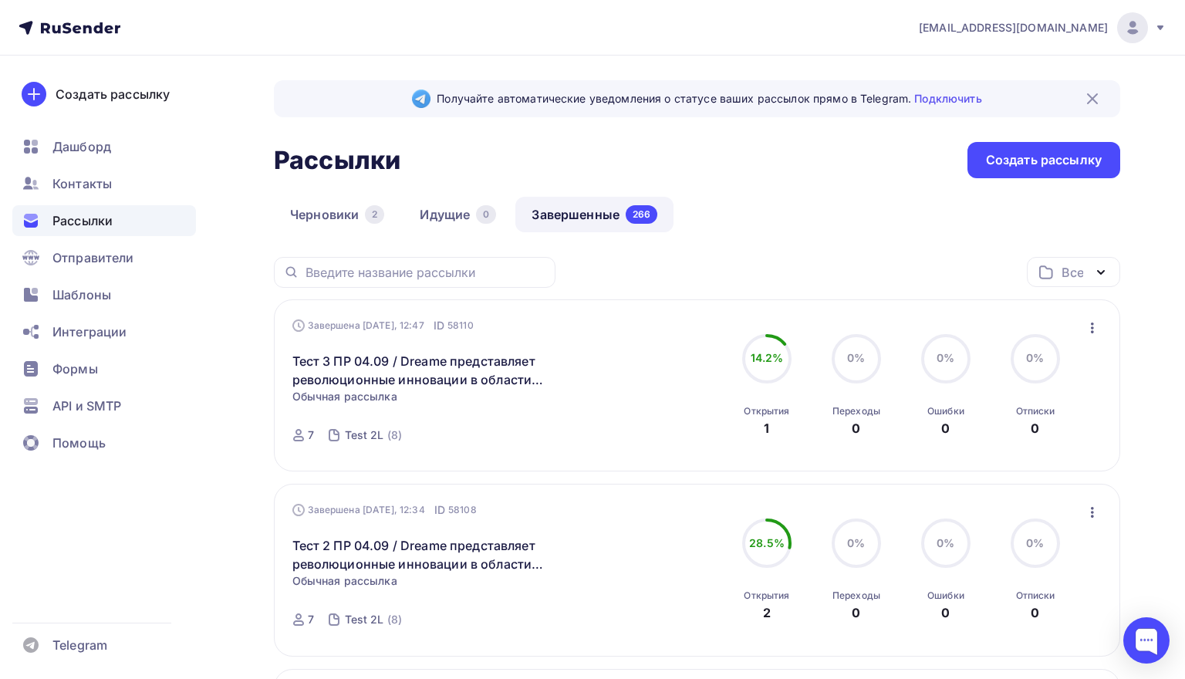
click at [1093, 326] on icon "button" at bounding box center [1092, 328] width 19 height 19
click at [994, 428] on div "Копировать в новую" at bounding box center [1021, 429] width 158 height 19
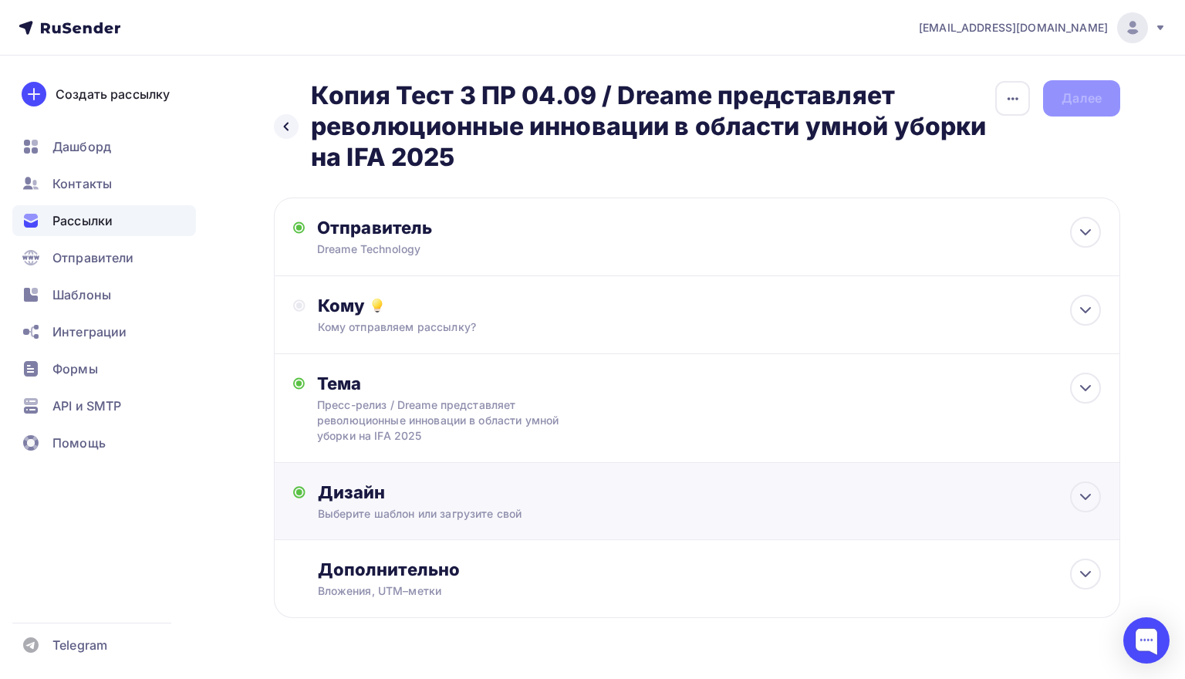
click at [686, 503] on div "Дизайн" at bounding box center [709, 492] width 783 height 22
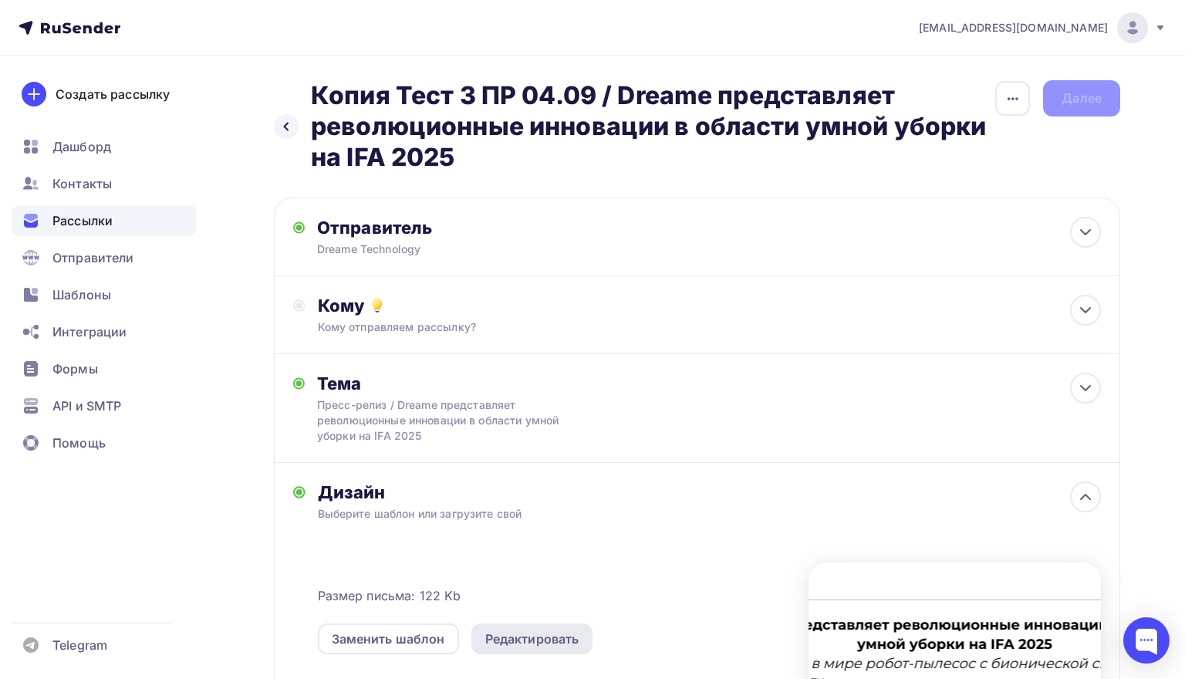
click at [529, 633] on div "Редактировать" at bounding box center [532, 638] width 94 height 19
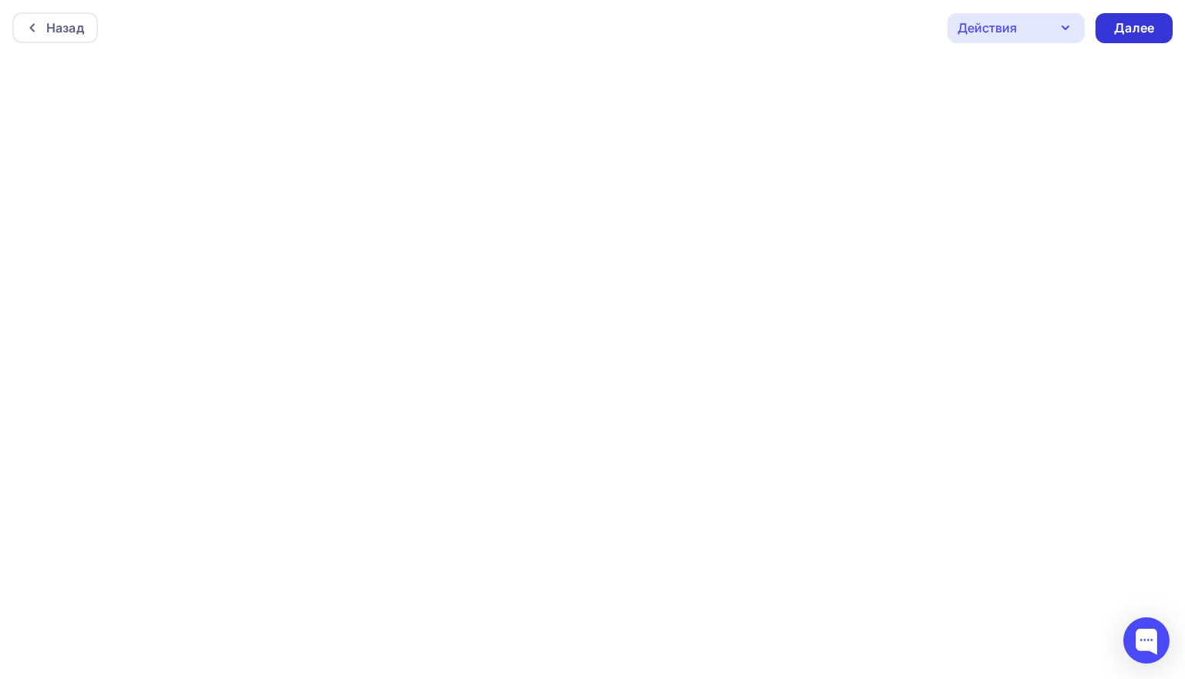
click at [1119, 16] on div "Далее" at bounding box center [1133, 28] width 77 height 30
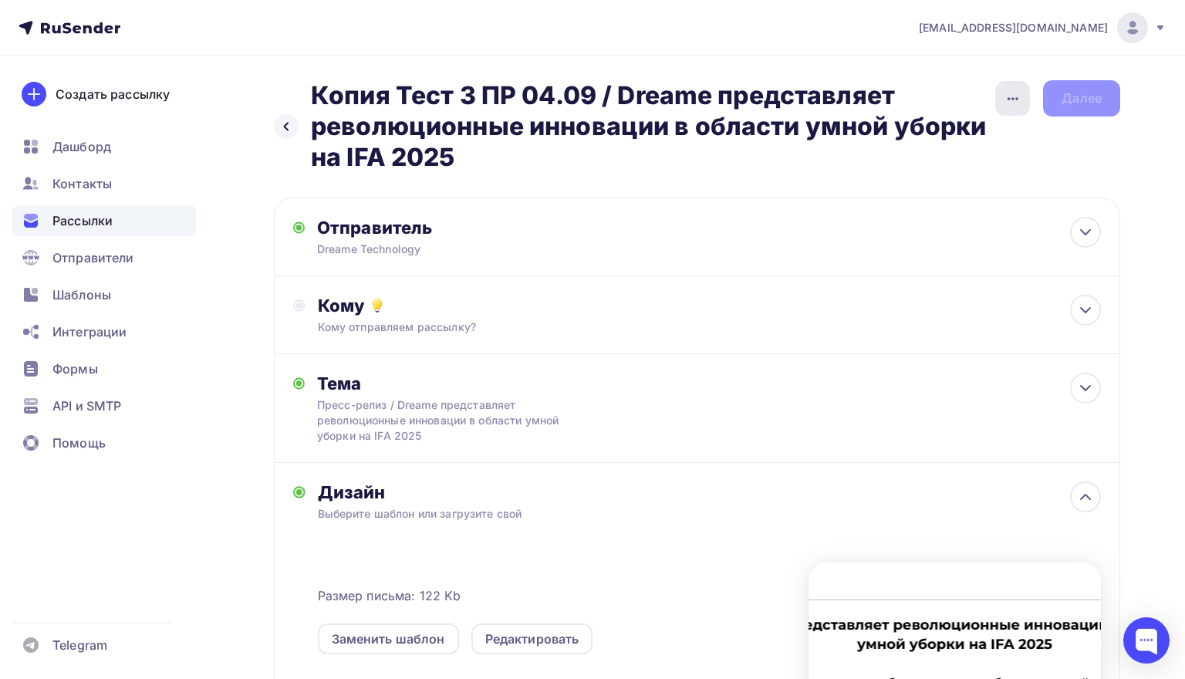
click at [1015, 96] on icon "button" at bounding box center [1013, 98] width 19 height 19
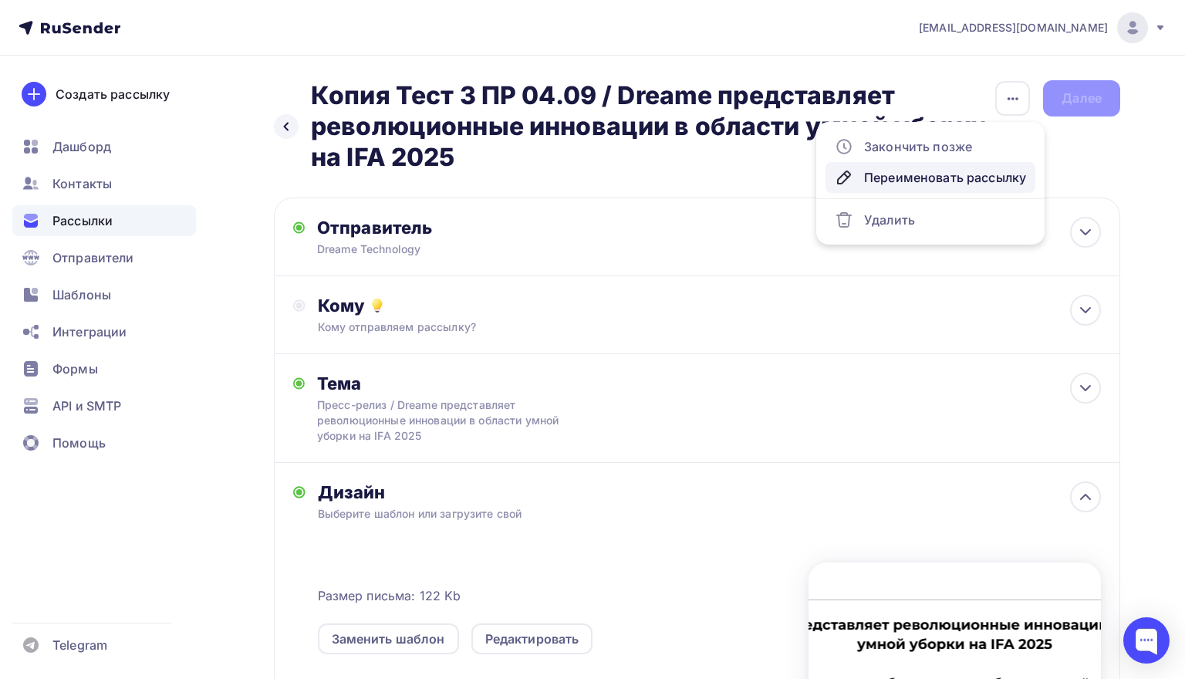
click at [889, 187] on link "Переименовать рассылку" at bounding box center [930, 177] width 210 height 31
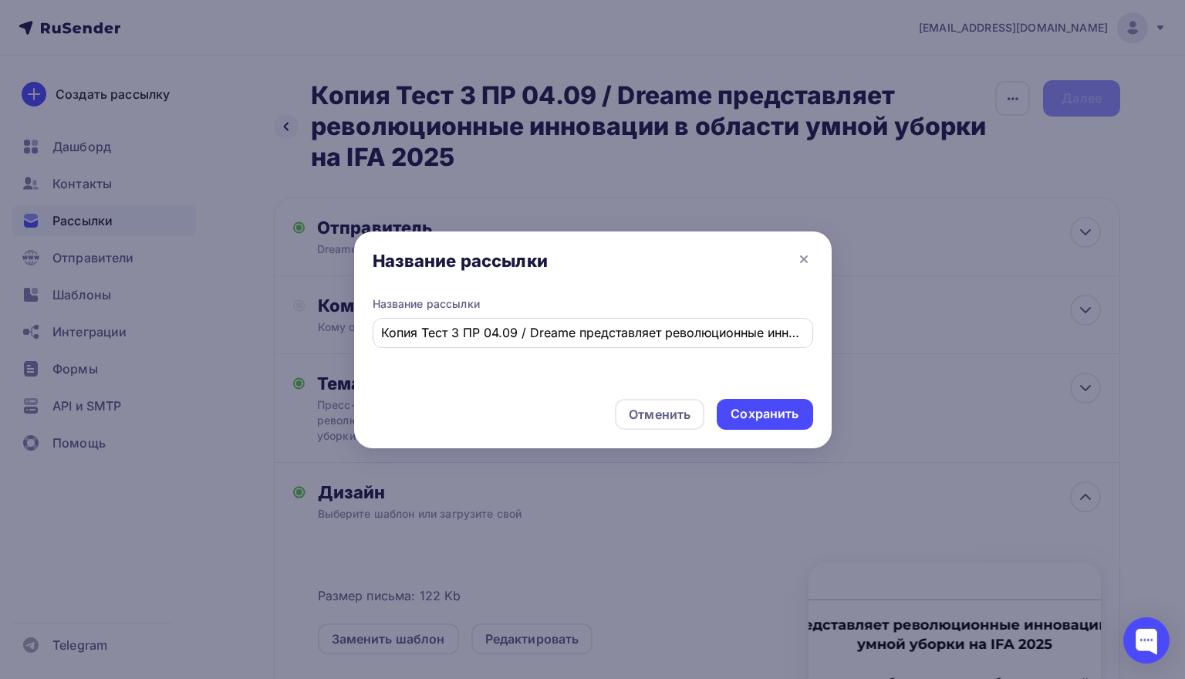
click at [460, 333] on input "Копия Тест 3 ПР 04.09 / Dreame представляет революционные инновации в области у…" at bounding box center [592, 332] width 423 height 19
drag, startPoint x: 422, startPoint y: 332, endPoint x: 352, endPoint y: 339, distance: 70.5
click at [352, 339] on div "Название рассылки Название рассылки Копия Тест 4 ПР 04.09 / Dreame представляет…" at bounding box center [592, 339] width 1185 height 679
type input "Тест 4 ПР 04.09 / Dreame представляет революционные инновации в области умной у…"
click at [759, 412] on div "Сохранить" at bounding box center [765, 414] width 68 height 18
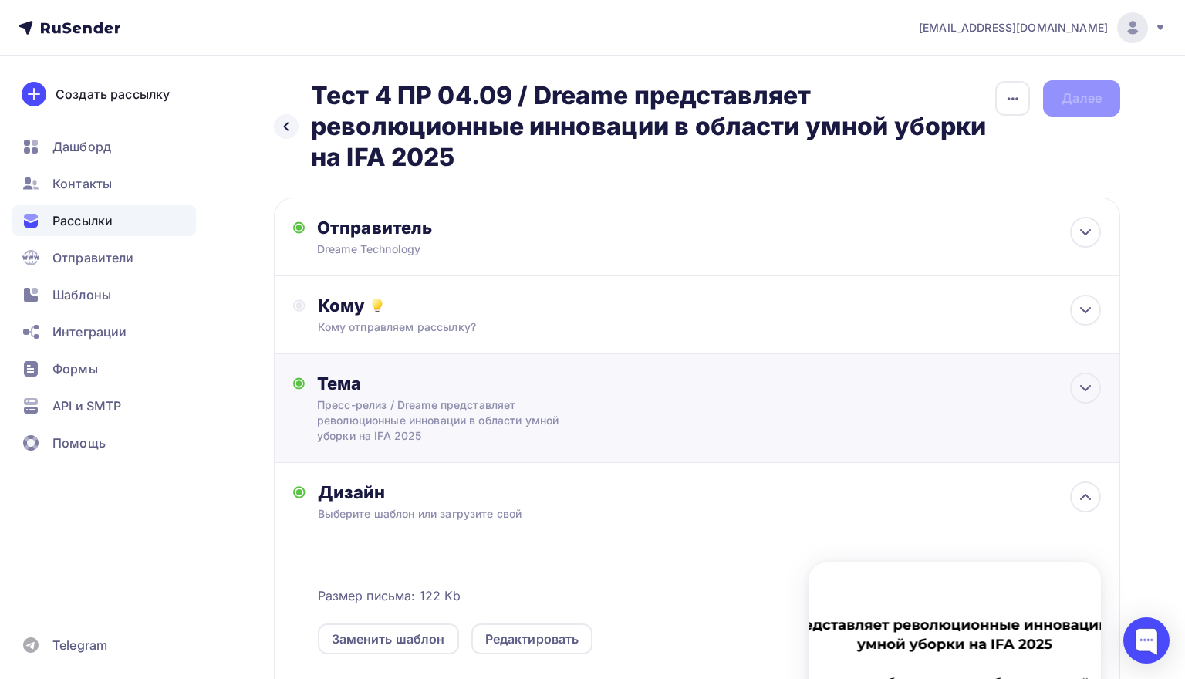
click at [662, 398] on div "Тема Пресс-релиз / Dreame представляет революционные инновации в области умной …" at bounding box center [697, 408] width 846 height 109
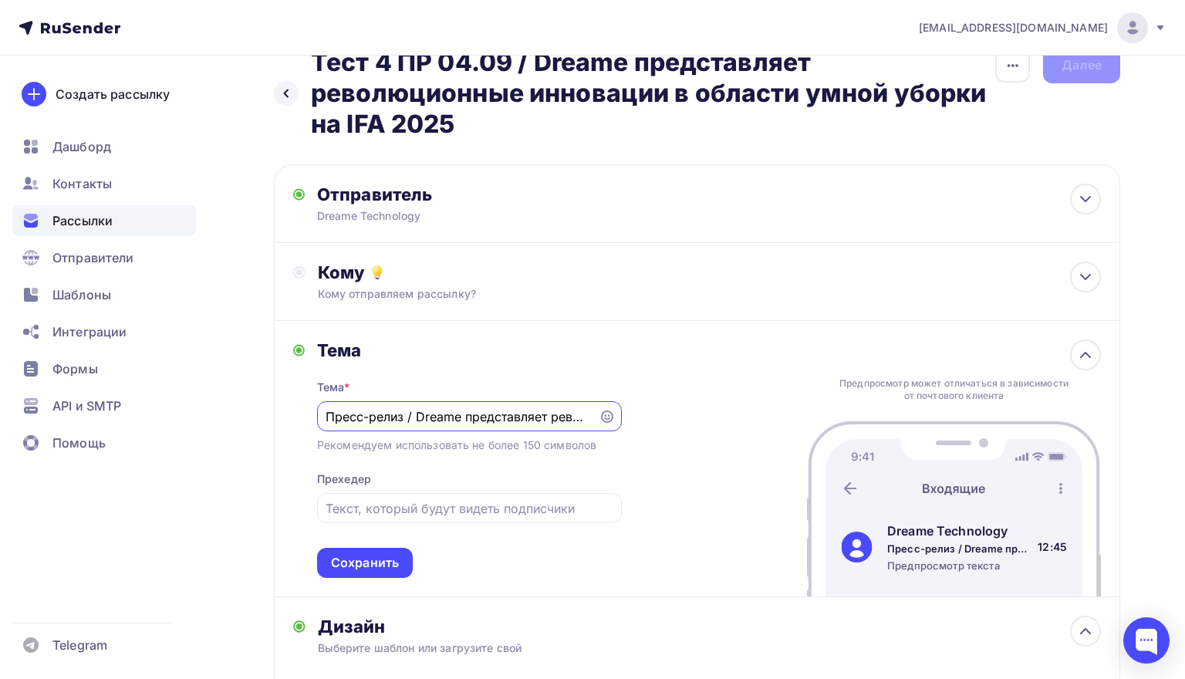
scroll to position [65, 0]
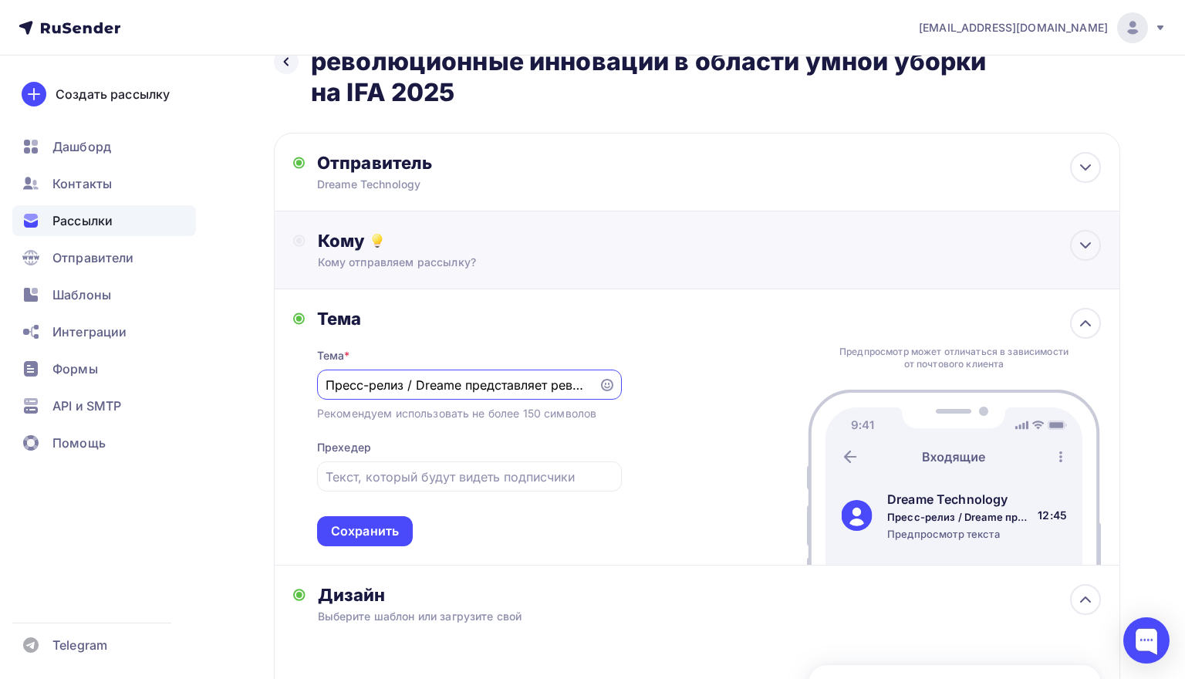
click at [629, 255] on div "Кому отправляем рассылку?" at bounding box center [670, 262] width 705 height 15
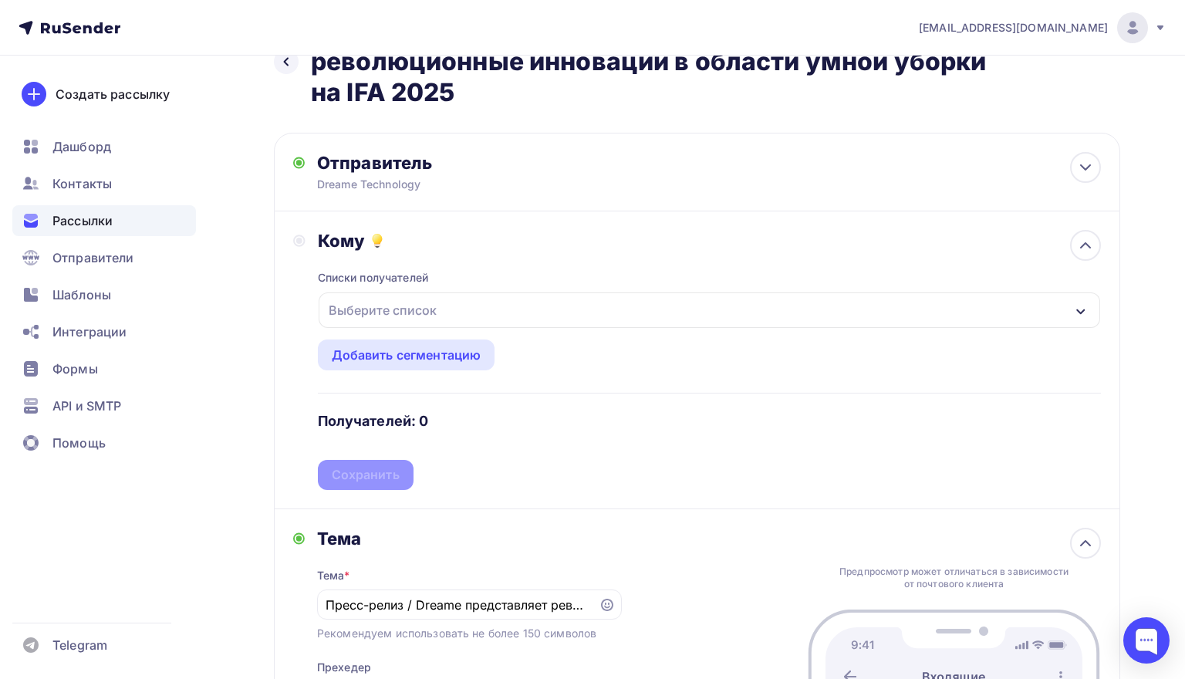
click at [477, 306] on div "Выберите список" at bounding box center [709, 309] width 781 height 35
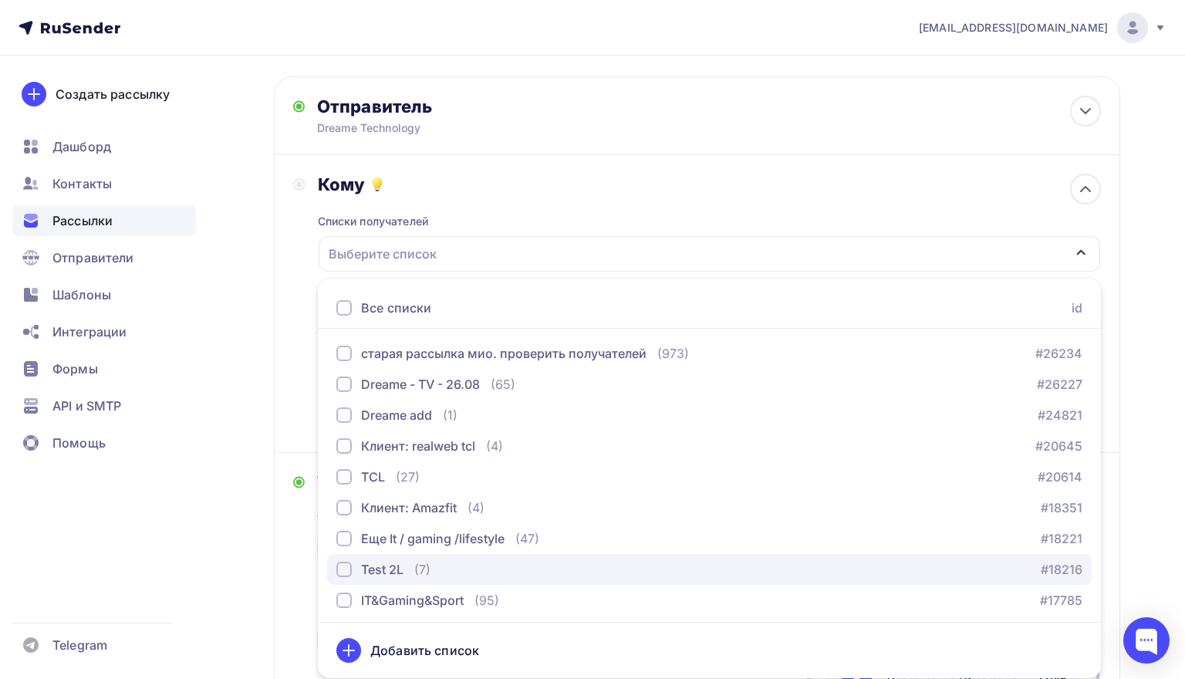
click at [400, 579] on div "Test 2L" at bounding box center [382, 569] width 42 height 19
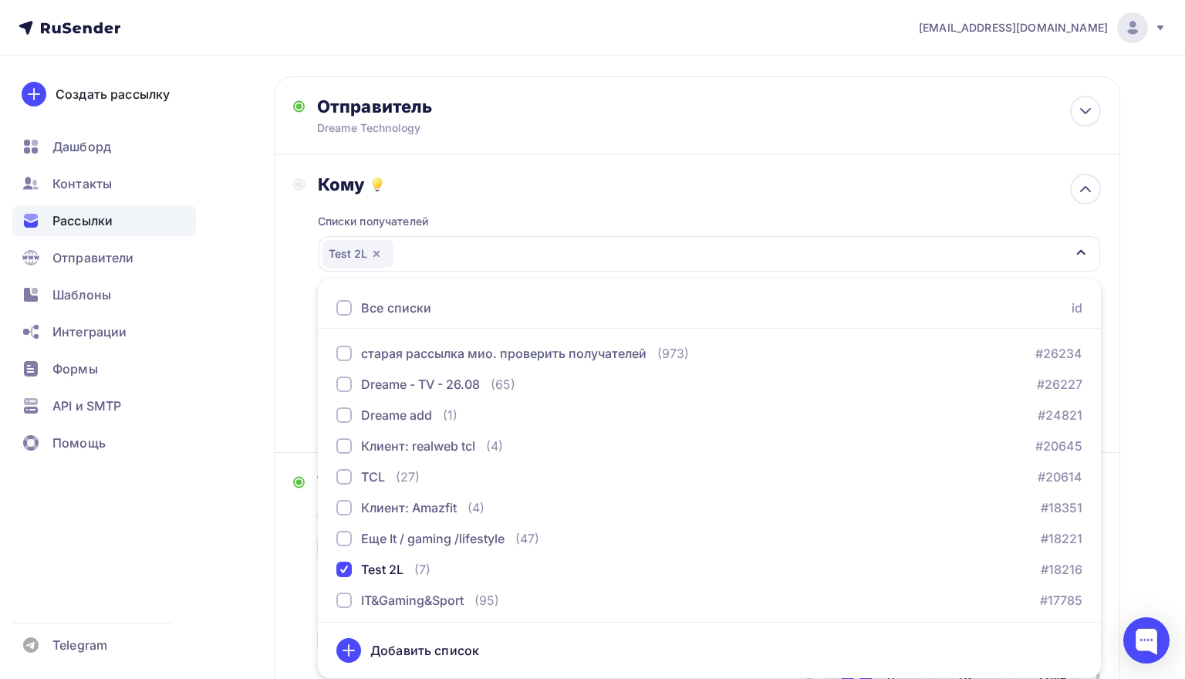
click at [231, 488] on div "Назад Тест 4 ПР 04.09 / Dreame представляет революционные инновации в области у…" at bounding box center [592, 590] width 1185 height 1313
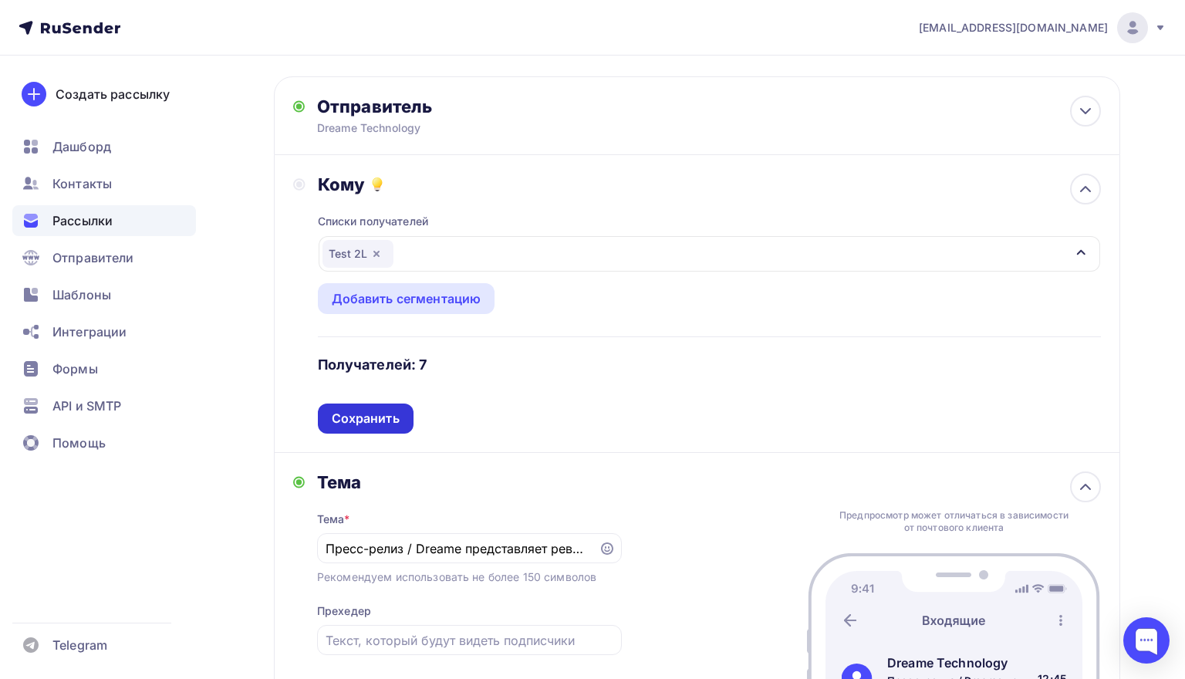
click at [353, 420] on div "Сохранить" at bounding box center [366, 419] width 68 height 18
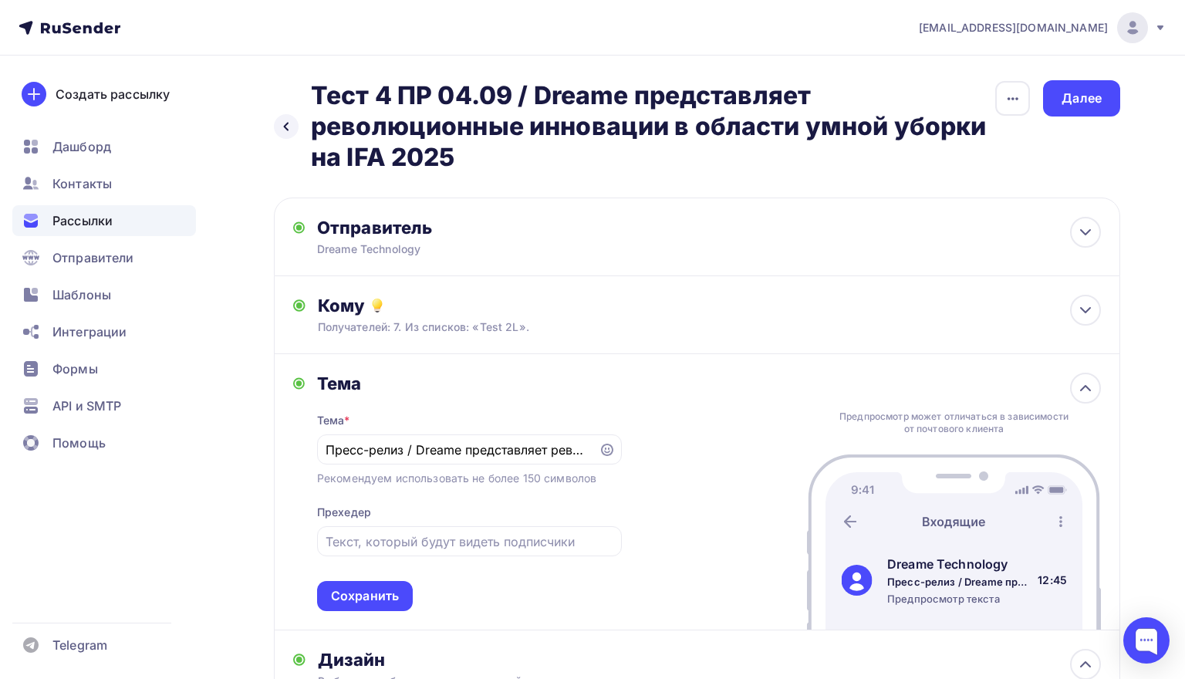
scroll to position [0, 0]
click at [1051, 89] on div "Далее" at bounding box center [1081, 98] width 77 height 36
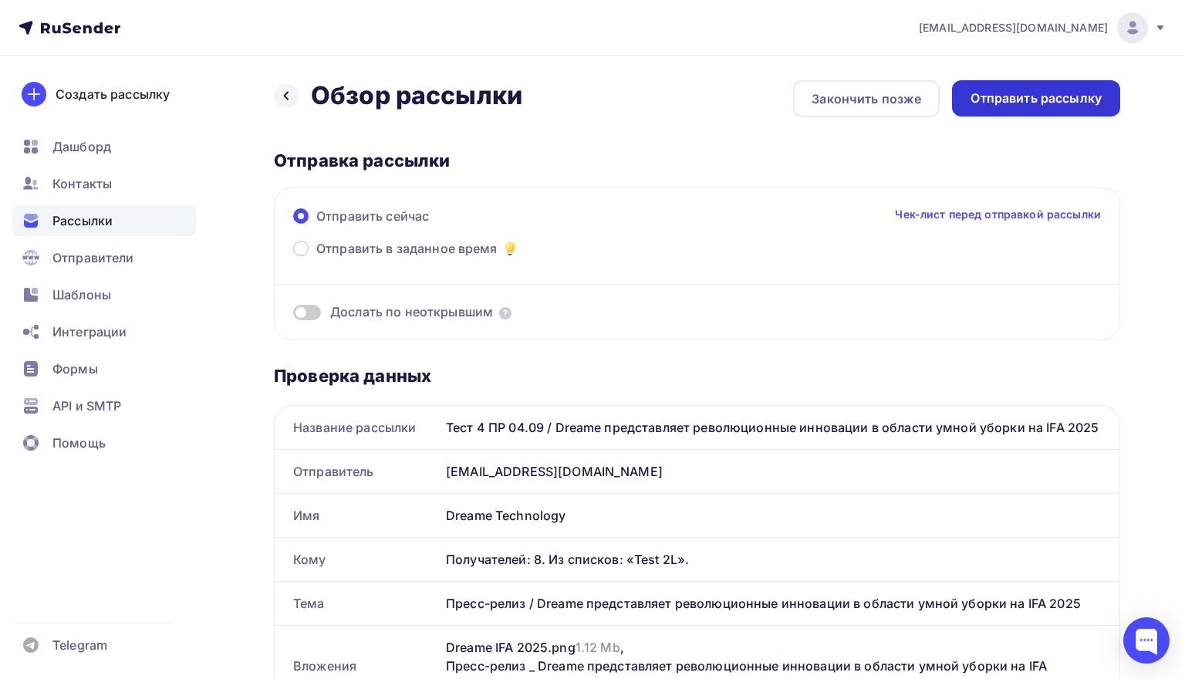
click at [1004, 105] on div "Отправить рассылку" at bounding box center [1035, 98] width 131 height 18
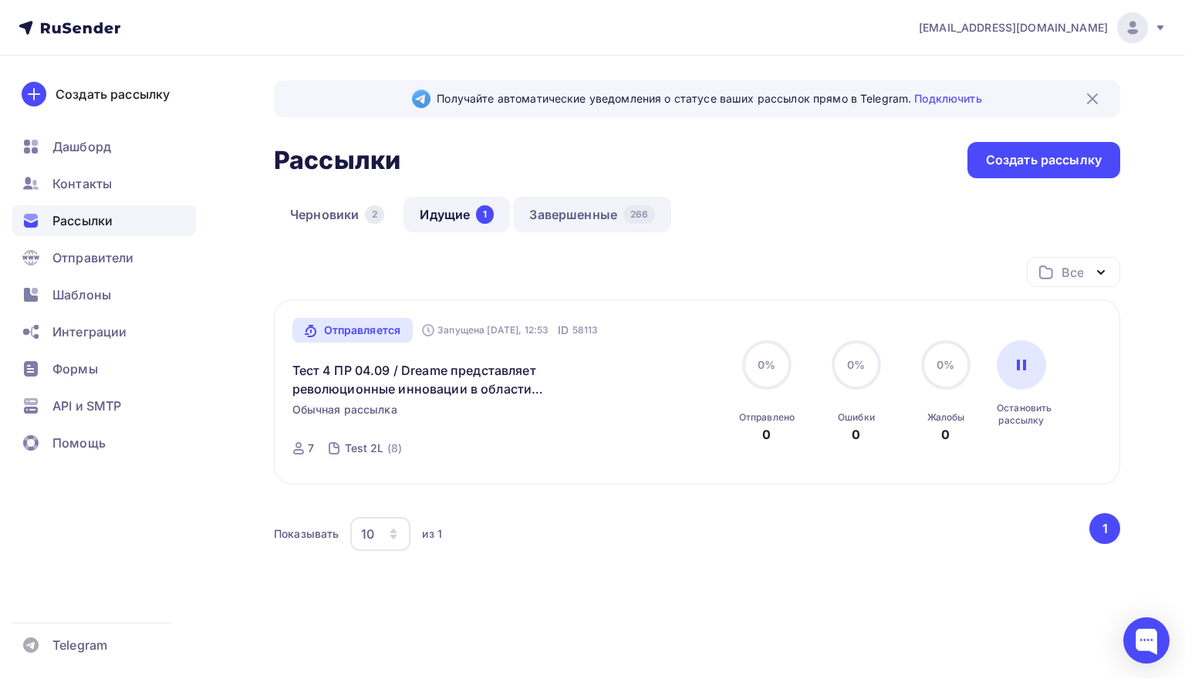
click at [609, 208] on link "Завершенные 266" at bounding box center [592, 214] width 158 height 35
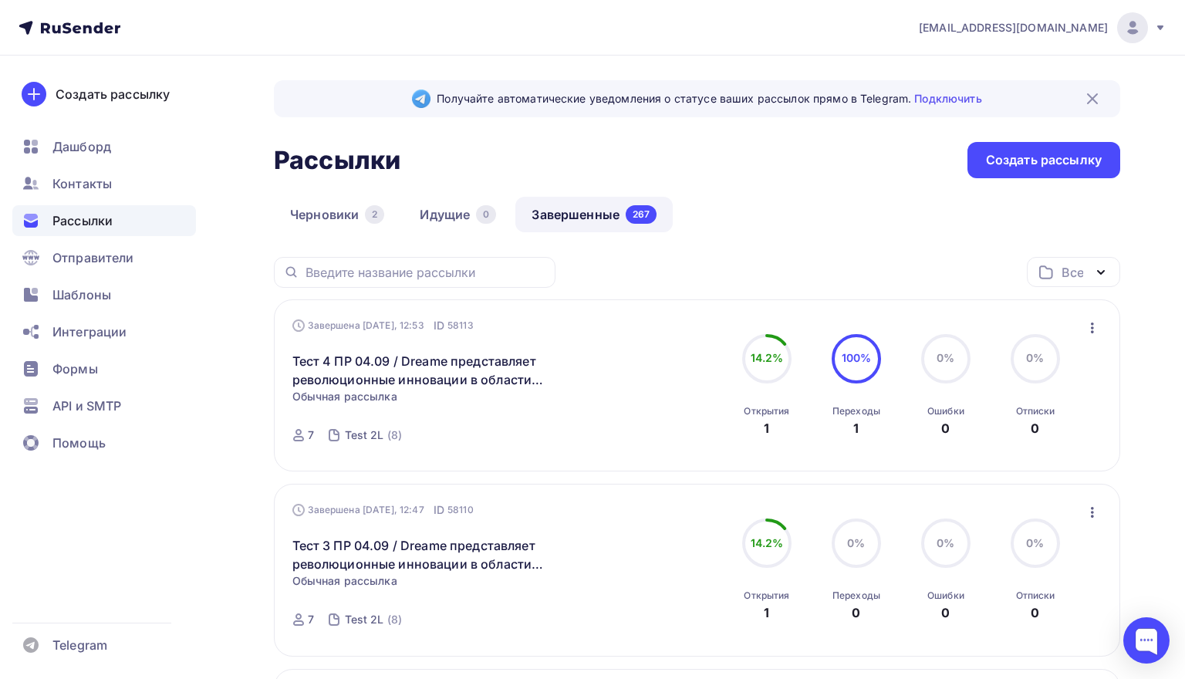
click at [1090, 330] on icon "button" at bounding box center [1092, 328] width 19 height 19
click at [1039, 427] on div "Копировать в новую" at bounding box center [1021, 429] width 158 height 19
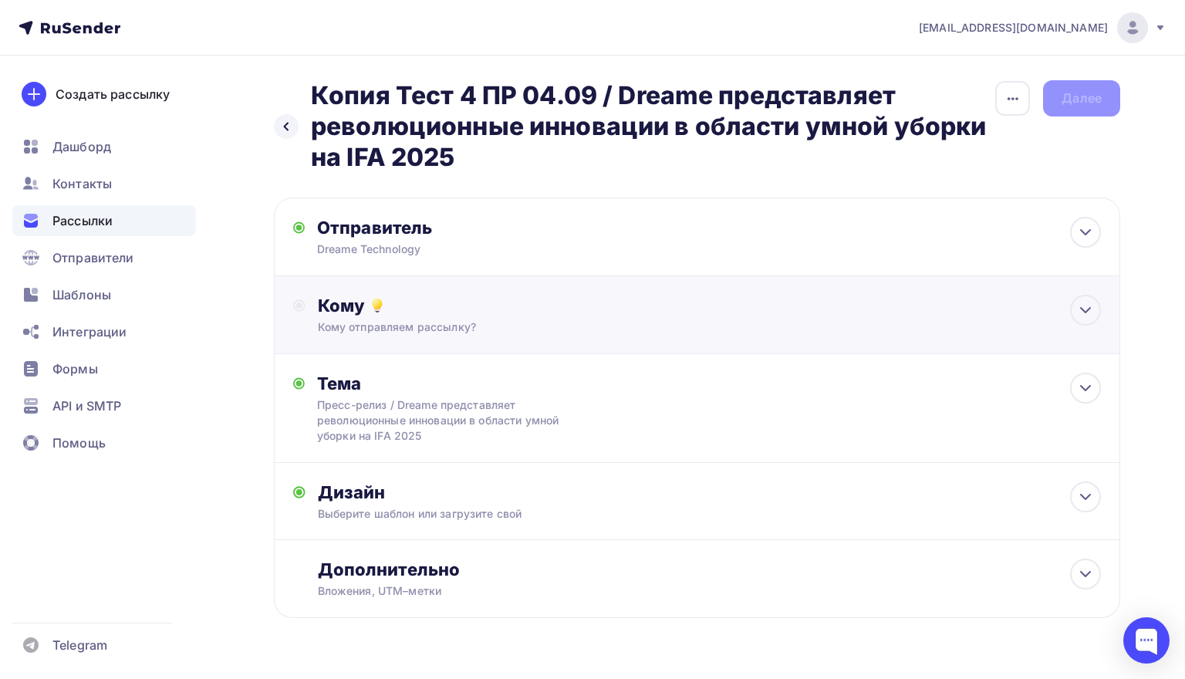
click at [559, 318] on div "Кому Кому отправляем рассылку? Списки получателей Выберите список Все списки id…" at bounding box center [709, 315] width 783 height 40
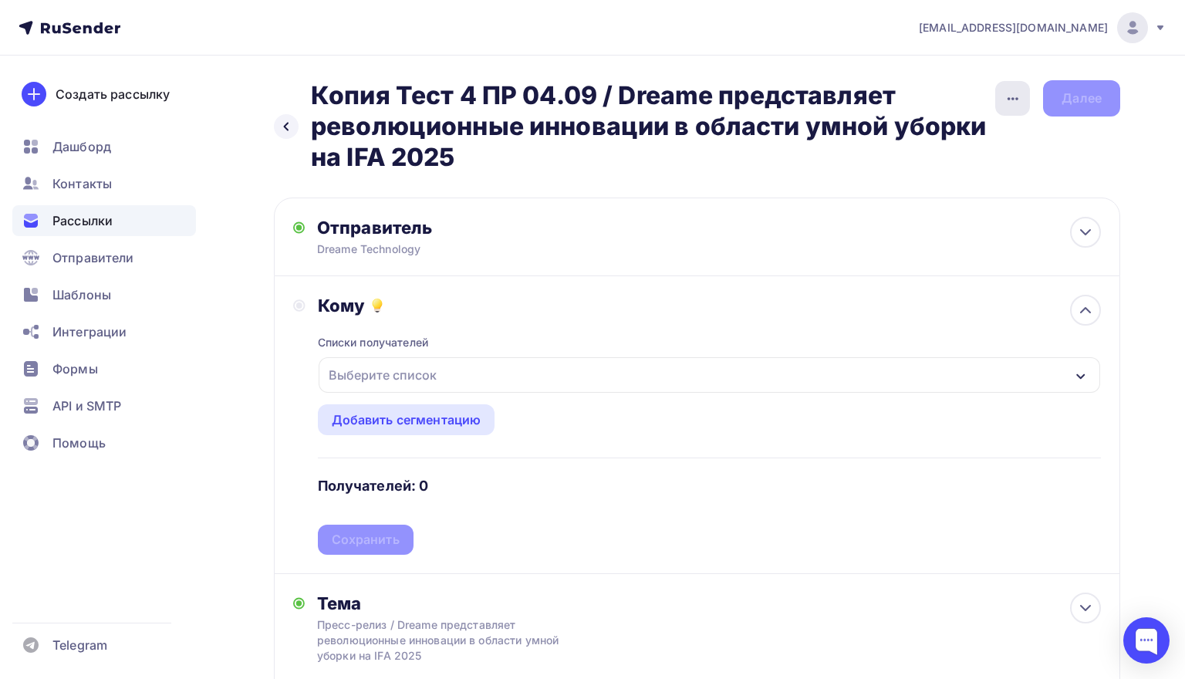
click at [1009, 100] on icon "button" at bounding box center [1012, 98] width 11 height 3
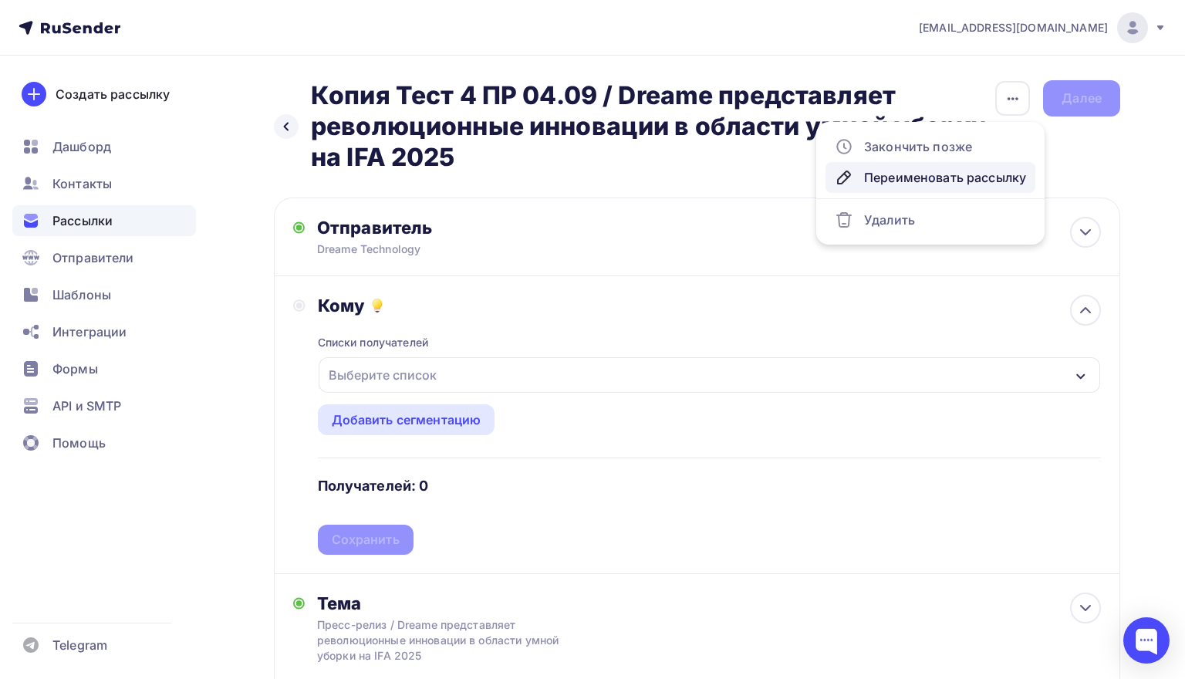
click at [961, 172] on div "Переименовать рассылку" at bounding box center [930, 177] width 191 height 19
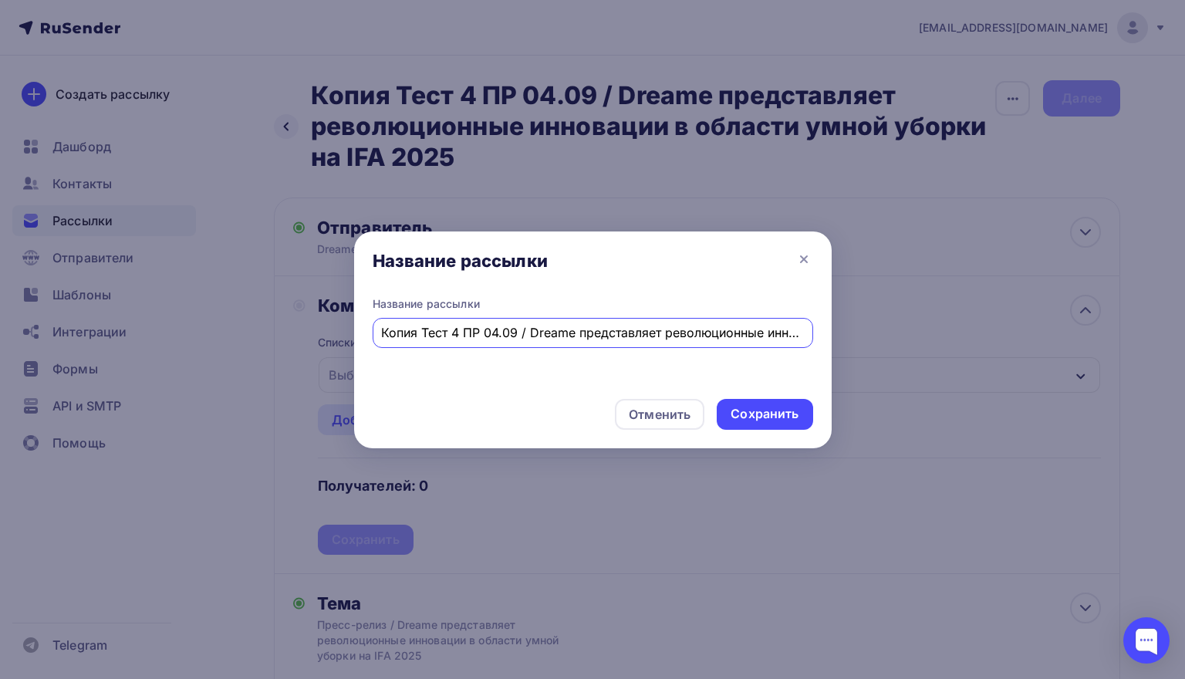
drag, startPoint x: 463, startPoint y: 333, endPoint x: 356, endPoint y: 321, distance: 107.9
click at [356, 321] on div "Название рассылки Копия Тест 4 ПР 04.09 / Dreame представляет революционные инн…" at bounding box center [592, 341] width 477 height 90
type input "ПР 04.09 / Dreame представляет революционные инновации в области умной уборки н…"
click at [747, 407] on div "Сохранить" at bounding box center [765, 414] width 68 height 18
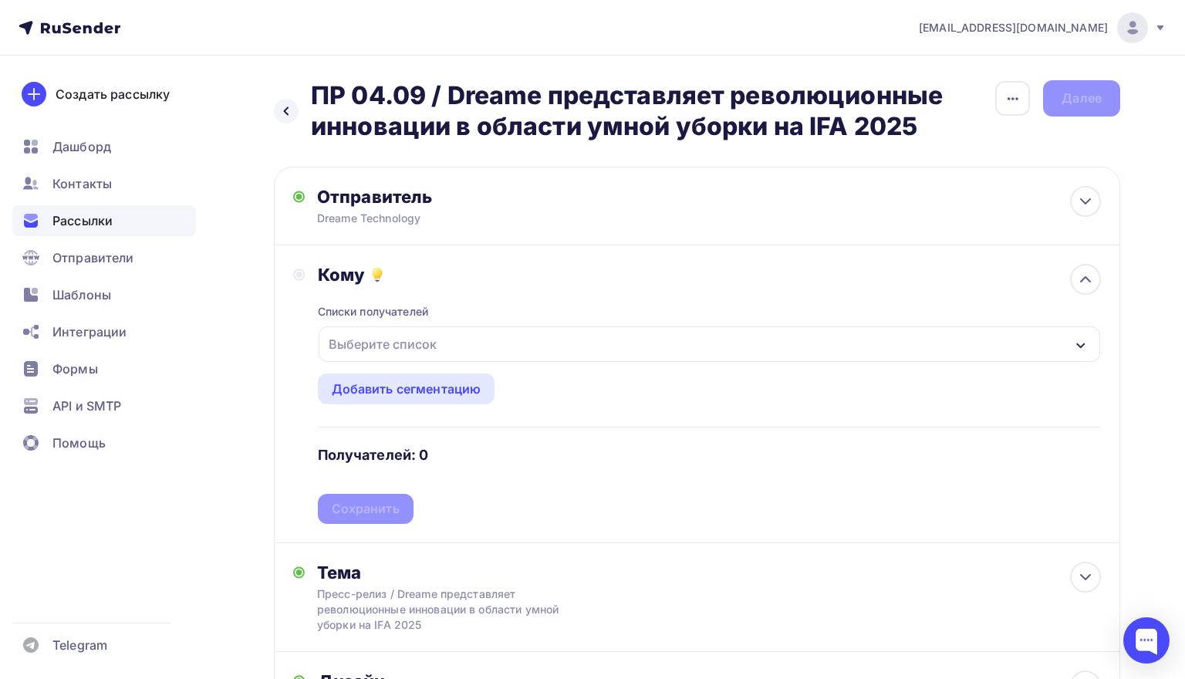
click at [653, 339] on div "Выберите список" at bounding box center [709, 343] width 781 height 35
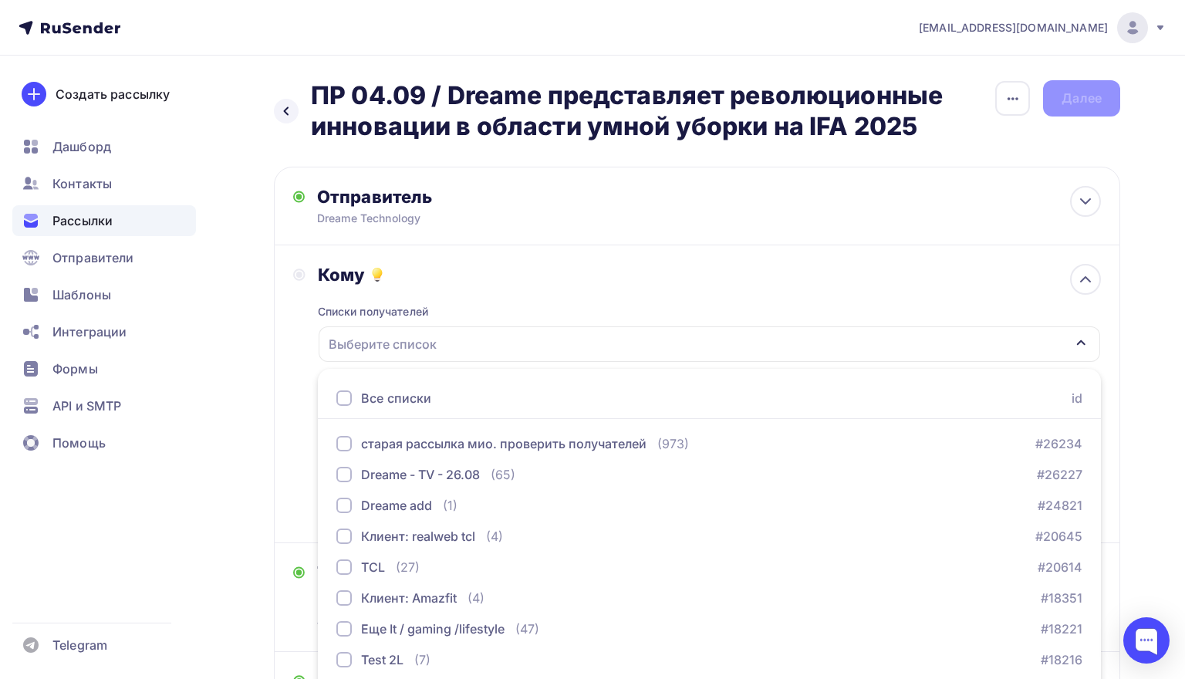
scroll to position [90, 0]
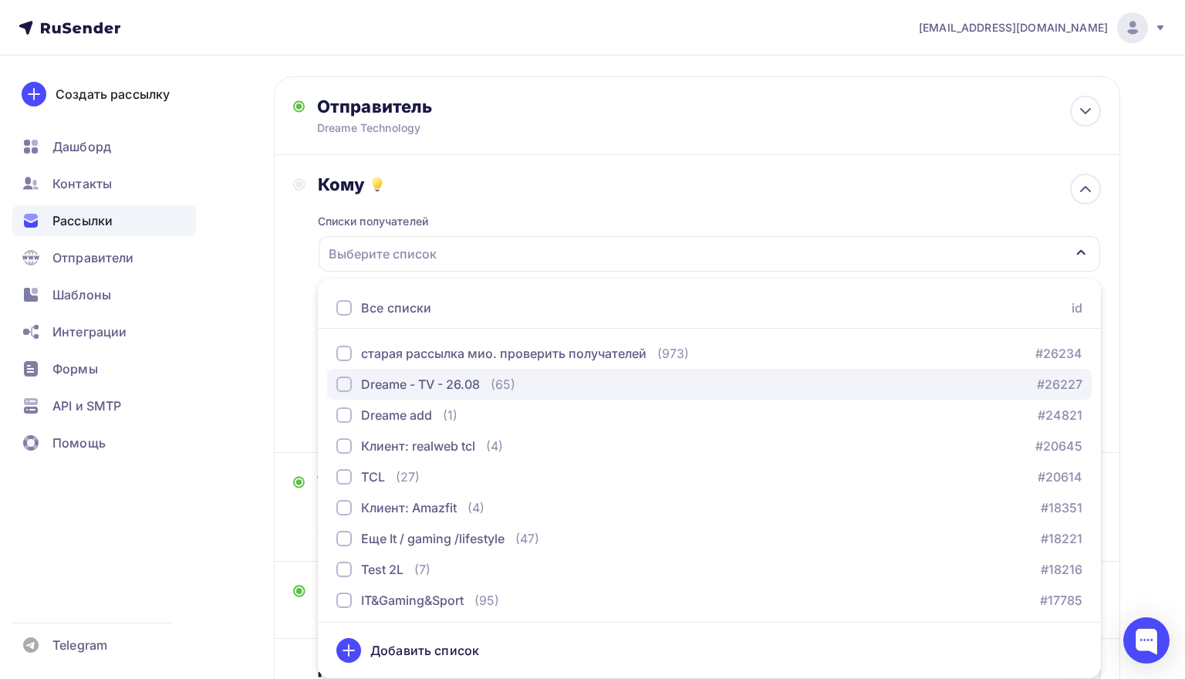
click at [511, 386] on div "(65)" at bounding box center [503, 384] width 25 height 19
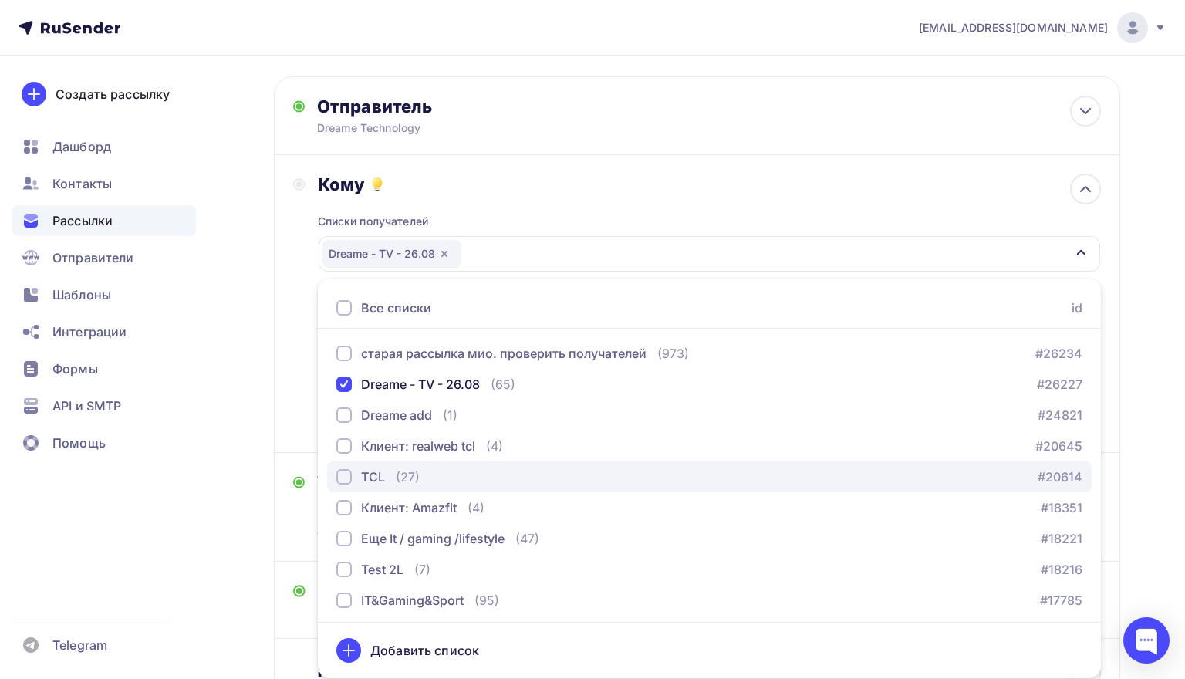
click at [469, 469] on div "TCL (27) #20614" at bounding box center [709, 476] width 746 height 19
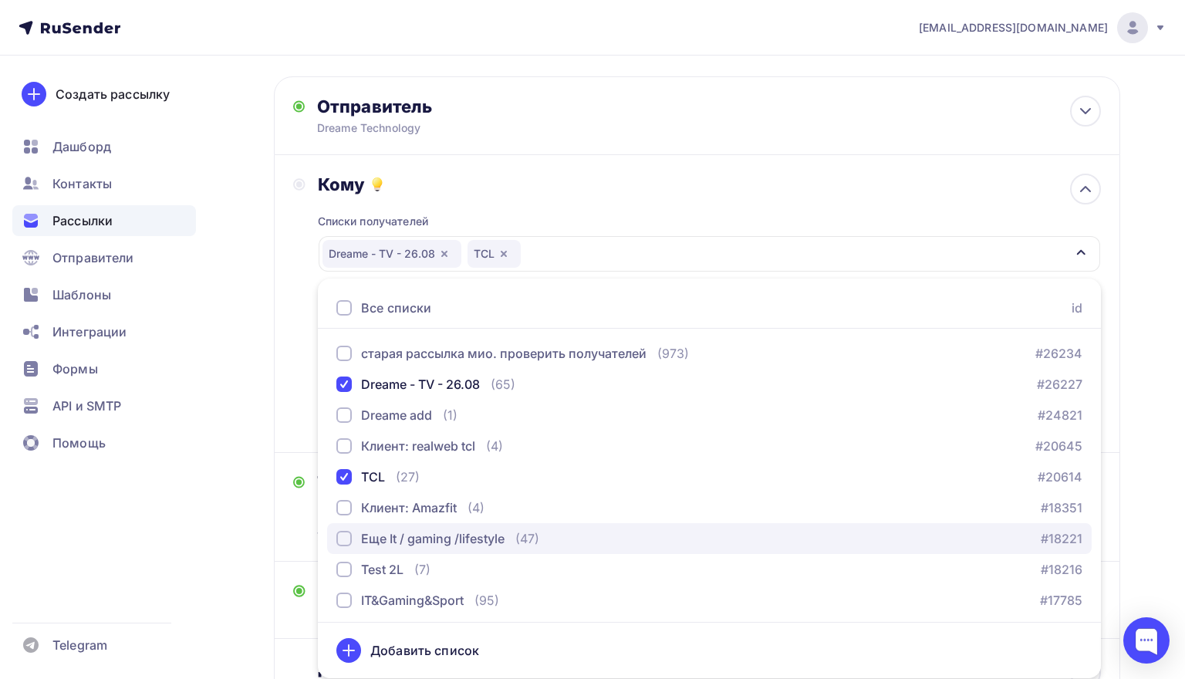
click at [467, 542] on div "Еще It / gaming /lifestyle" at bounding box center [432, 538] width 143 height 19
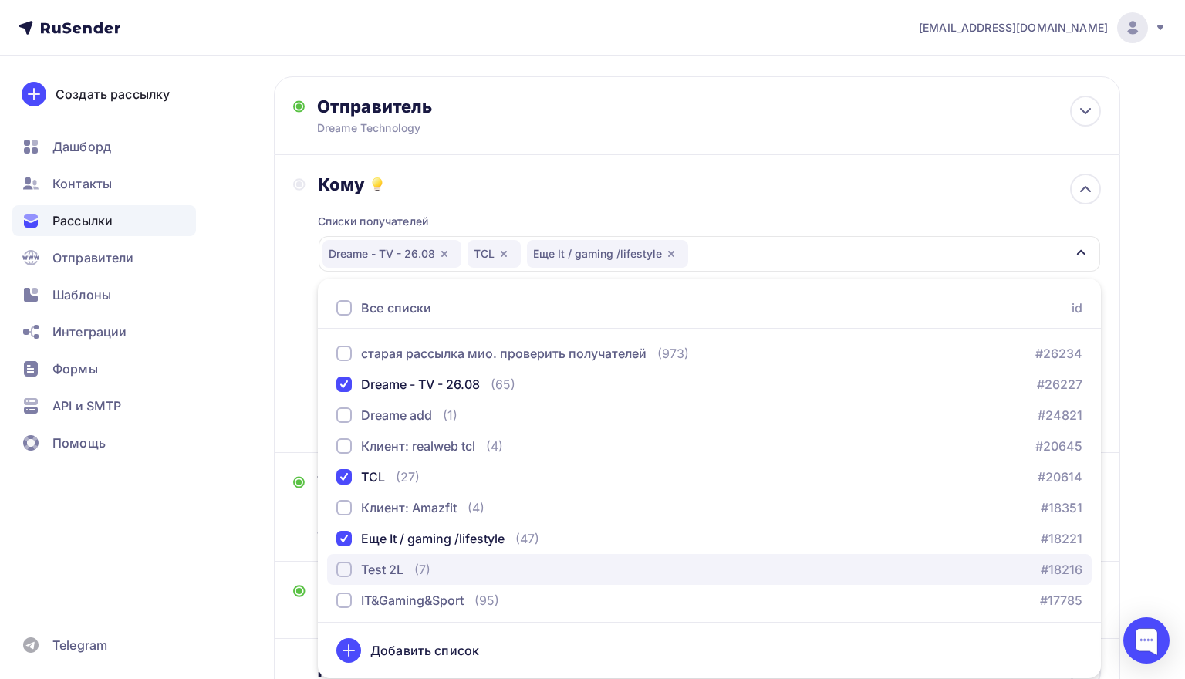
click at [464, 573] on div "Test 2L (7) #18216" at bounding box center [709, 569] width 746 height 19
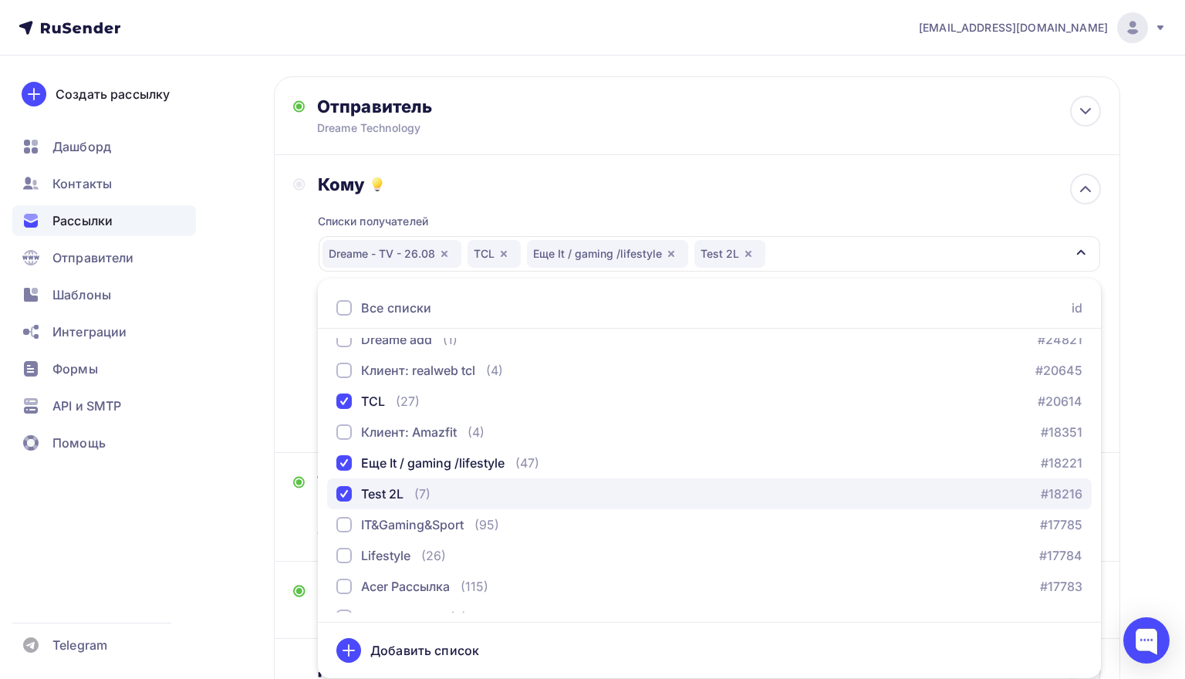
scroll to position [84, 0]
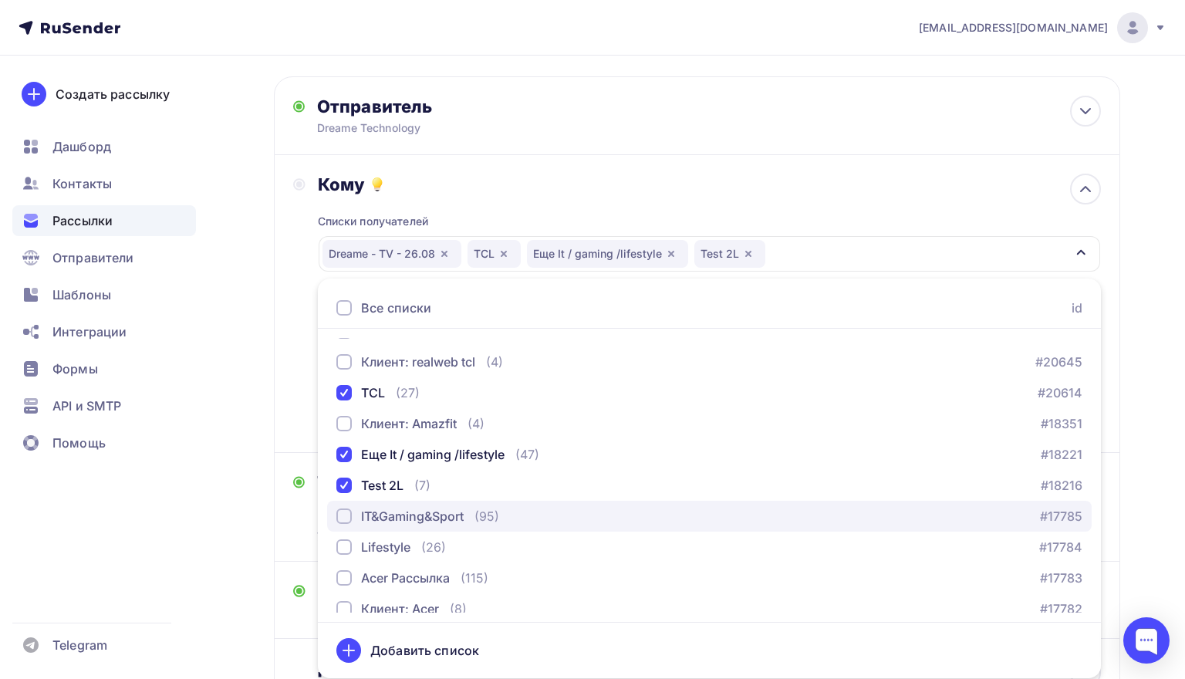
click at [472, 521] on div "IT&Gaming&Sport (95)" at bounding box center [417, 516] width 163 height 19
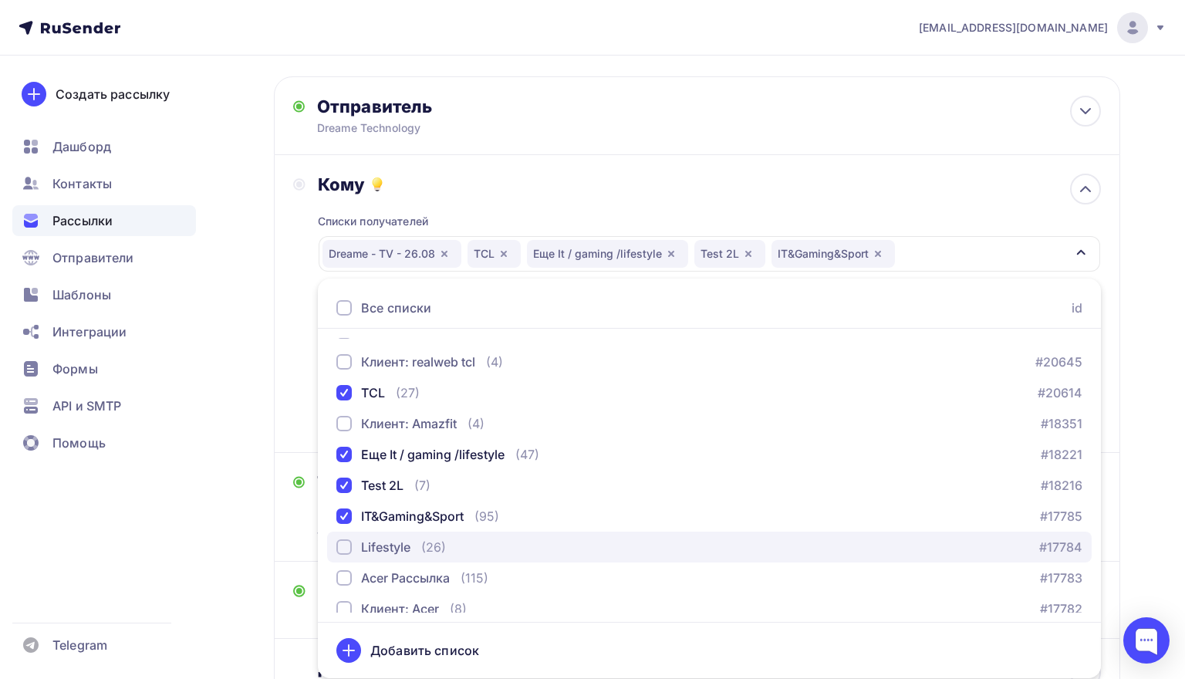
click at [472, 539] on div "Lifestyle (26) #17784" at bounding box center [709, 547] width 746 height 19
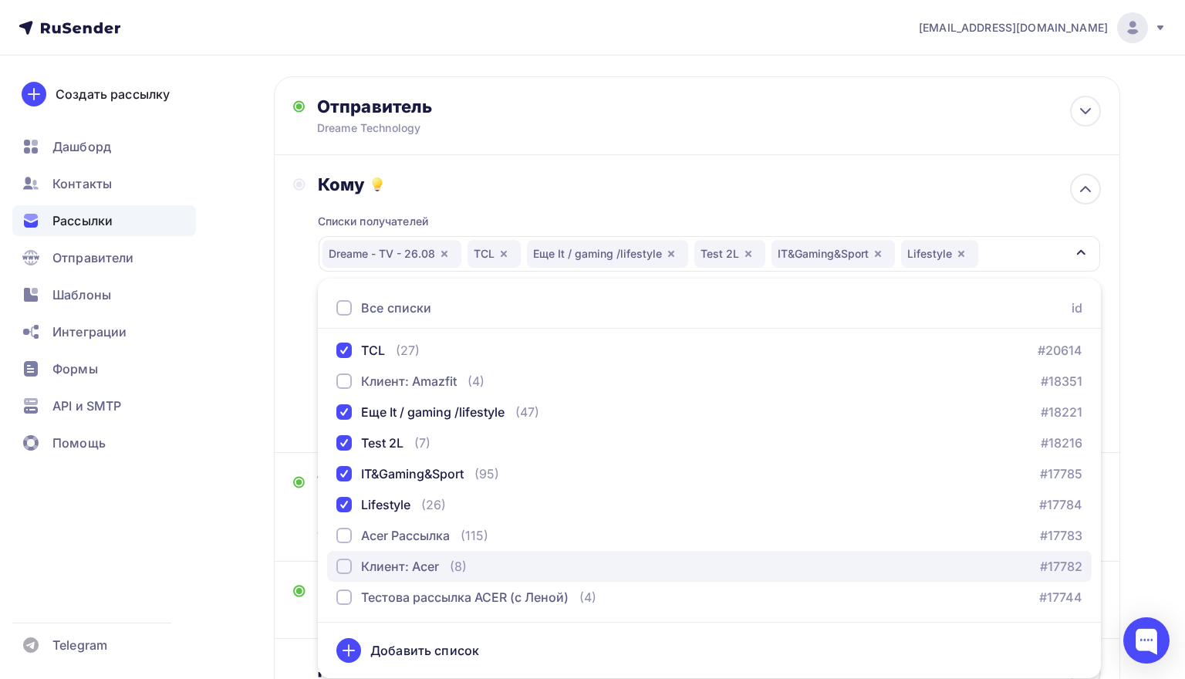
scroll to position [127, 0]
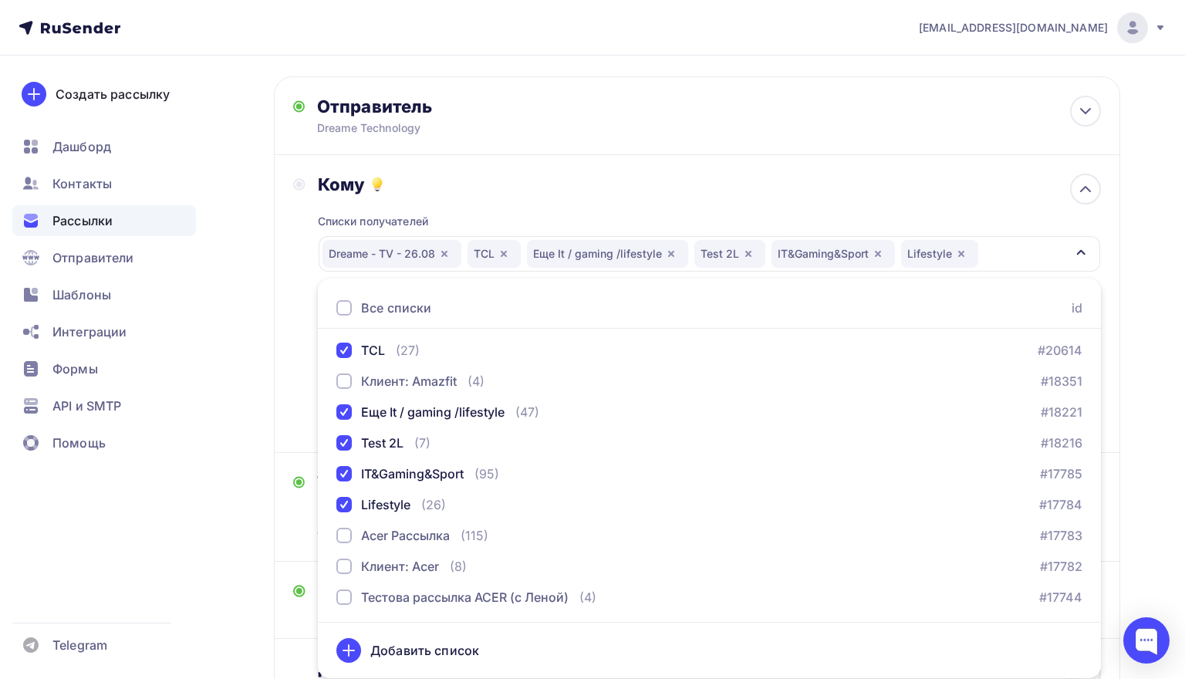
click at [217, 476] on div "Назад ПР 04.09 / Dreame представляет революционные инновации в области умной уб…" at bounding box center [592, 390] width 1185 height 851
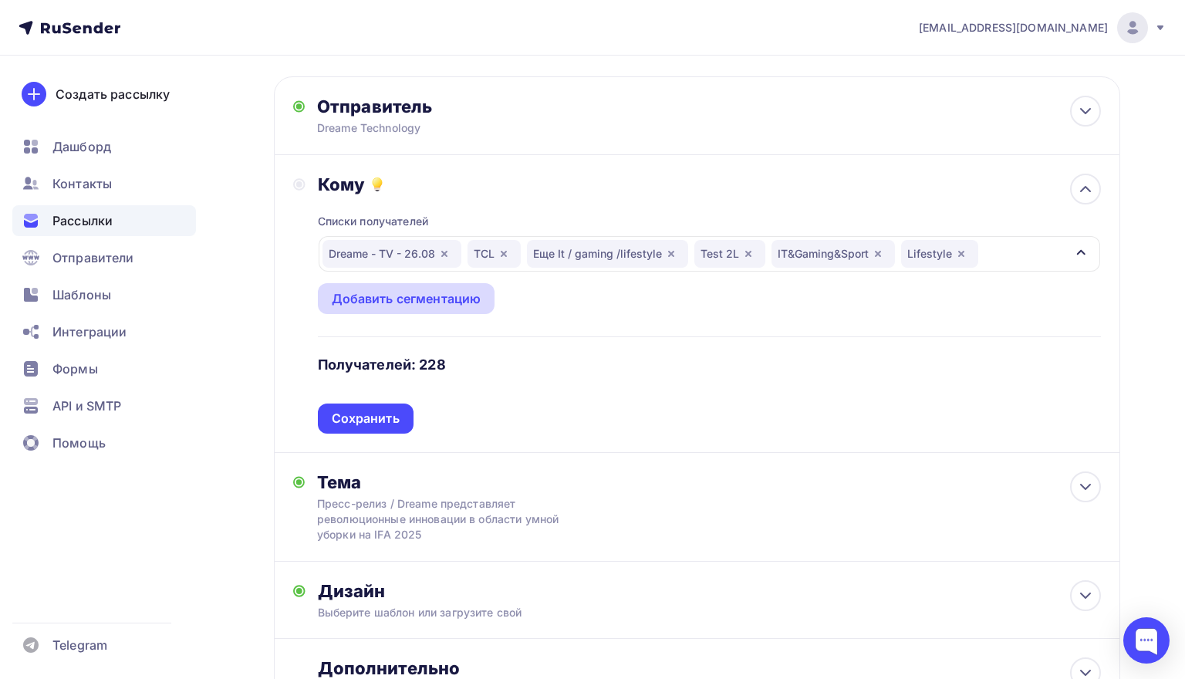
click at [440, 305] on div "Добавить сегментацию" at bounding box center [407, 298] width 150 height 19
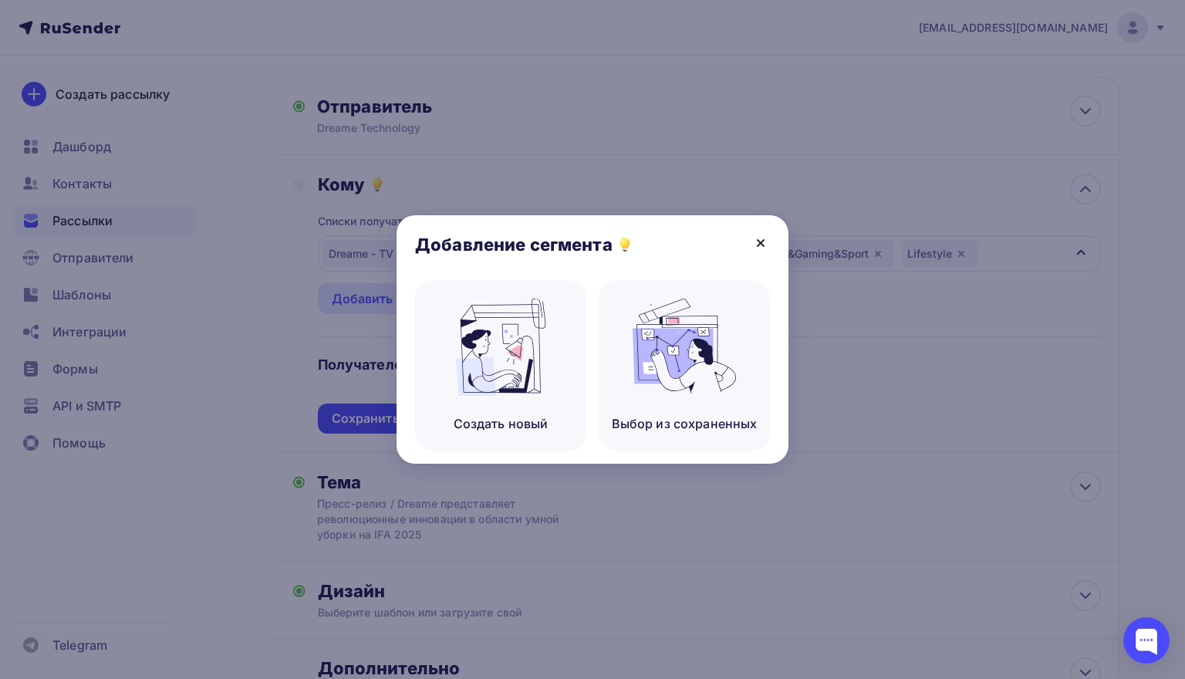
click at [764, 244] on icon at bounding box center [760, 243] width 19 height 19
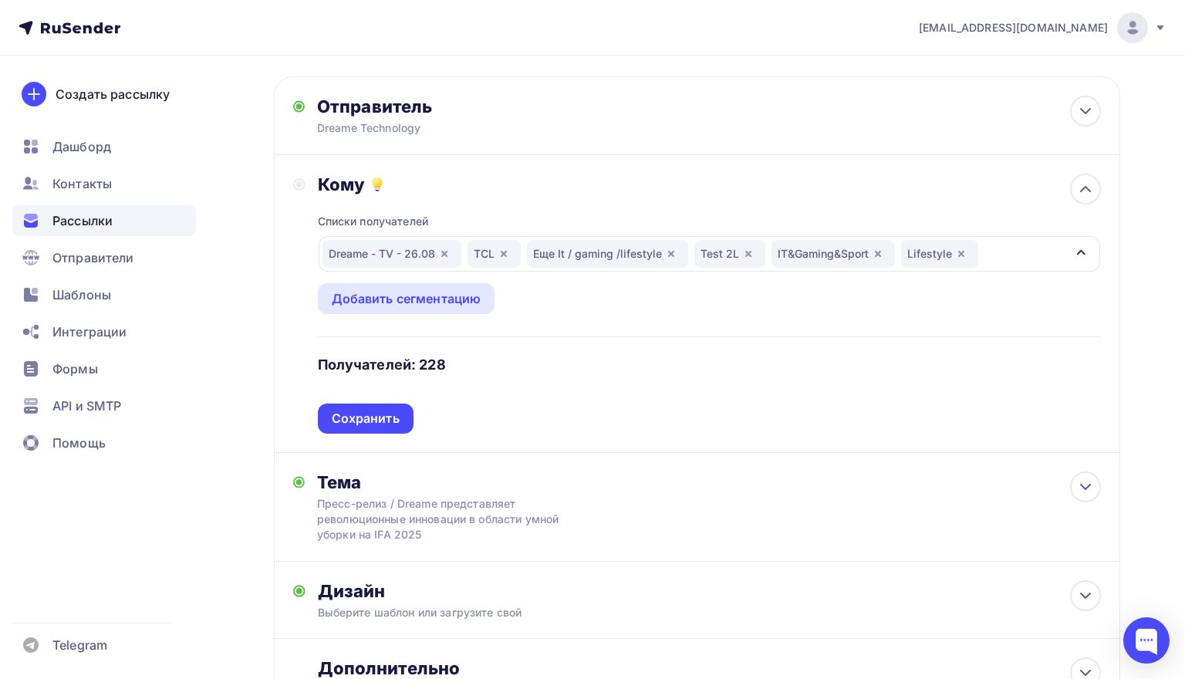
click at [1004, 258] on div "Dreame - TV - 26.08 TCL Еще It / gaming /lifestyle Test 2L IT&Gaming&Sport Life…" at bounding box center [709, 253] width 781 height 35
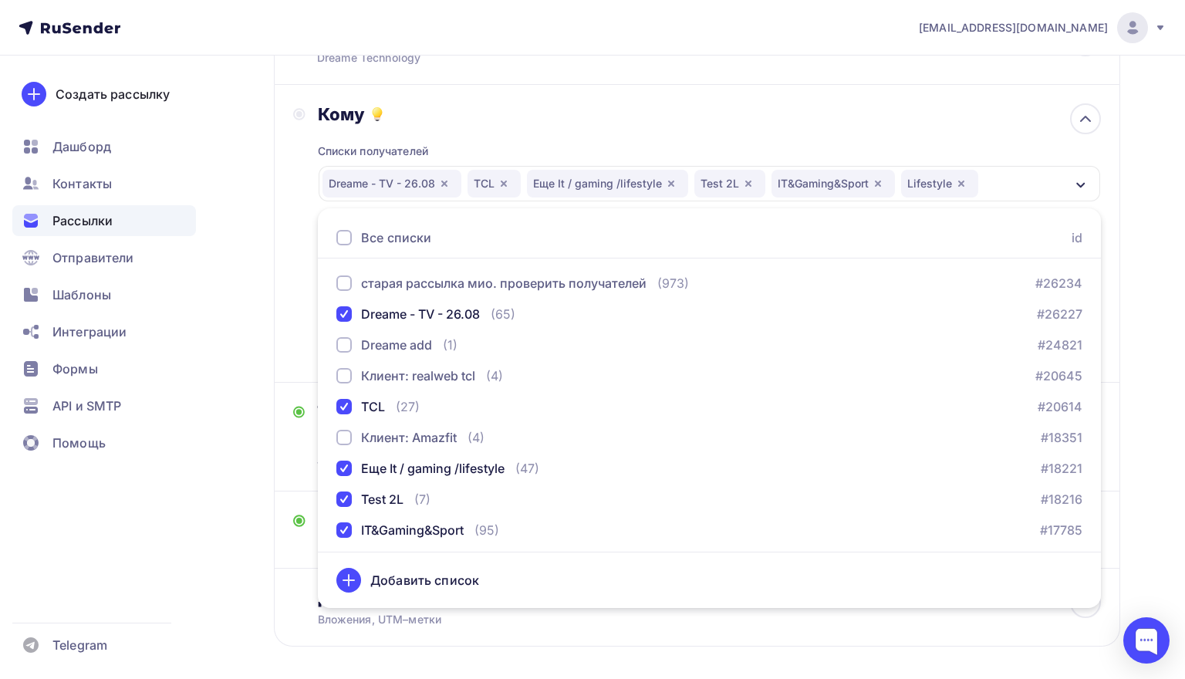
scroll to position [0, 0]
click at [244, 303] on div "Назад ПР 04.09 / Dreame представляет революционные инновации в области умной уб…" at bounding box center [592, 320] width 1185 height 851
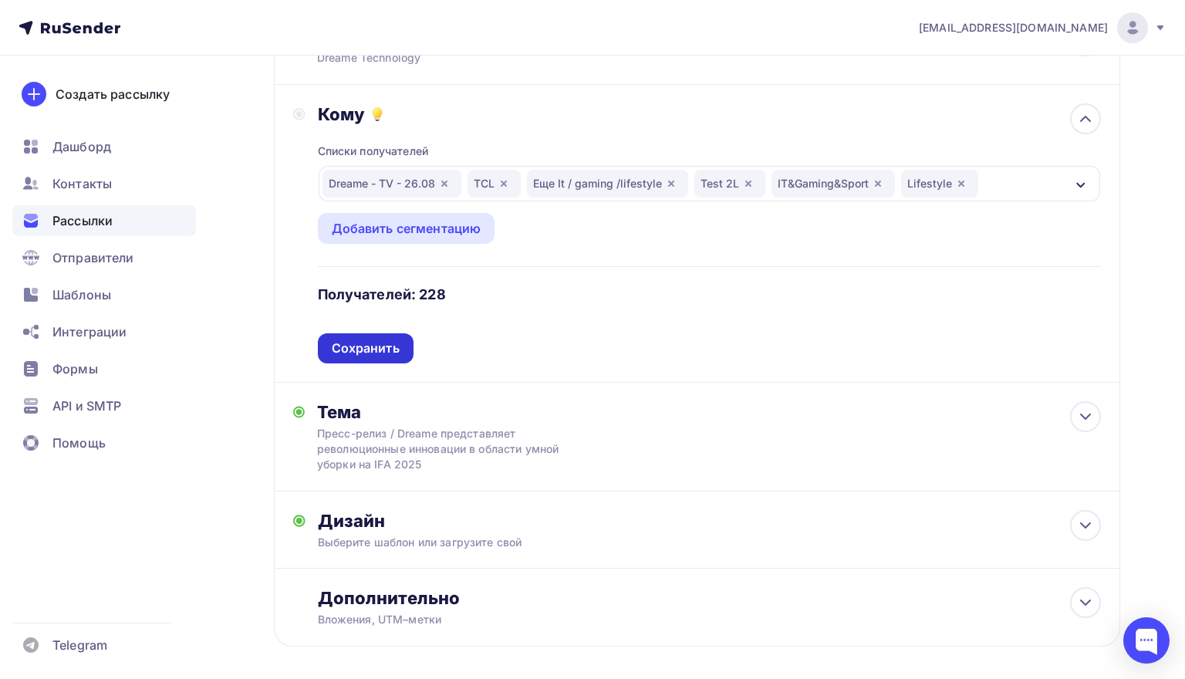
click at [359, 355] on div "Сохранить" at bounding box center [366, 348] width 68 height 18
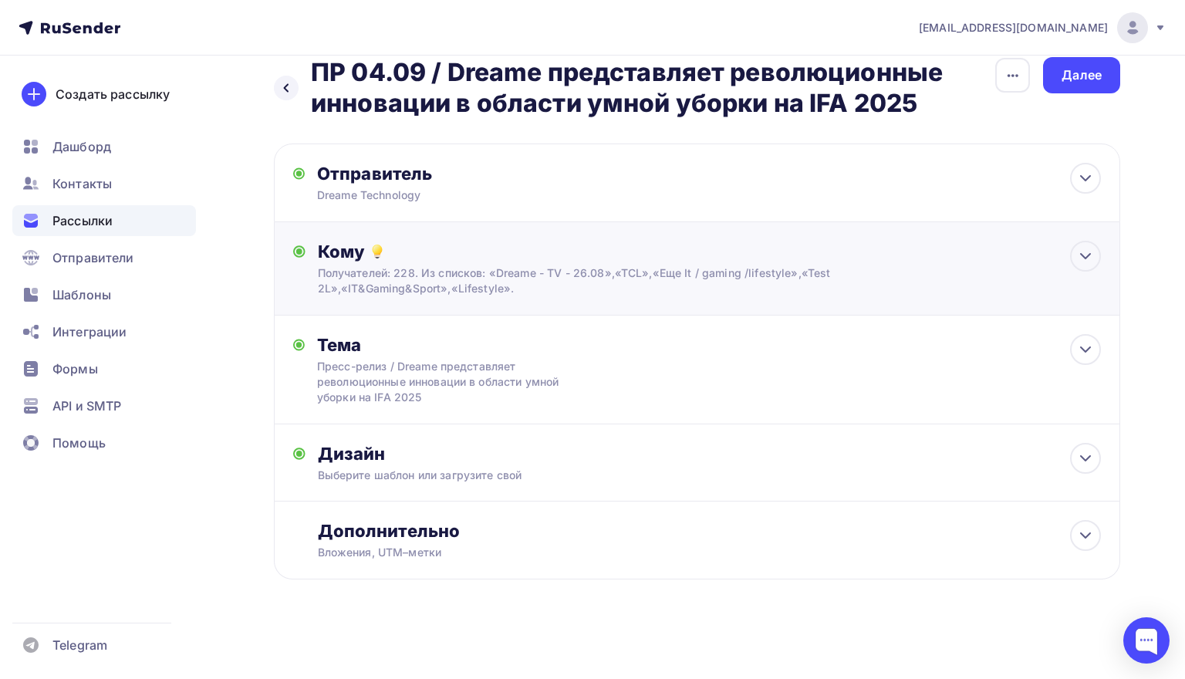
scroll to position [25, 0]
click at [728, 553] on div "Вложения, UTM–метки" at bounding box center [670, 552] width 705 height 15
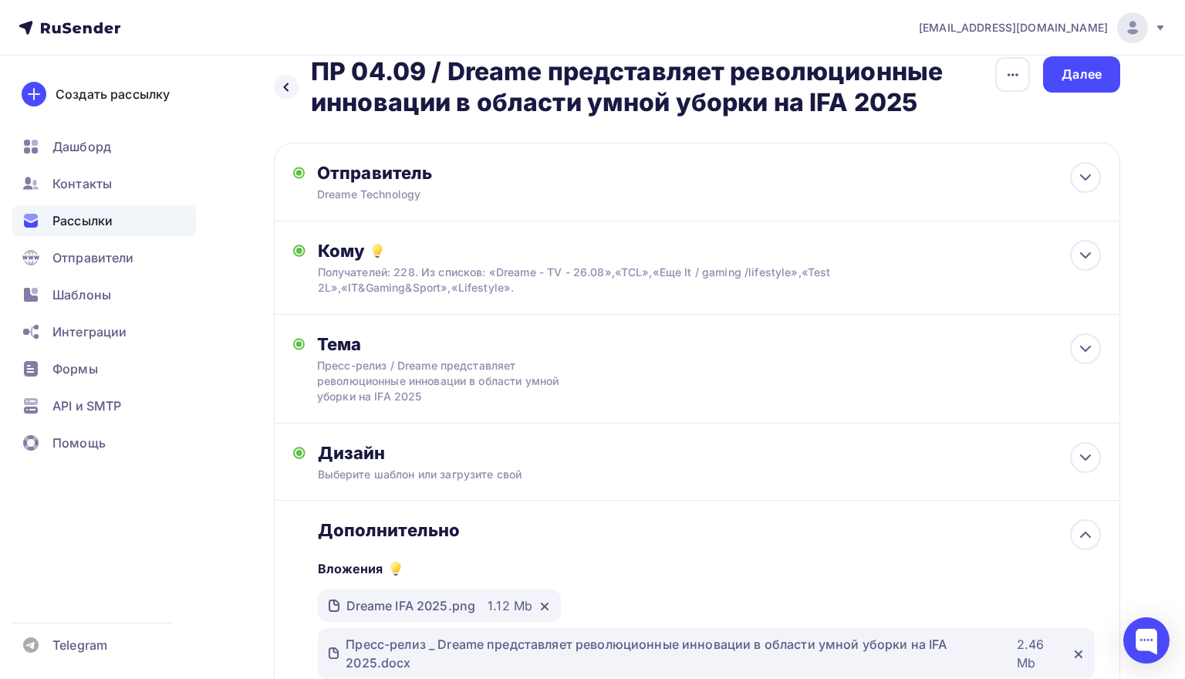
scroll to position [0, 0]
click at [1076, 81] on div "Далее" at bounding box center [1081, 75] width 40 height 18
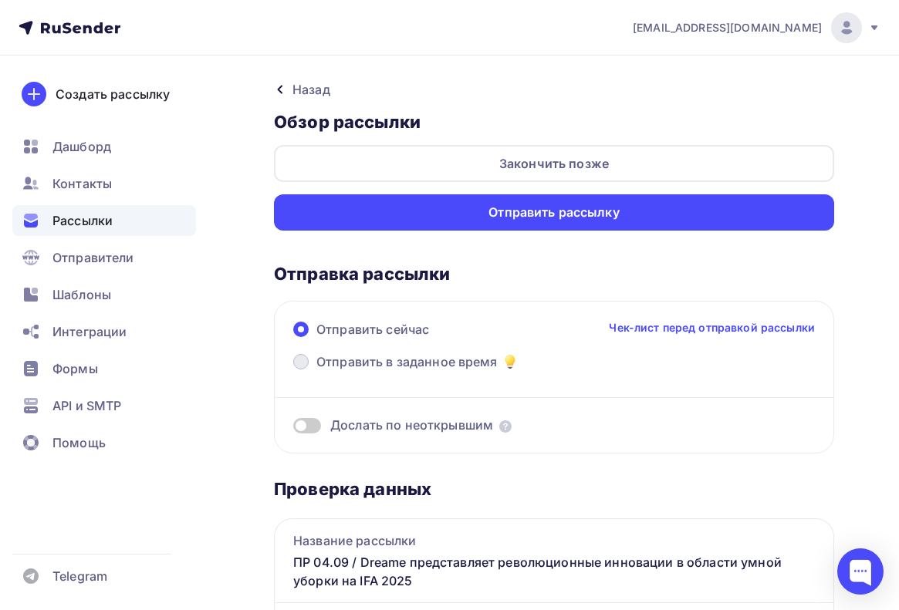
click at [313, 356] on label "Отправить в заданное время" at bounding box center [406, 364] width 226 height 22
click at [316, 371] on input "Отправить в заданное время" at bounding box center [316, 371] width 0 height 0
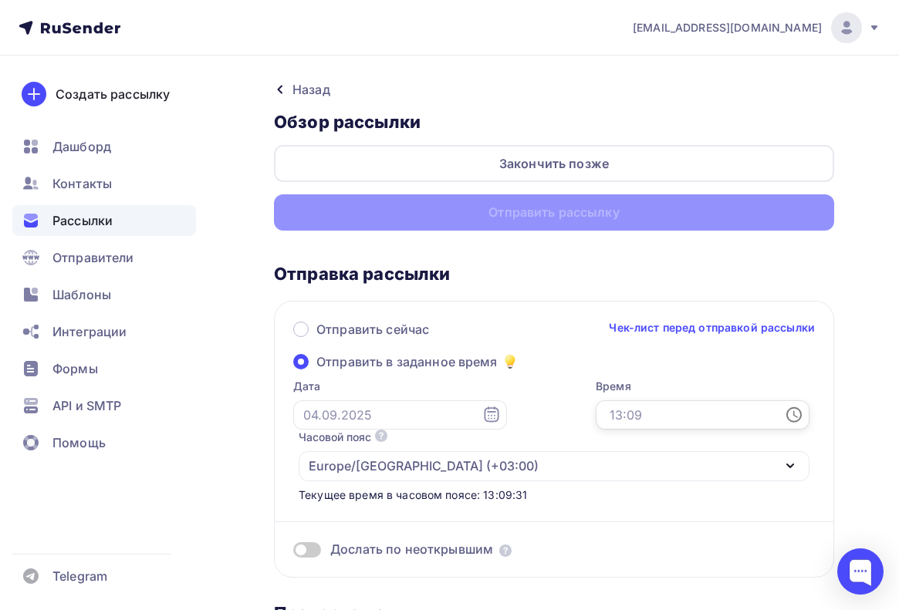
click at [665, 417] on input "text" at bounding box center [703, 414] width 214 height 29
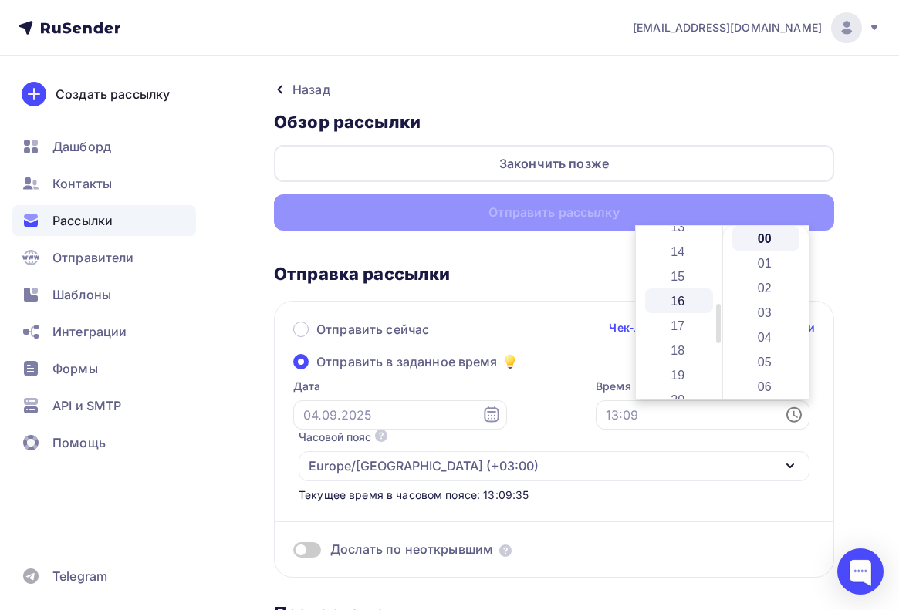
click at [680, 302] on li "16" at bounding box center [679, 300] width 68 height 25
type input "16:00"
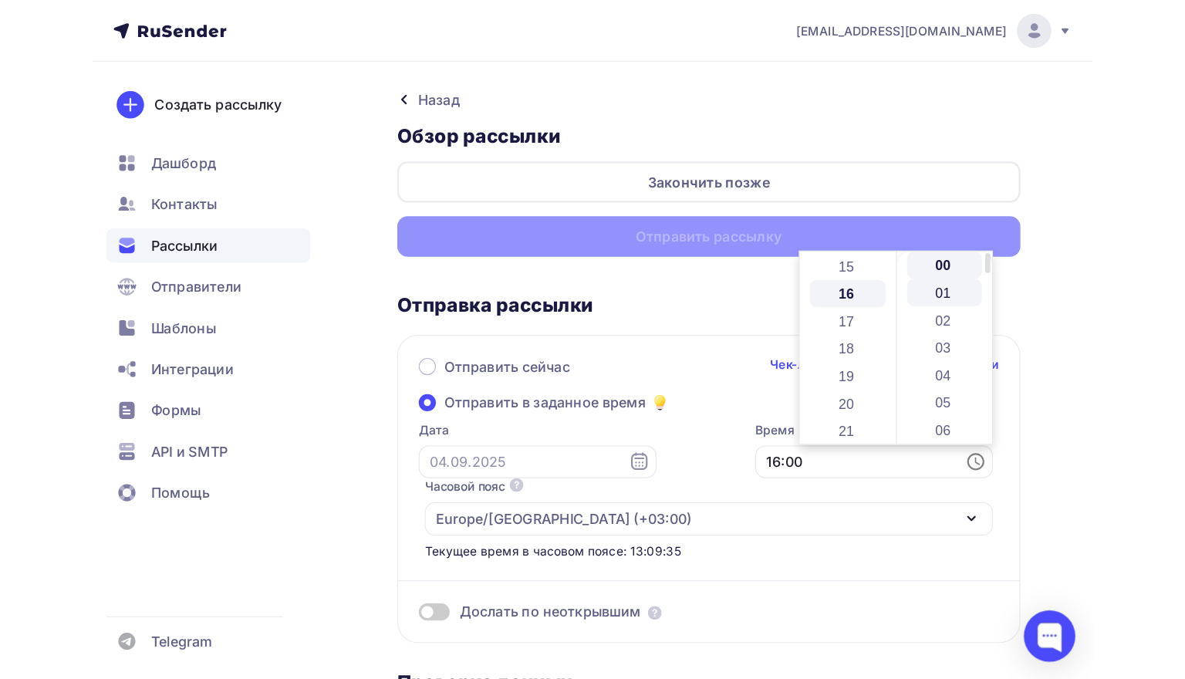
scroll to position [395, 0]
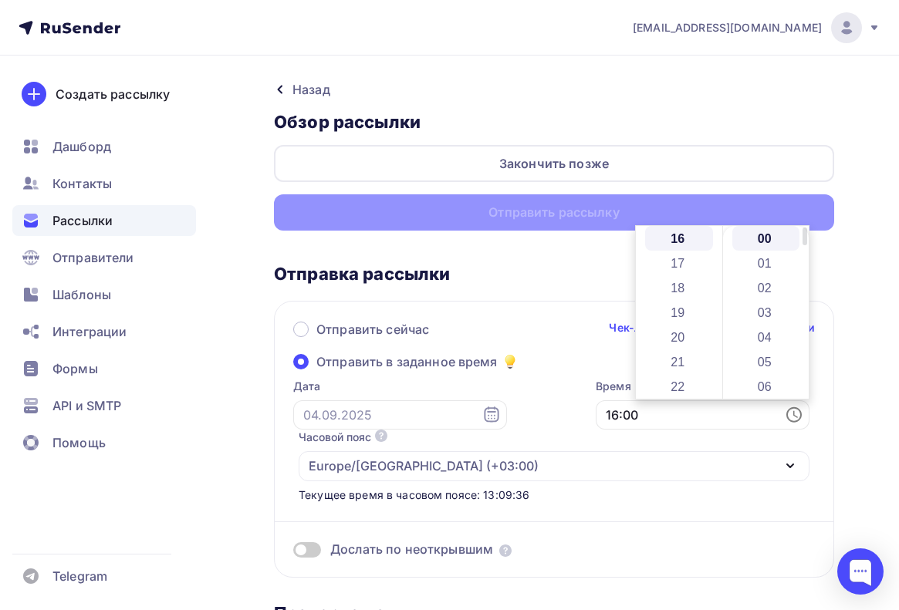
click at [768, 237] on li "00" at bounding box center [766, 238] width 68 height 25
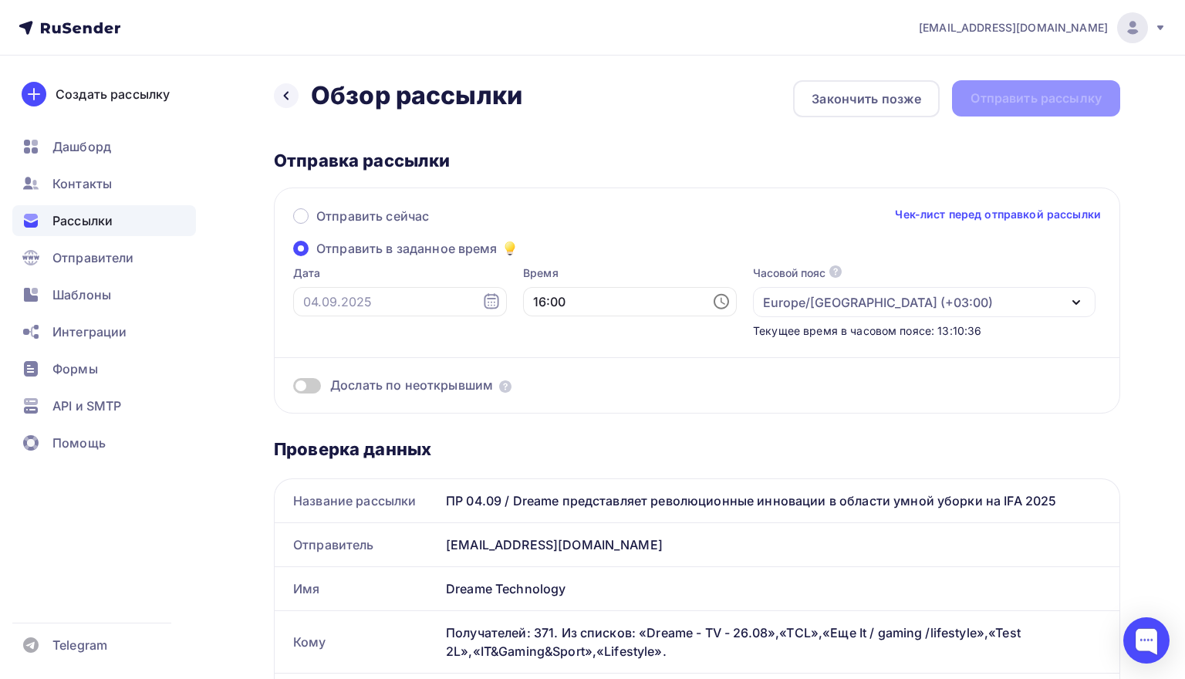
scroll to position [0, 0]
click at [291, 88] on div at bounding box center [286, 95] width 25 height 25
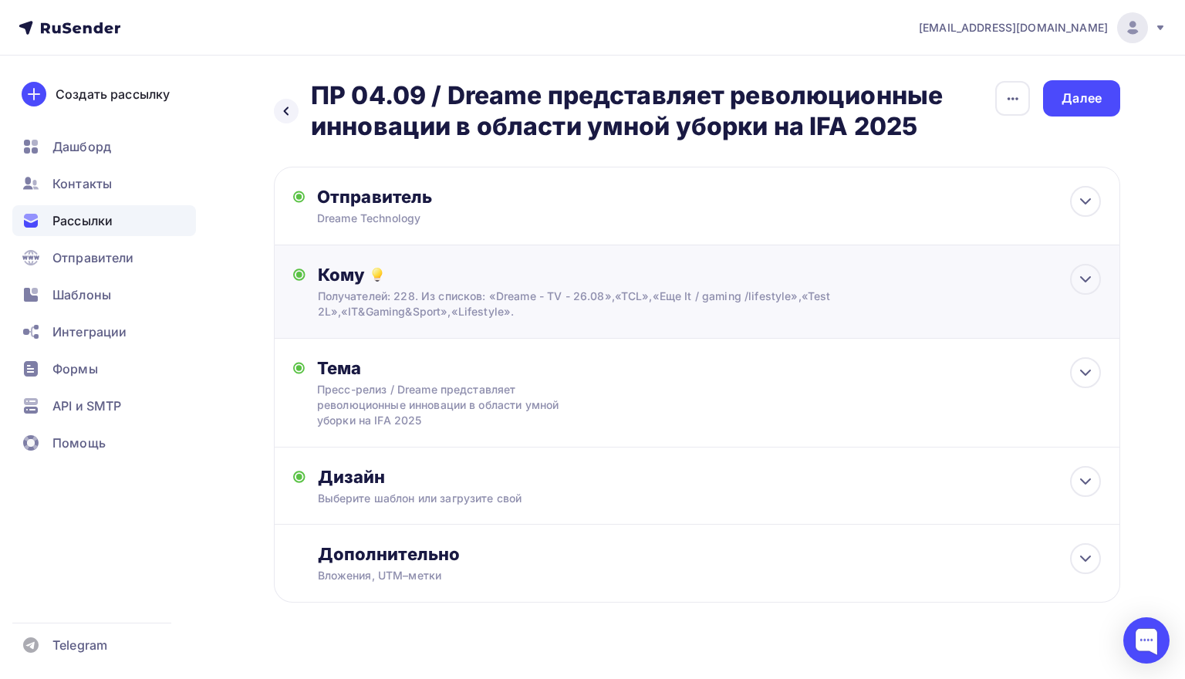
click at [579, 302] on div "Получателей: 228. Из списков: «Dreame - TV - 26.08»,«TCL»,«Еще It / gaming /lif…" at bounding box center [670, 303] width 705 height 31
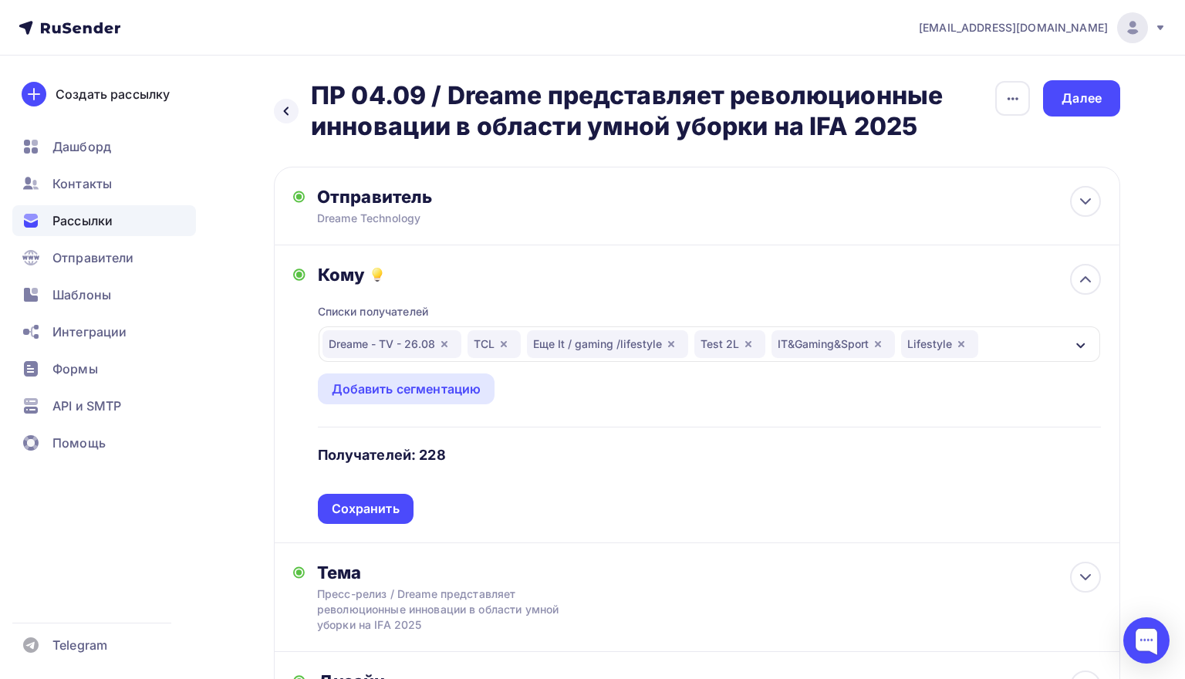
click at [1001, 339] on div "Dreame - TV - 26.08 TCL Еще It / gaming /lifestyle Test 2L IT&Gaming&Sport Life…" at bounding box center [709, 343] width 781 height 35
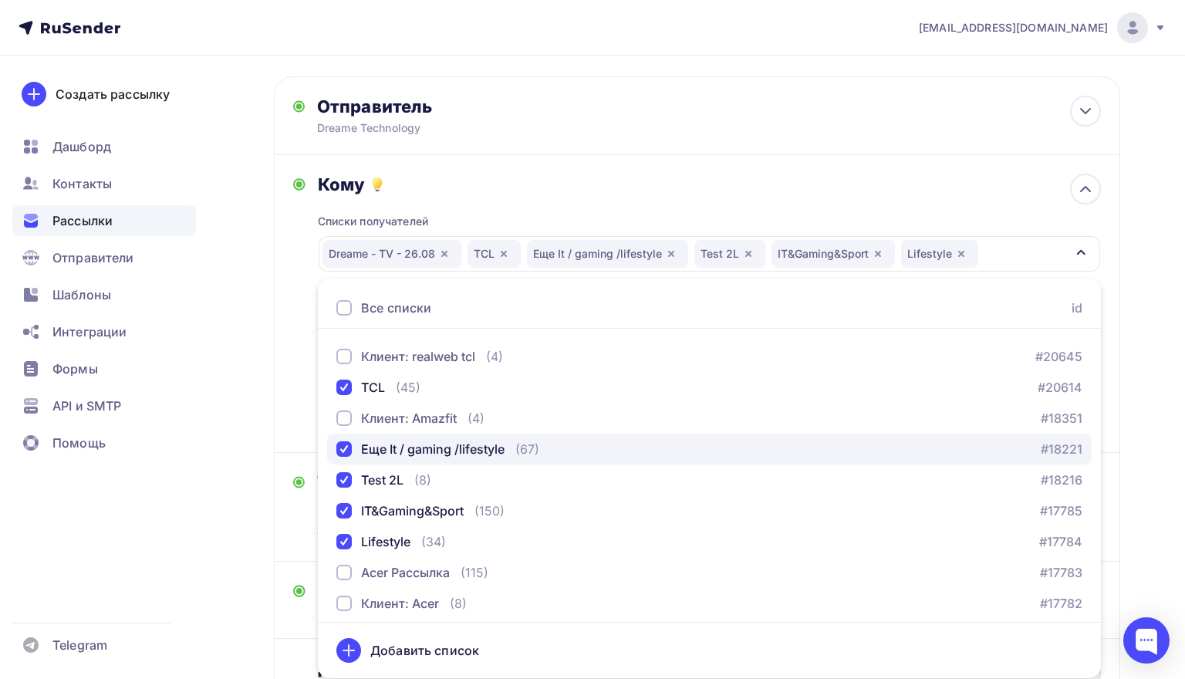
scroll to position [99, 0]
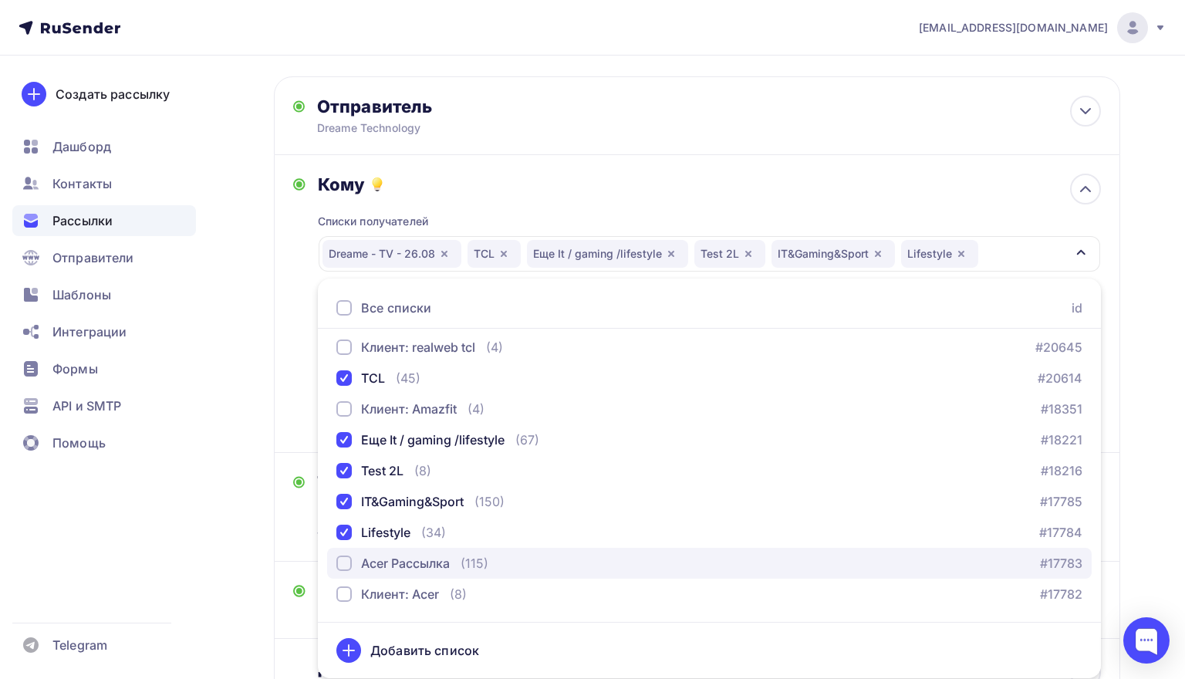
click at [419, 569] on div "Acer Рассылка" at bounding box center [405, 563] width 89 height 19
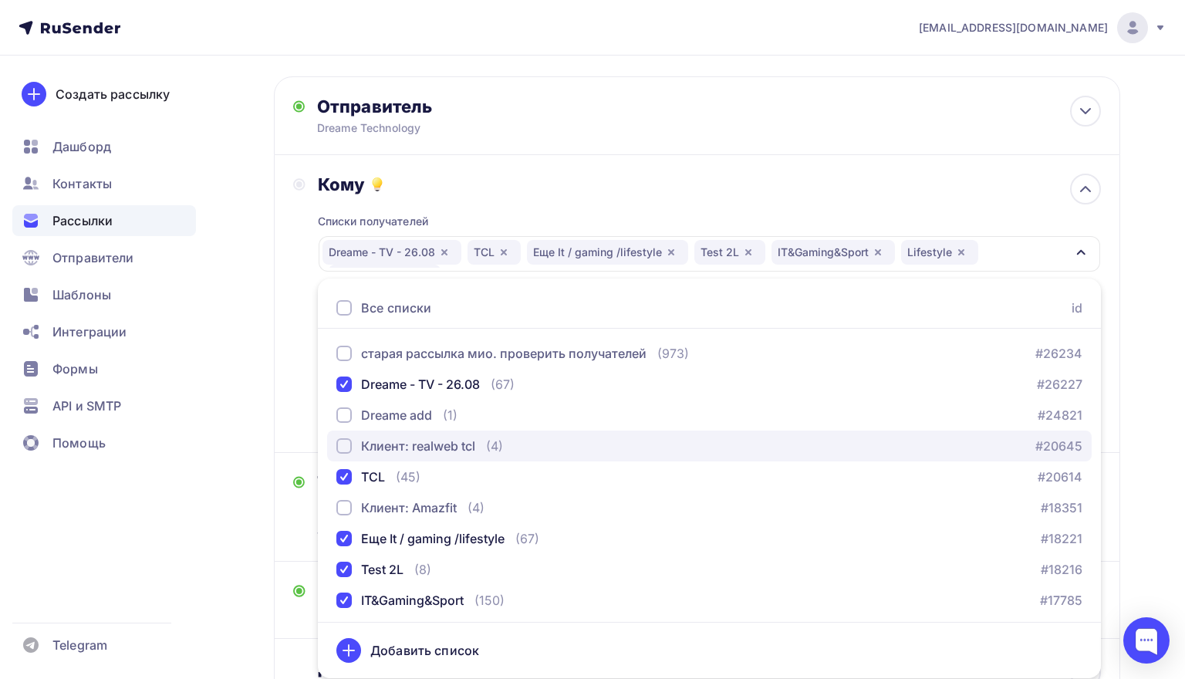
scroll to position [0, 0]
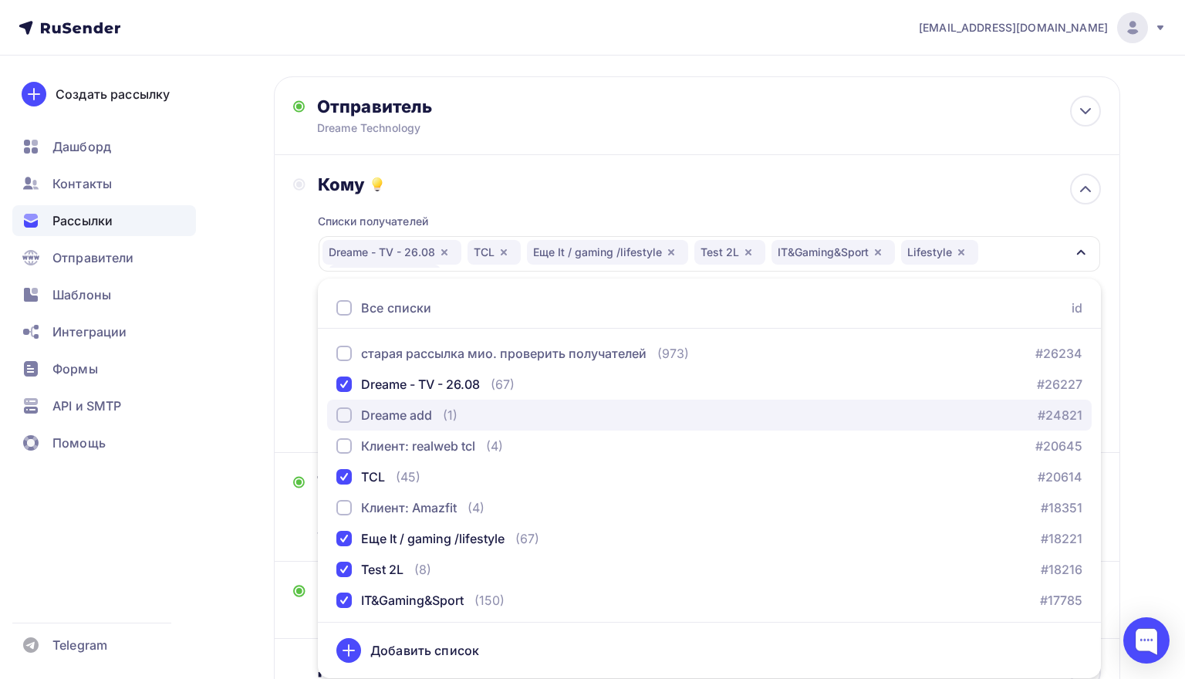
click at [421, 417] on div "Dreame add" at bounding box center [396, 415] width 71 height 19
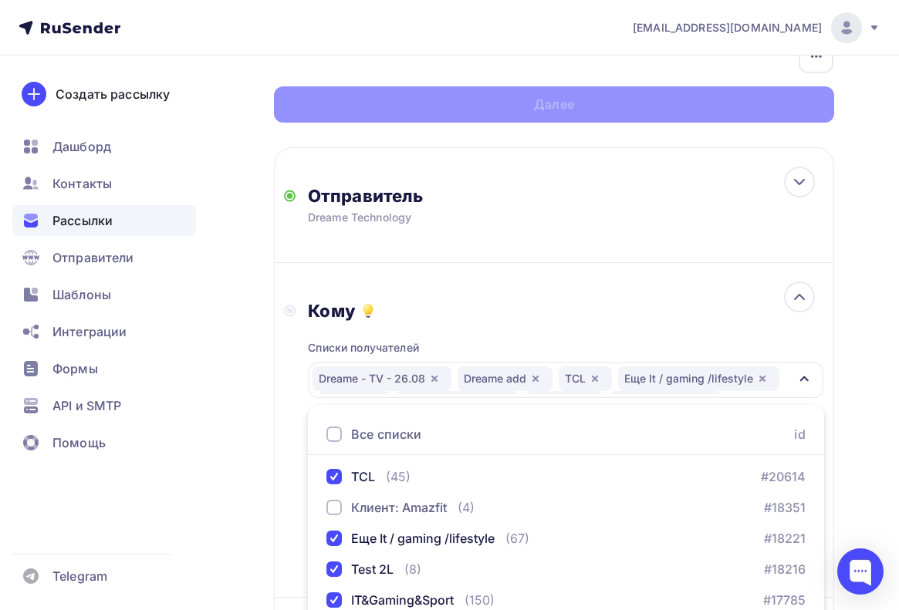
scroll to position [102, 0]
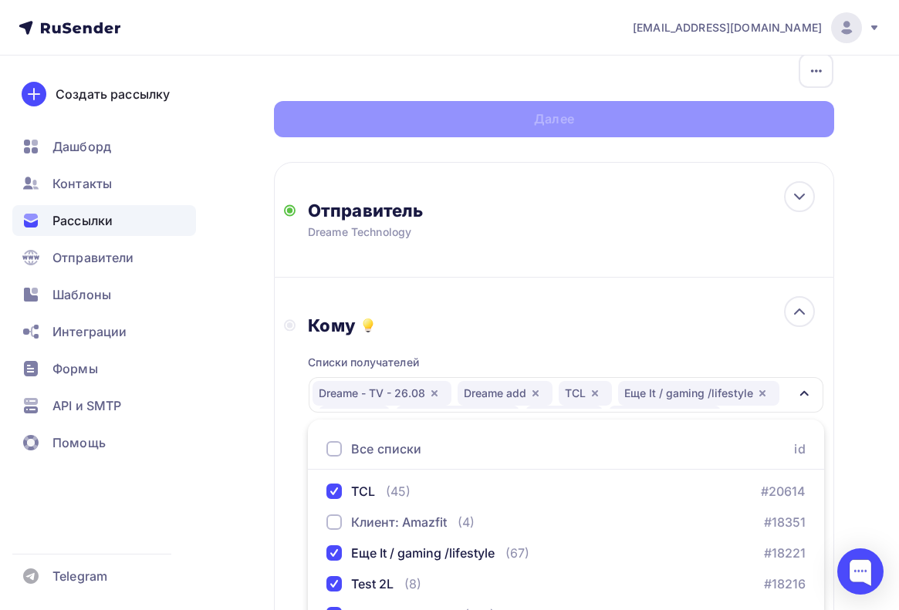
click at [857, 364] on div "Назад ПР 04.09 / Dreame представляет революционные инновации в области умной уб…" at bounding box center [449, 511] width 899 height 1115
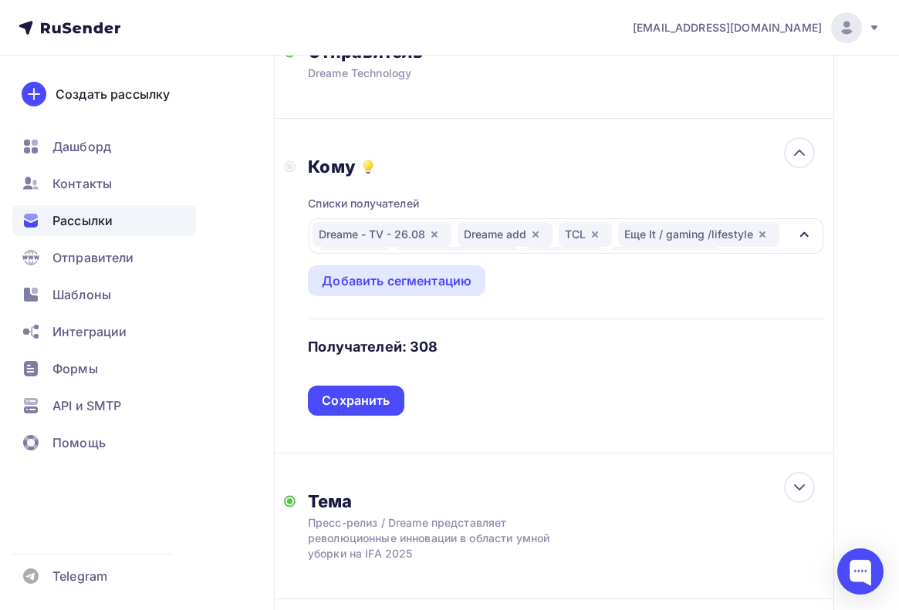
scroll to position [266, 0]
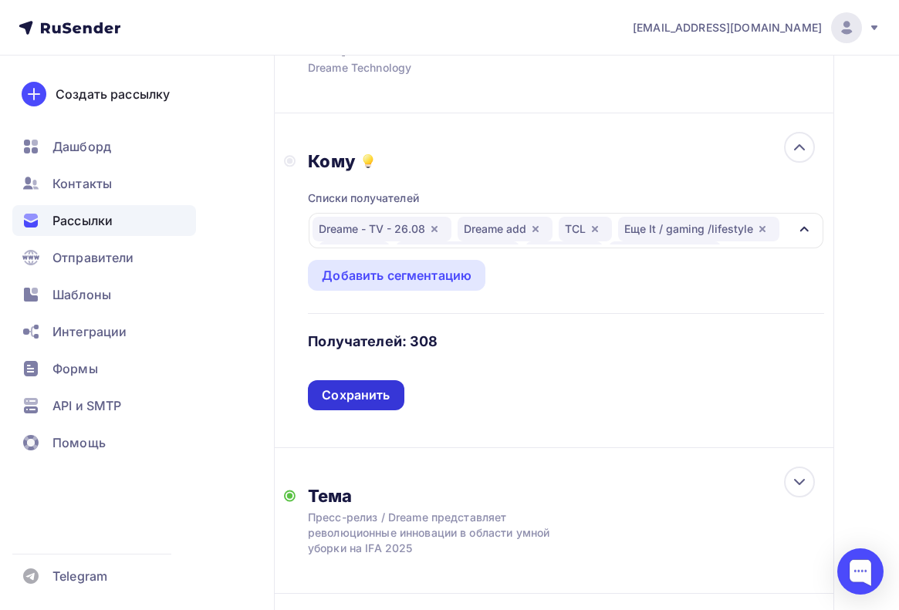
click at [360, 398] on div "Сохранить" at bounding box center [356, 395] width 68 height 18
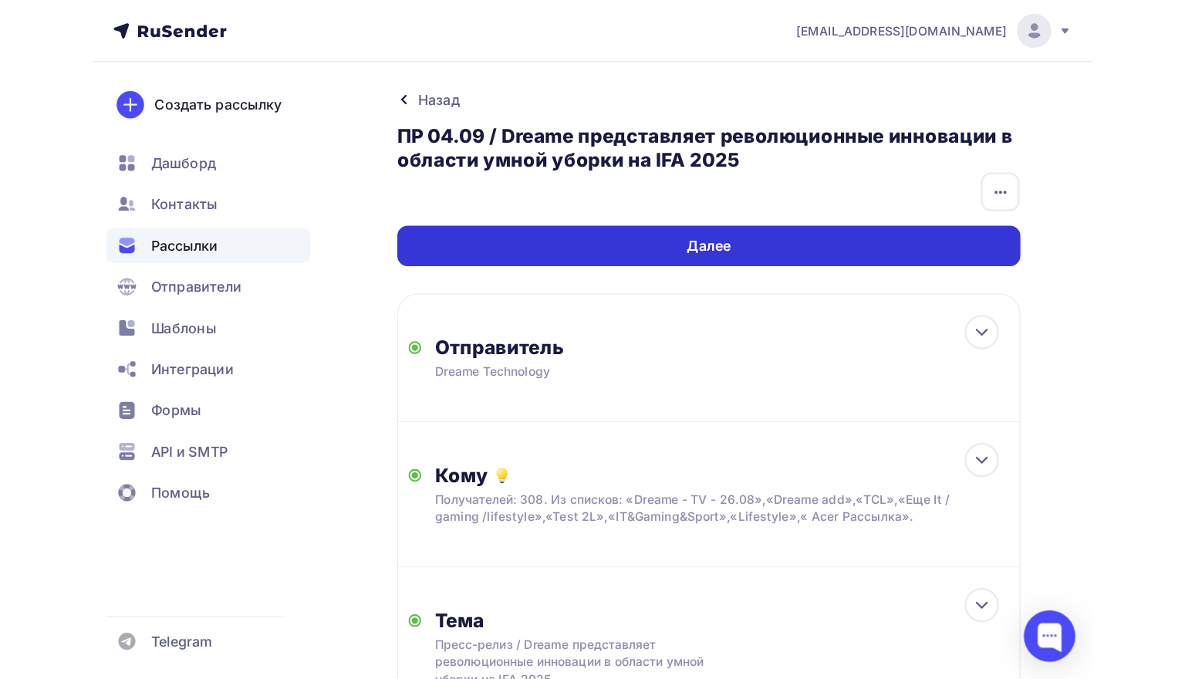
scroll to position [0, 0]
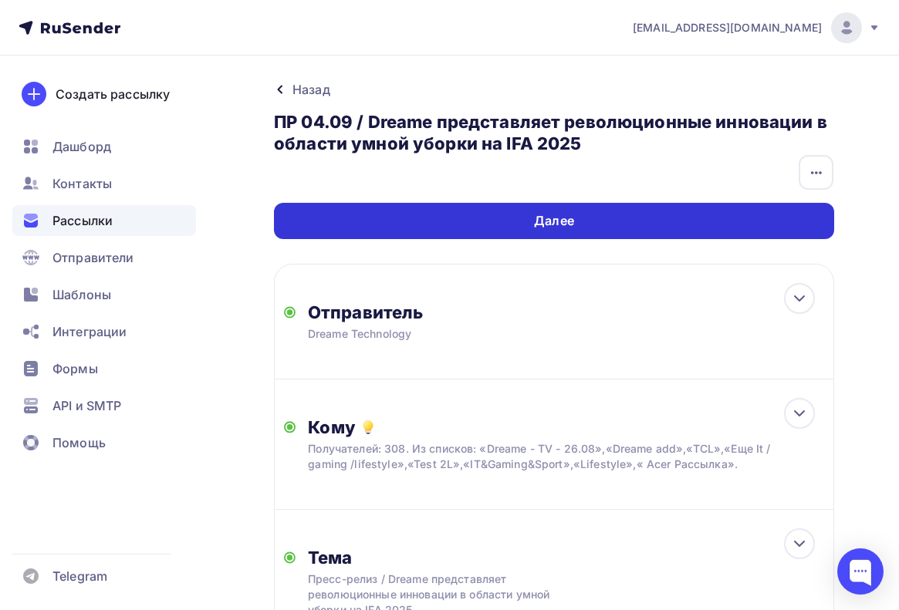
click at [679, 224] on div "Далее" at bounding box center [554, 221] width 560 height 36
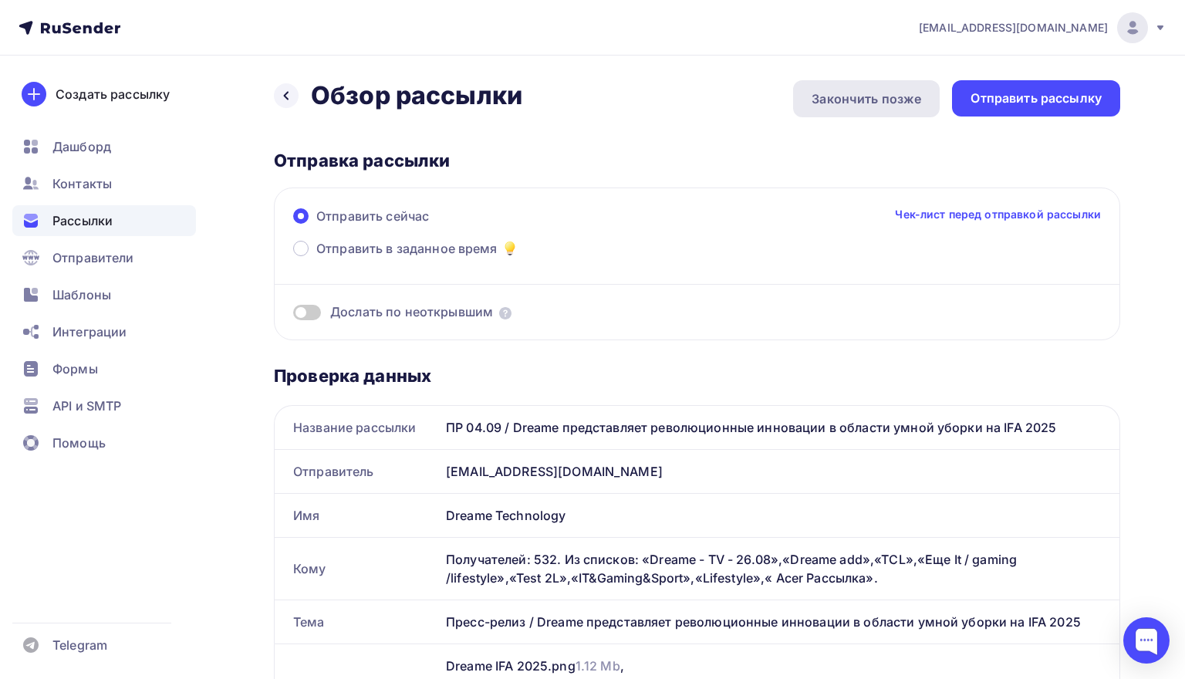
click at [841, 98] on div "Закончить позже" at bounding box center [866, 98] width 110 height 19
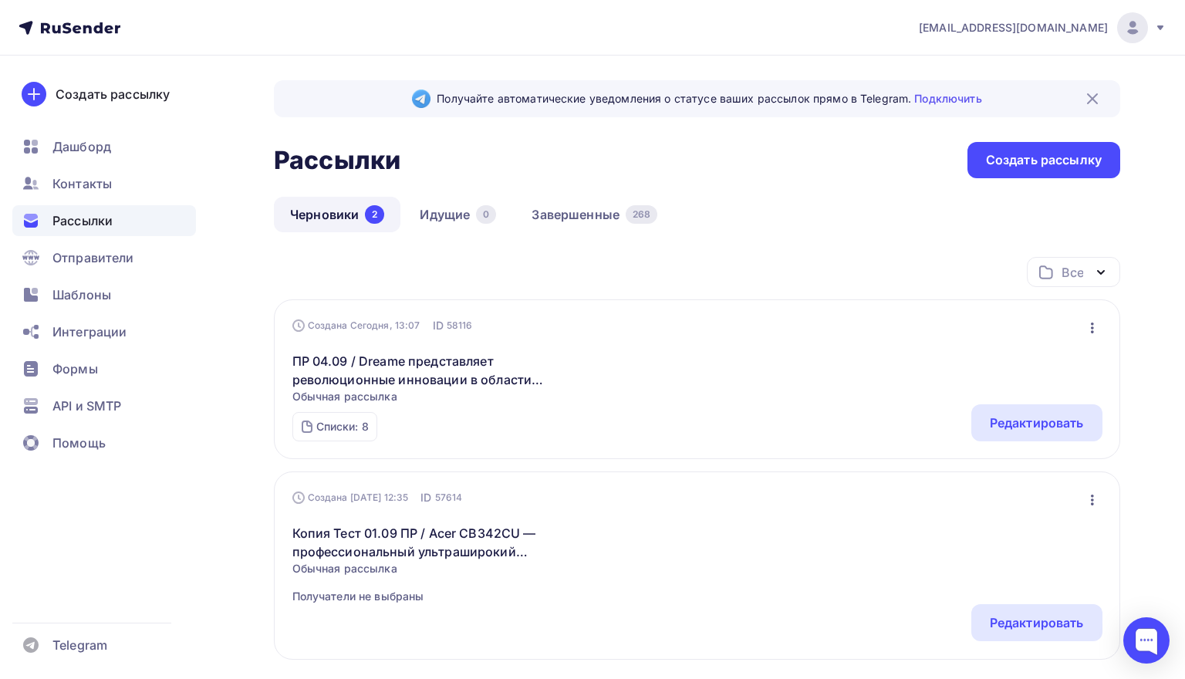
click at [1088, 334] on icon "button" at bounding box center [1092, 328] width 19 height 19
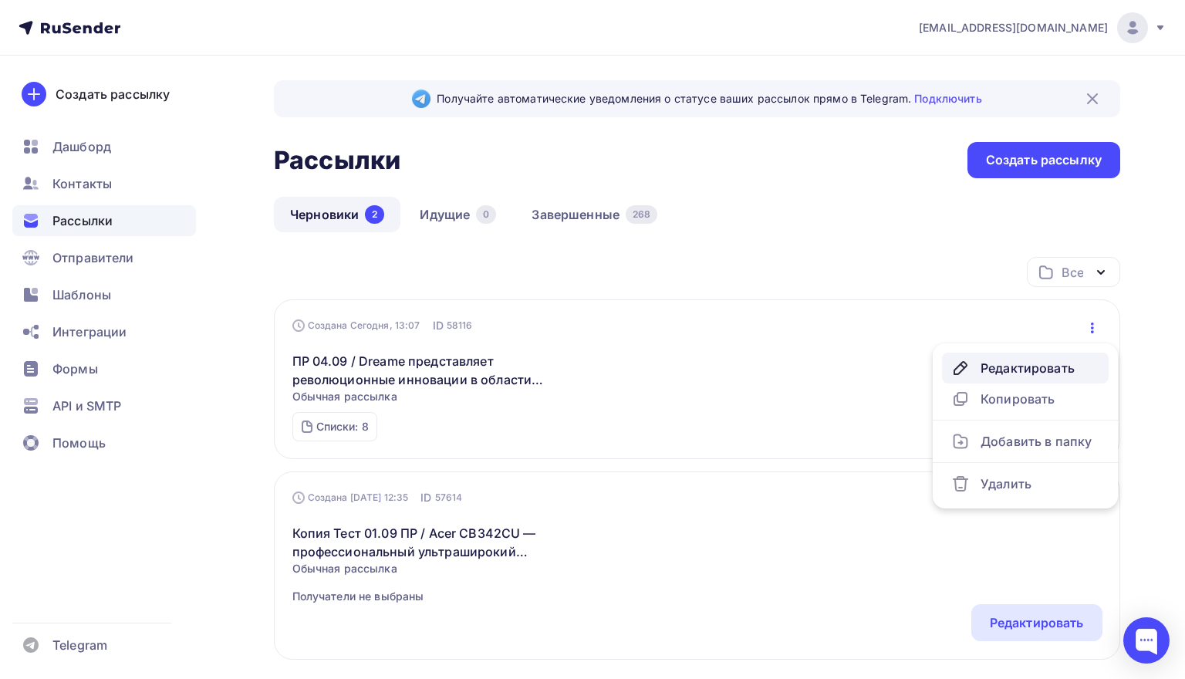
click at [1025, 366] on div "Редактировать" at bounding box center [1025, 368] width 148 height 19
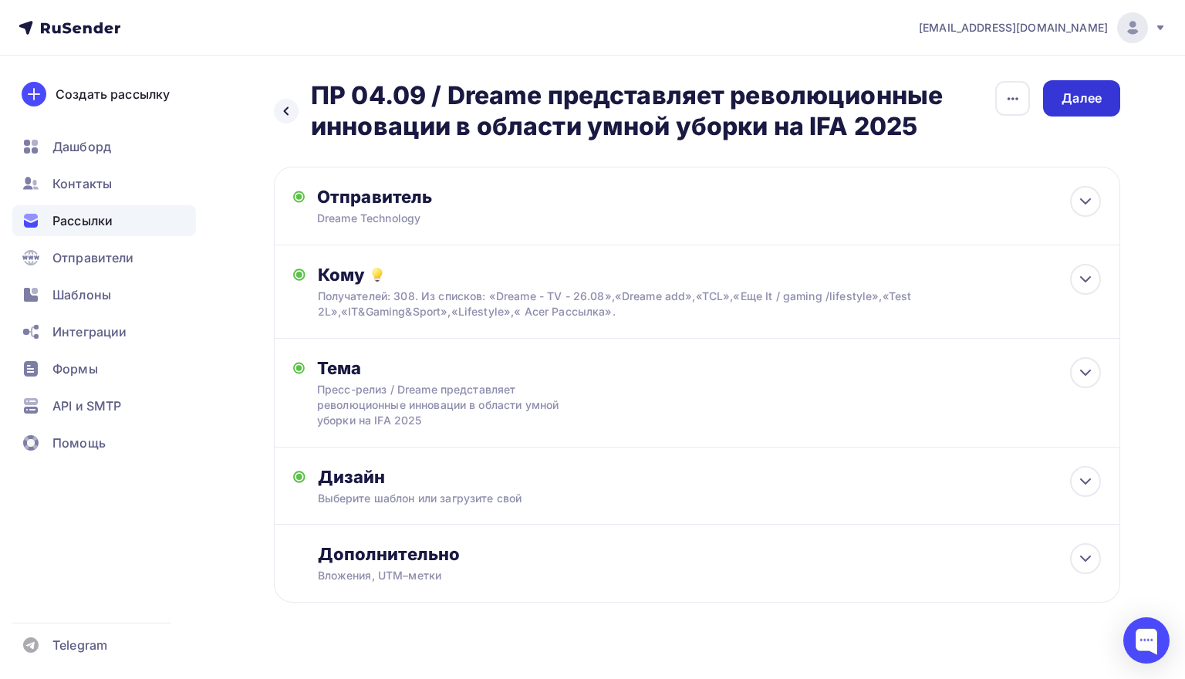
click at [1083, 97] on div "Далее" at bounding box center [1081, 98] width 40 height 18
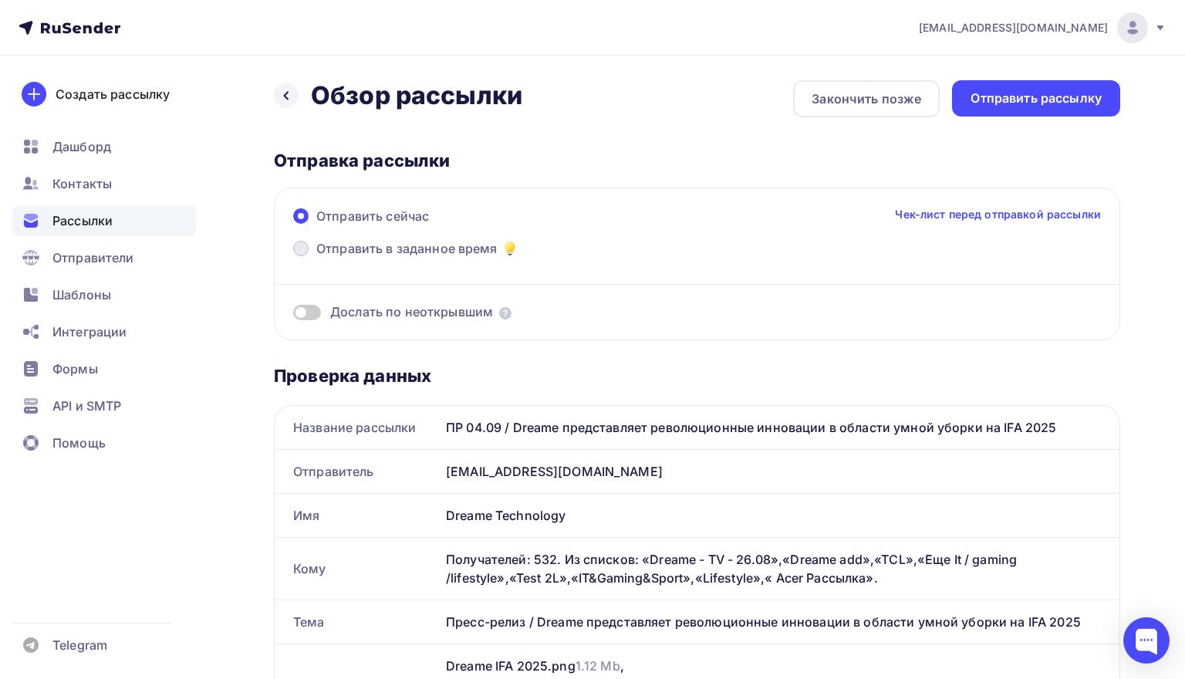
click at [378, 247] on span "Отправить в заданное время" at bounding box center [406, 248] width 181 height 19
click at [316, 258] on input "Отправить в заданное время" at bounding box center [316, 258] width 0 height 0
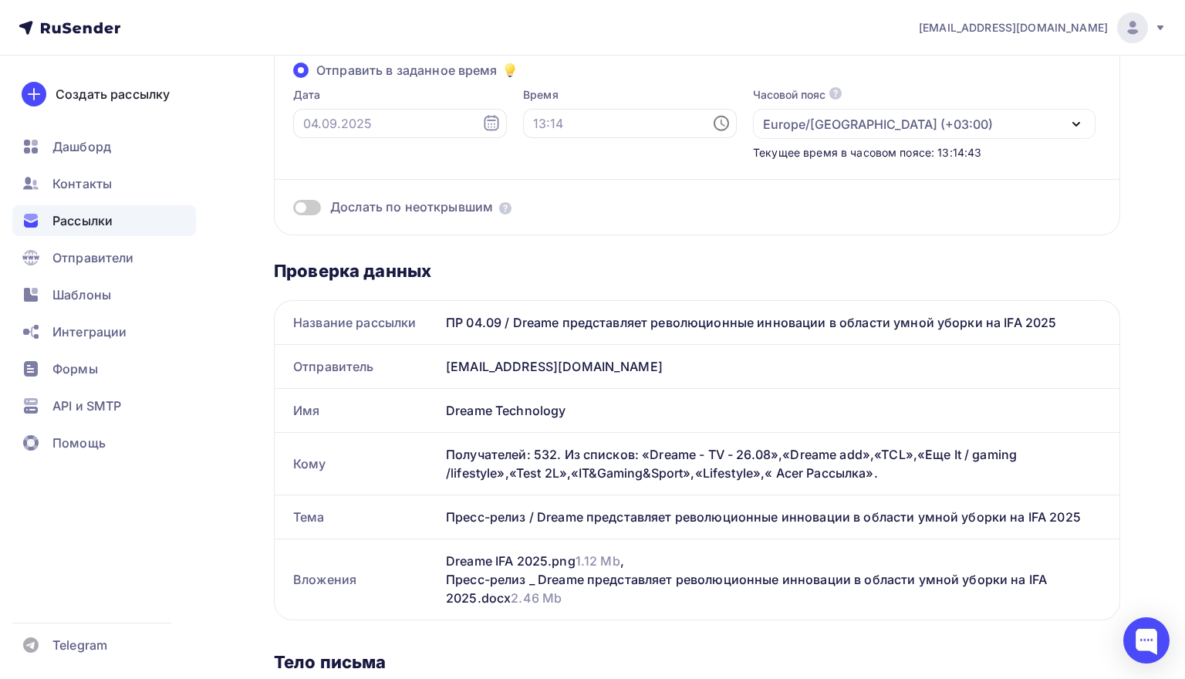
scroll to position [177, 0]
click at [592, 124] on input "text" at bounding box center [630, 124] width 214 height 29
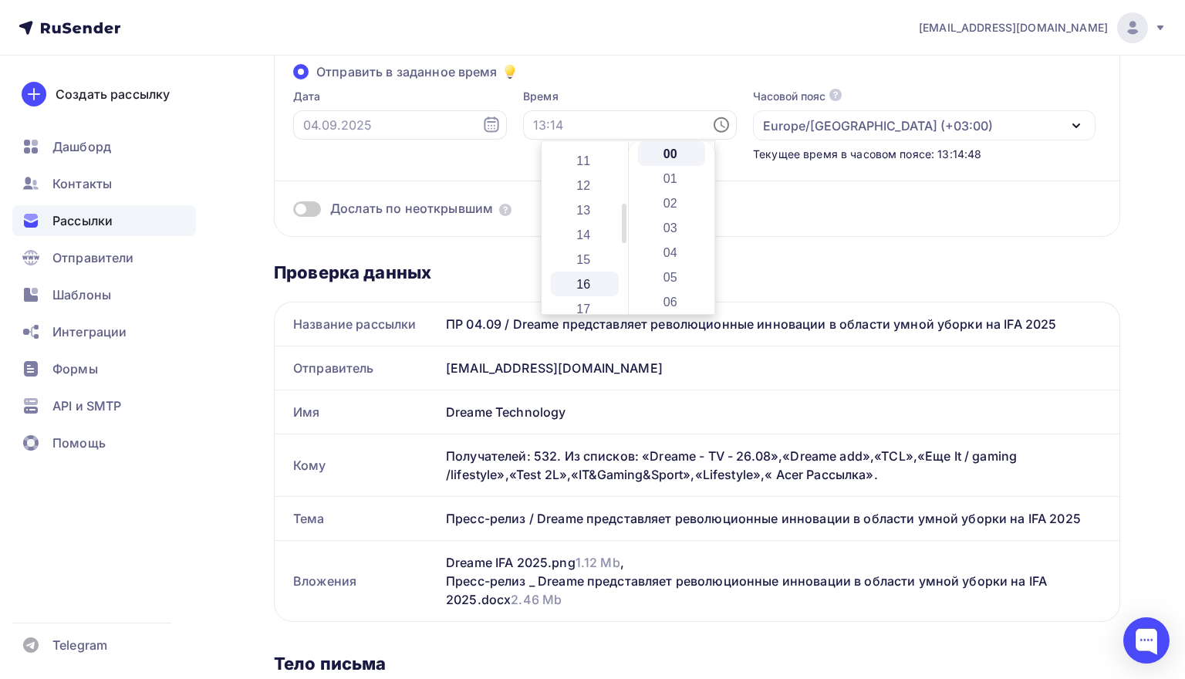
click at [596, 288] on li "16" at bounding box center [585, 284] width 68 height 25
type input "16:00"
click at [461, 264] on div "Проверка данных" at bounding box center [697, 272] width 846 height 22
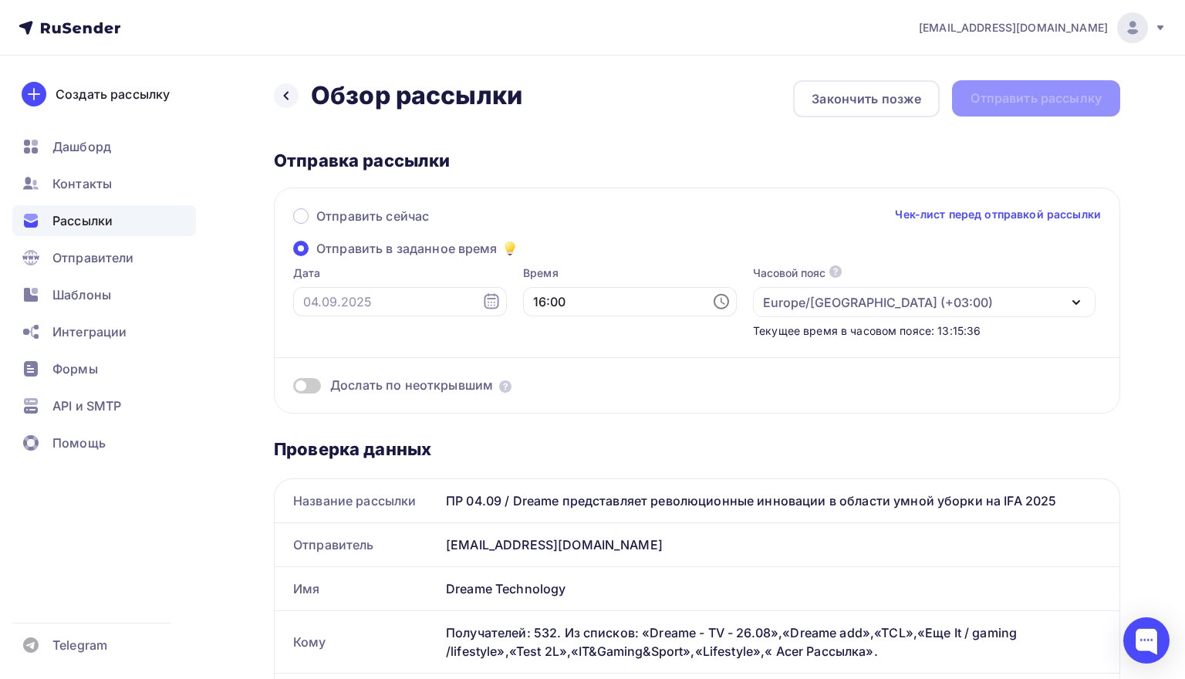
scroll to position [0, 0]
click at [1005, 91] on div "Назад Обзор рассылки Обзор рассылки Закончить позже Отправить рассылку" at bounding box center [697, 98] width 846 height 37
click at [891, 105] on div "Закончить позже" at bounding box center [866, 98] width 110 height 19
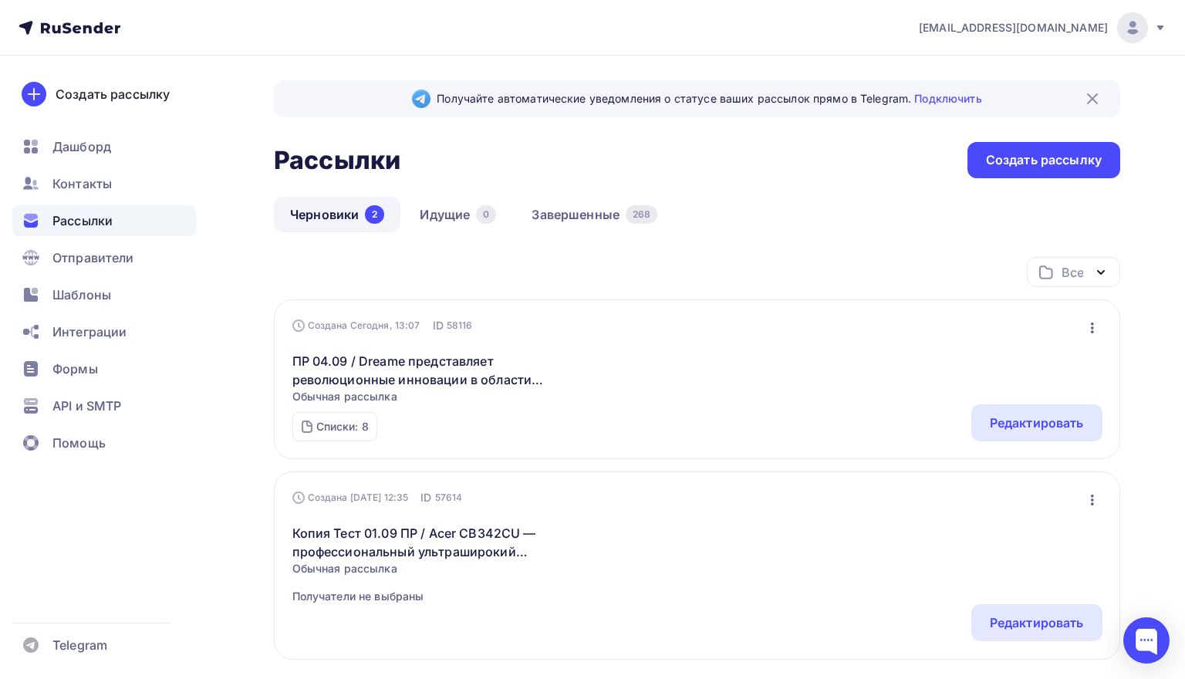
click at [1091, 326] on icon "button" at bounding box center [1092, 327] width 3 height 11
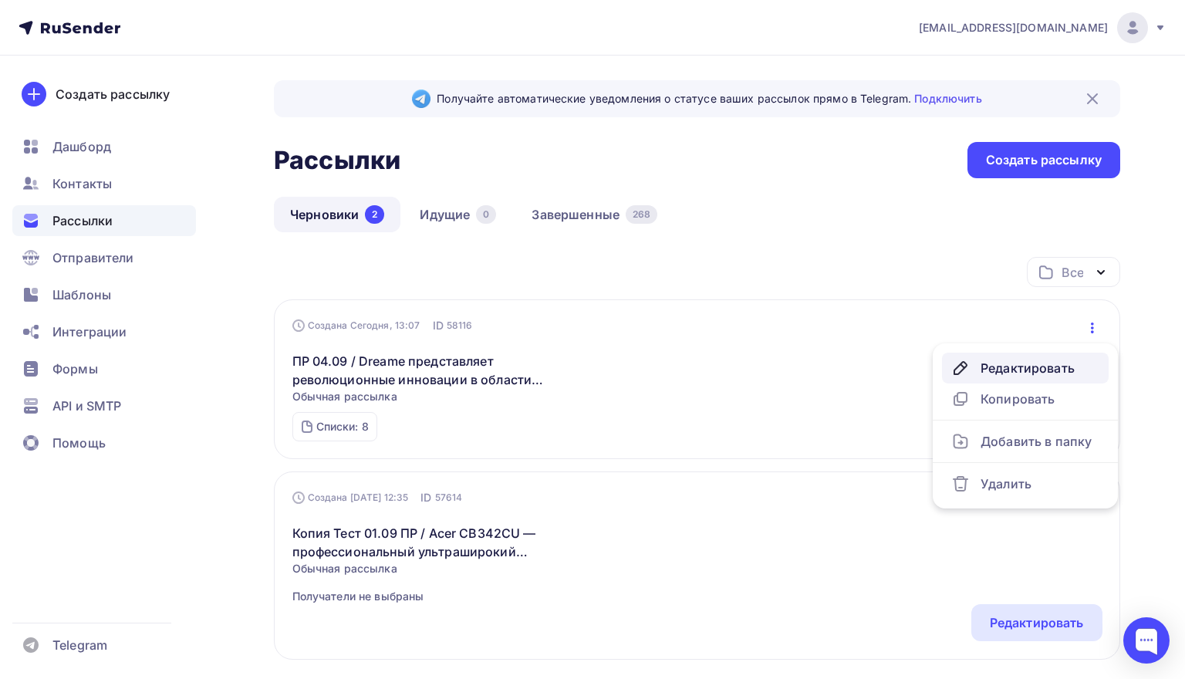
click at [1014, 367] on div "Редактировать" at bounding box center [1025, 368] width 148 height 19
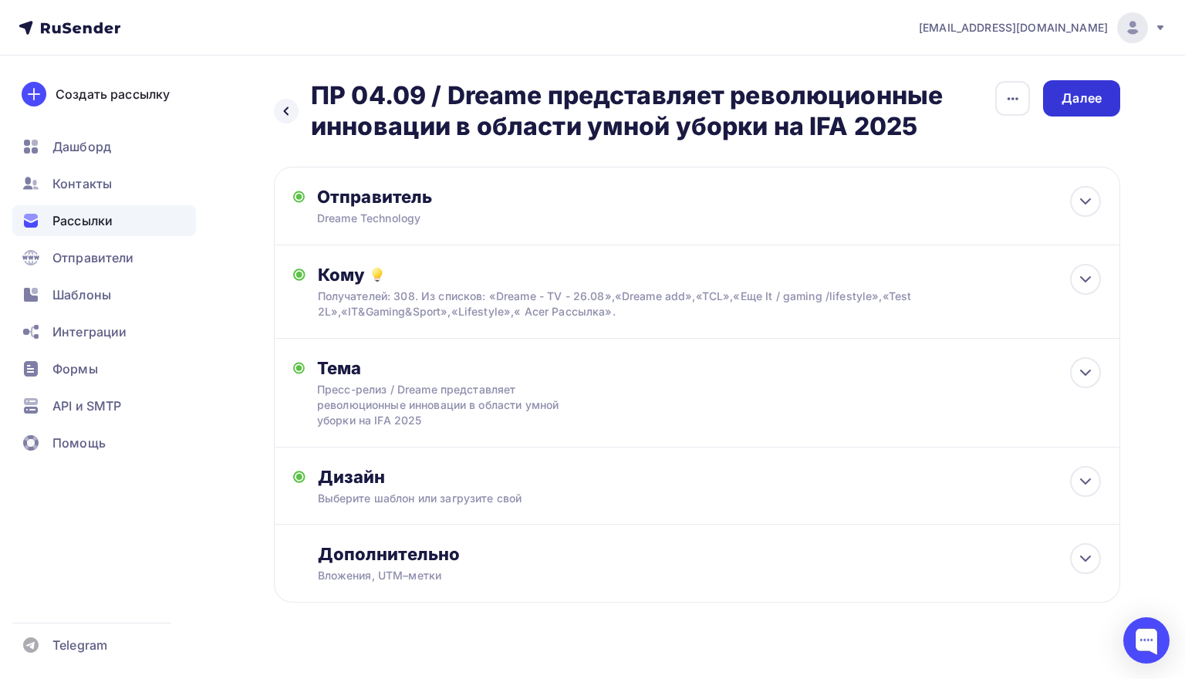
click at [1072, 101] on div "Далее" at bounding box center [1081, 98] width 40 height 18
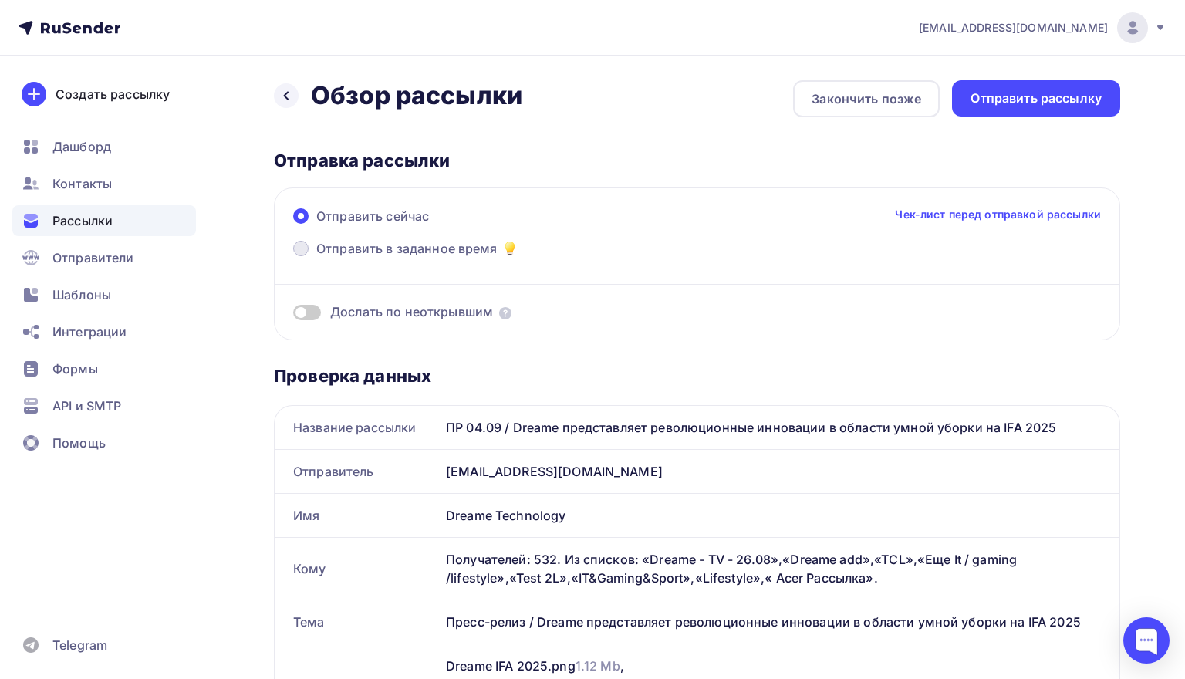
click at [481, 248] on span "Отправить в заданное время" at bounding box center [406, 248] width 181 height 19
click at [316, 258] on input "Отправить в заданное время" at bounding box center [316, 258] width 0 height 0
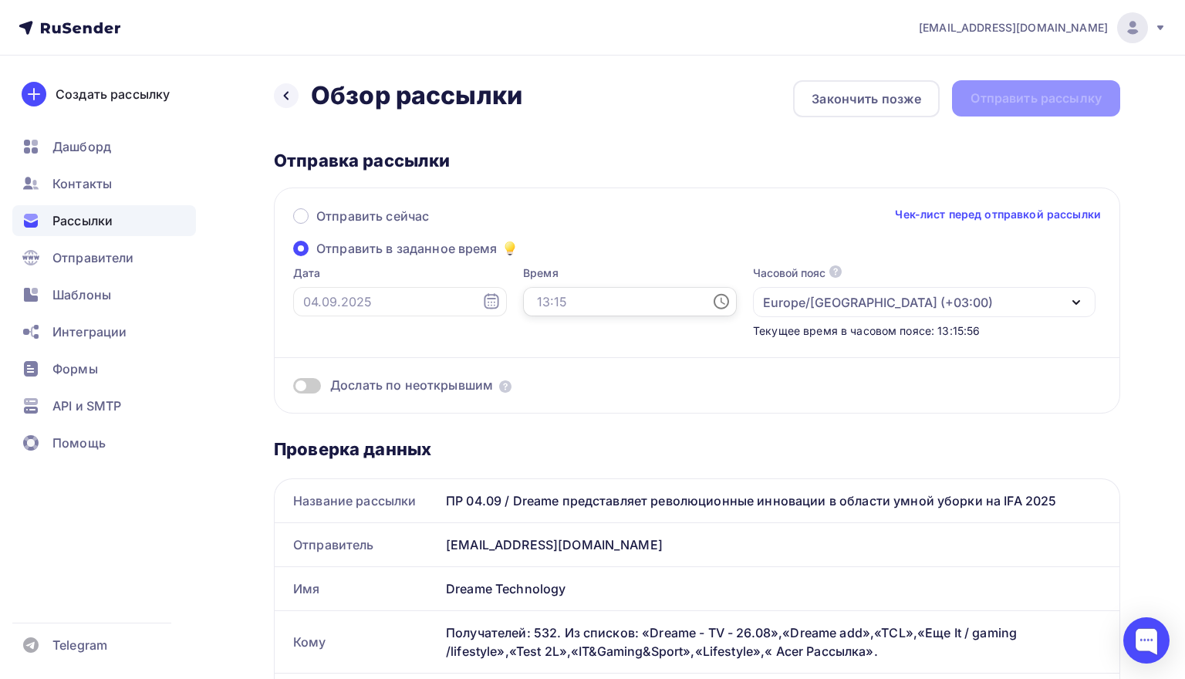
click at [578, 291] on input "text" at bounding box center [630, 301] width 214 height 29
click at [593, 454] on li "16" at bounding box center [585, 456] width 68 height 25
type input "16:00"
click at [798, 403] on div "Отправить сейчас Чек-лист перед отправкой рассылки Отправить в заданное время Д…" at bounding box center [697, 300] width 846 height 226
click at [895, 88] on div "Закончить позже" at bounding box center [866, 98] width 147 height 37
